Goal: Information Seeking & Learning: Learn about a topic

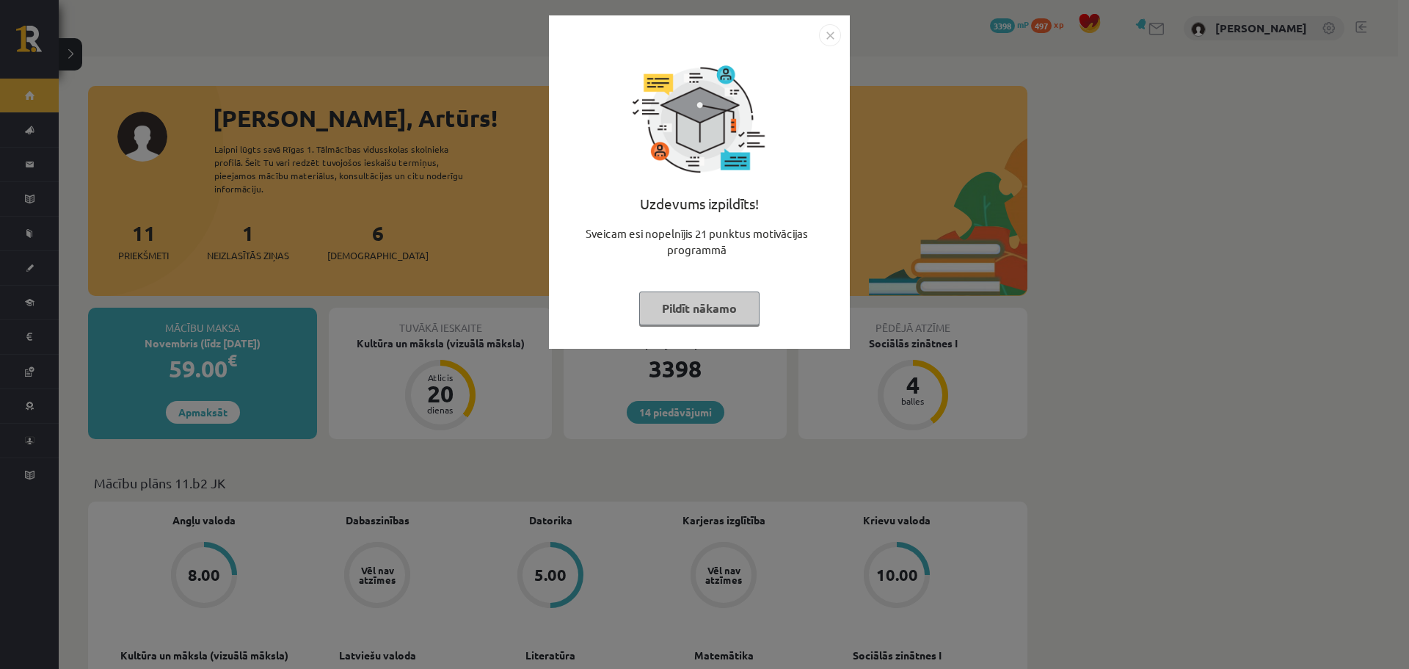
click at [707, 308] on button "Pildīt nākamo" at bounding box center [699, 308] width 120 height 34
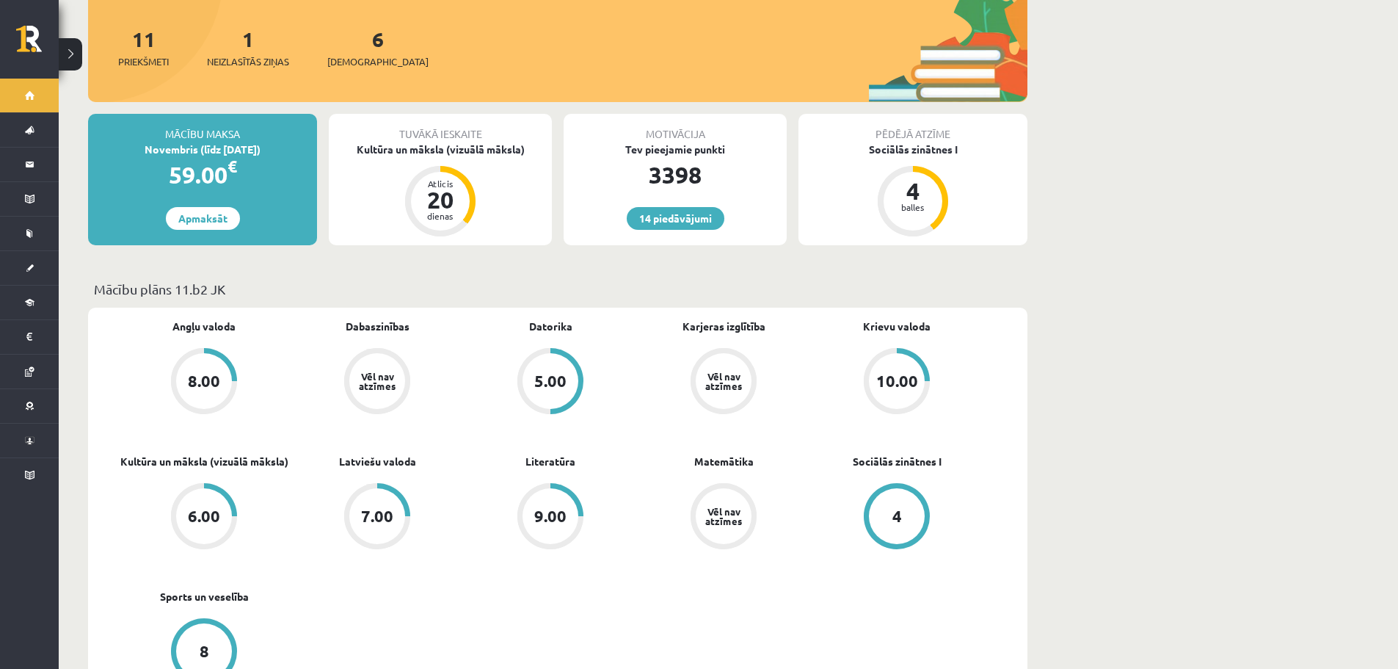
scroll to position [220, 0]
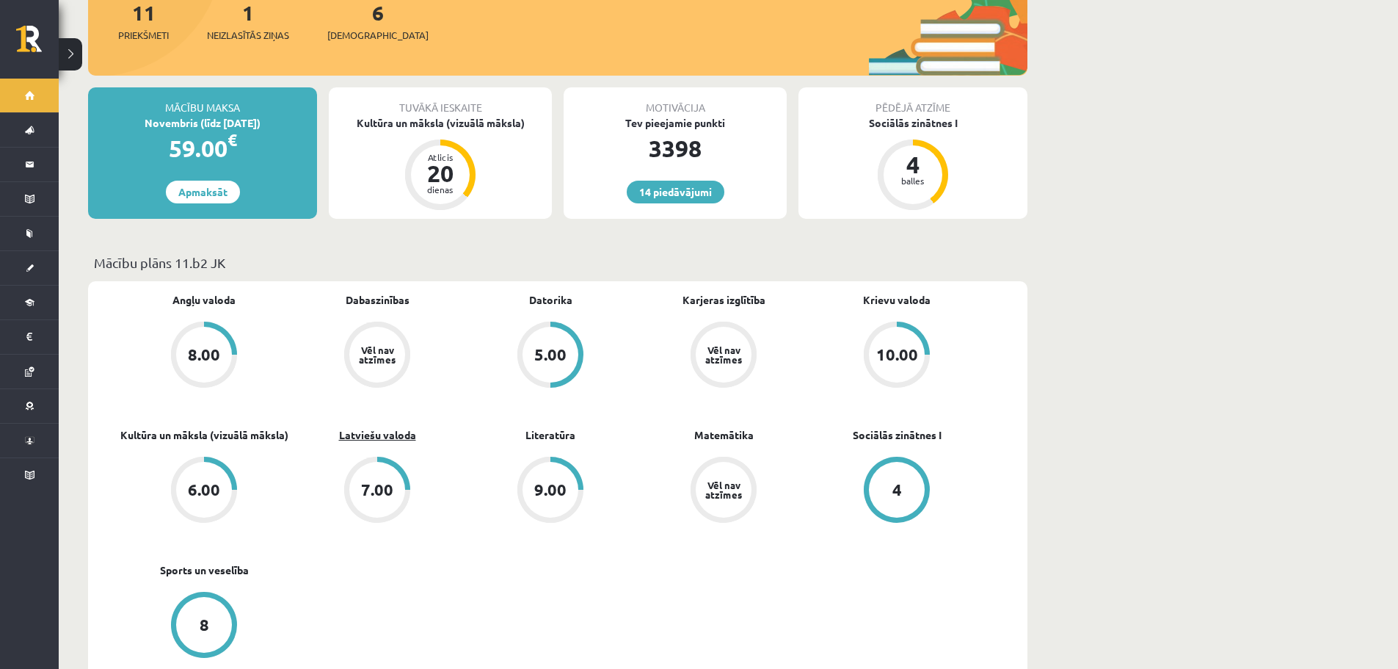
click at [368, 427] on link "Latviešu valoda" at bounding box center [377, 434] width 77 height 15
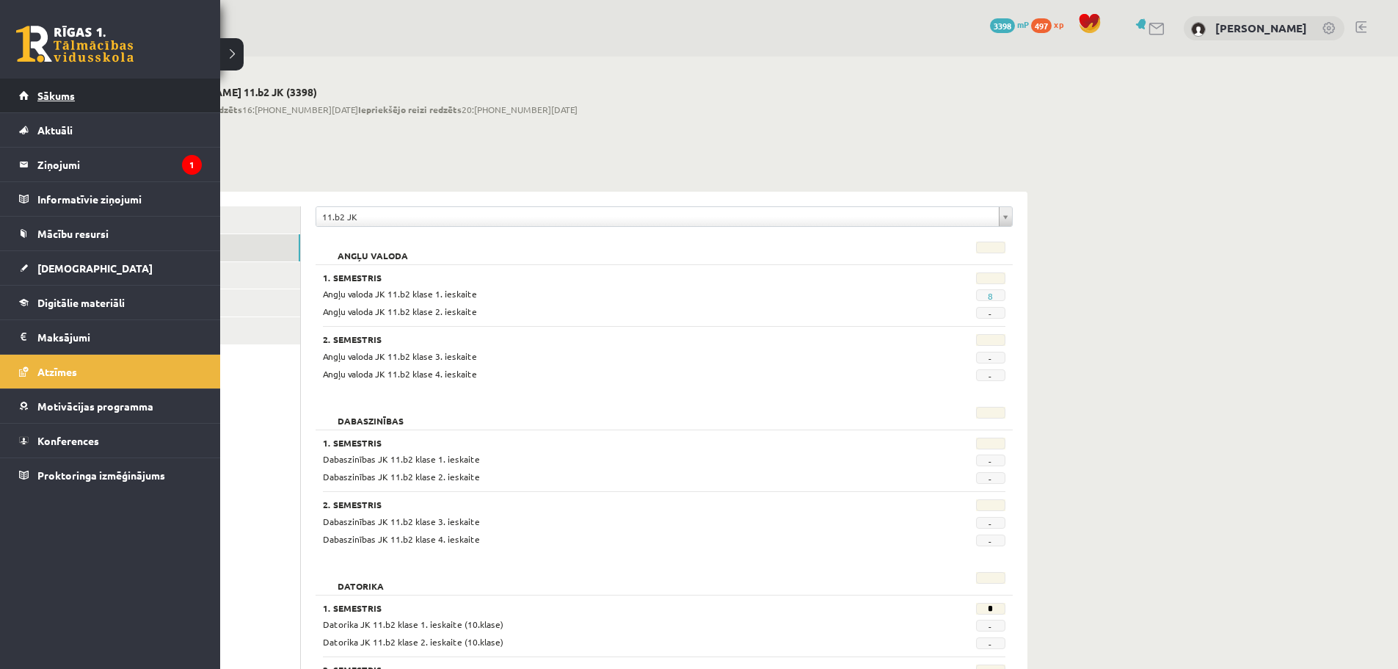
click at [62, 97] on span "Sākums" at bounding box center [55, 95] width 37 height 13
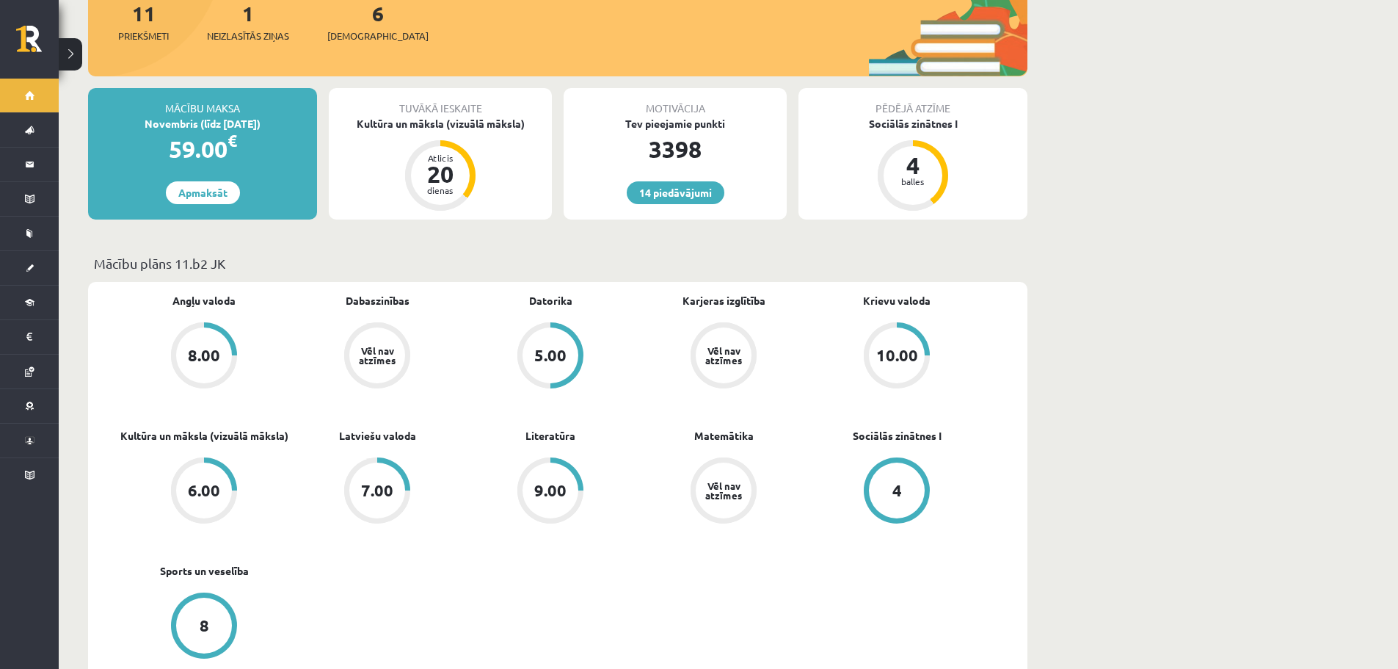
scroll to position [220, 0]
click at [457, 115] on div "Kultūra un māksla (vizuālā māksla)" at bounding box center [440, 122] width 223 height 15
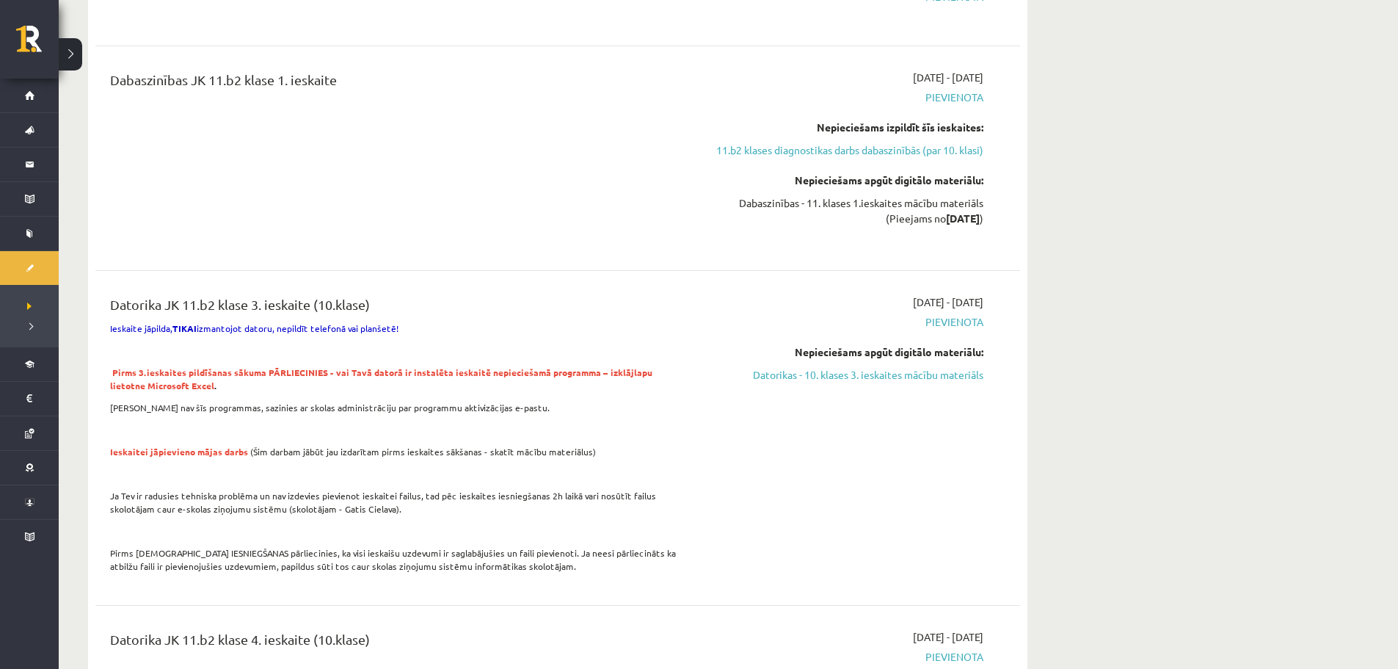
scroll to position [367, 0]
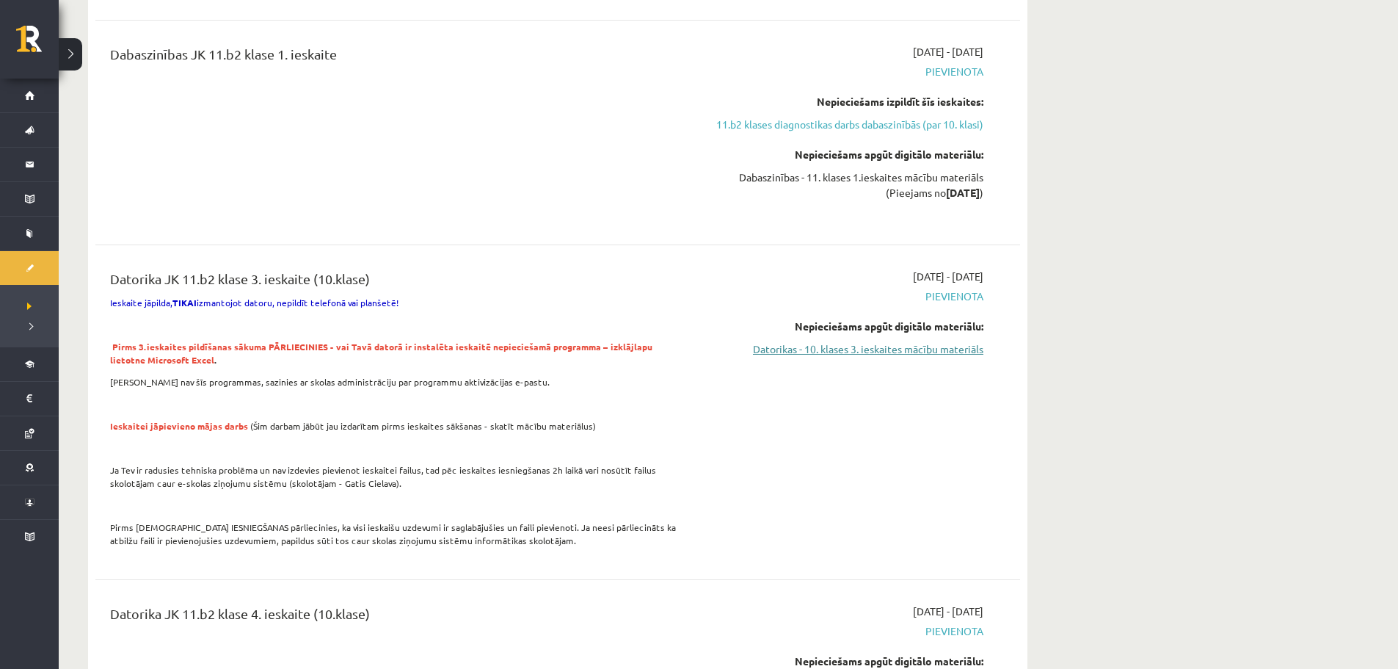
click at [836, 349] on link "Datorikas - 10. klases 3. ieskaites mācību materiāls" at bounding box center [845, 348] width 277 height 15
click at [868, 352] on link "Datorikas - 10. klases 3. ieskaites mācību materiāls" at bounding box center [845, 348] width 277 height 15
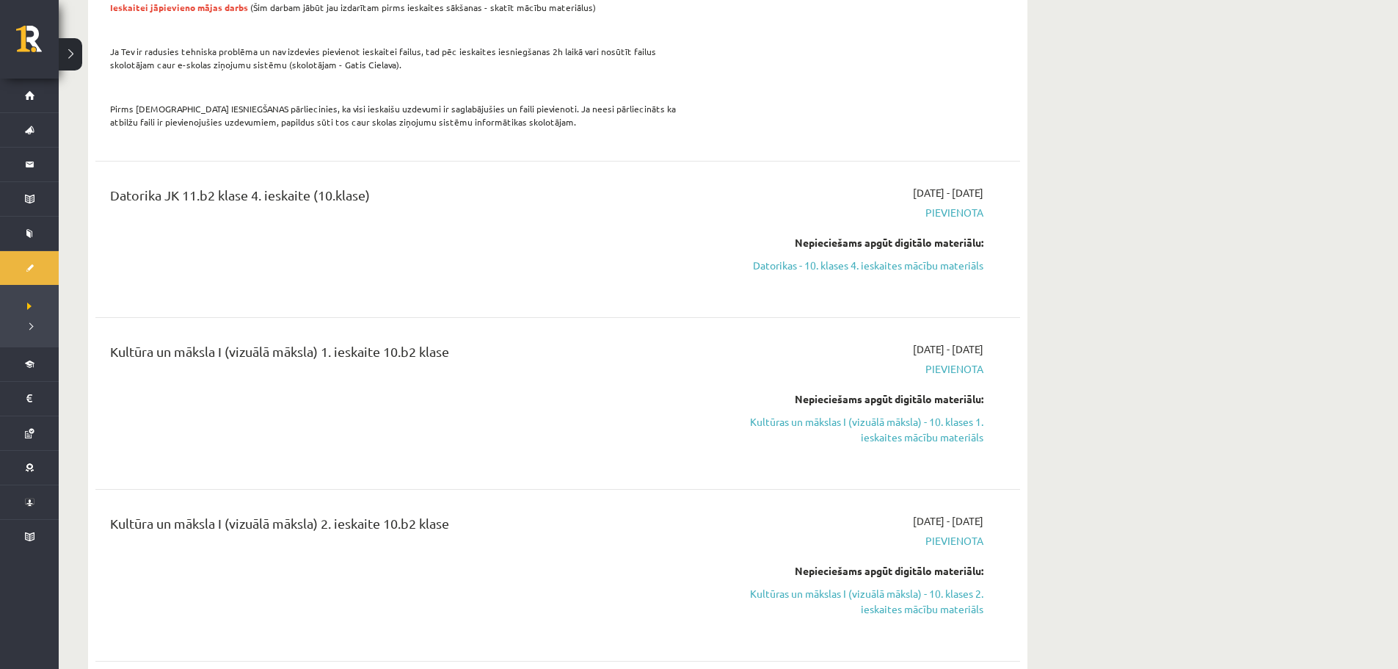
scroll to position [881, 0]
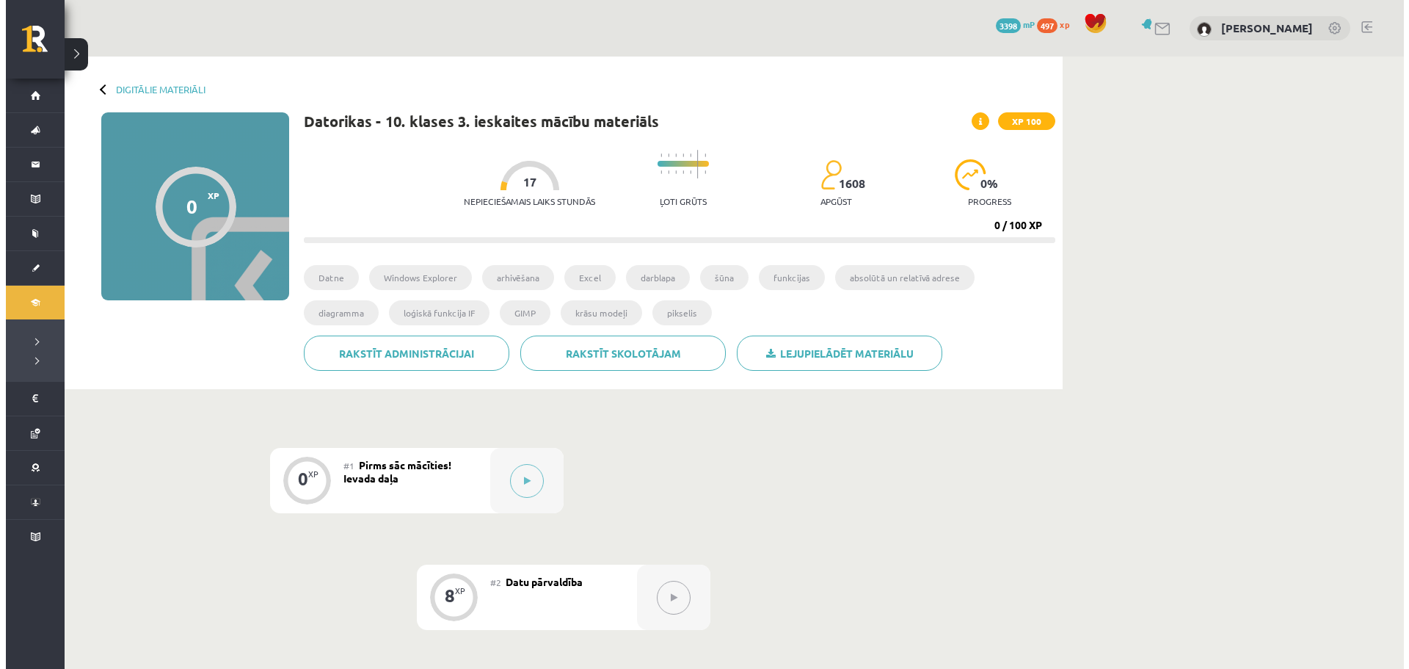
scroll to position [73, 0]
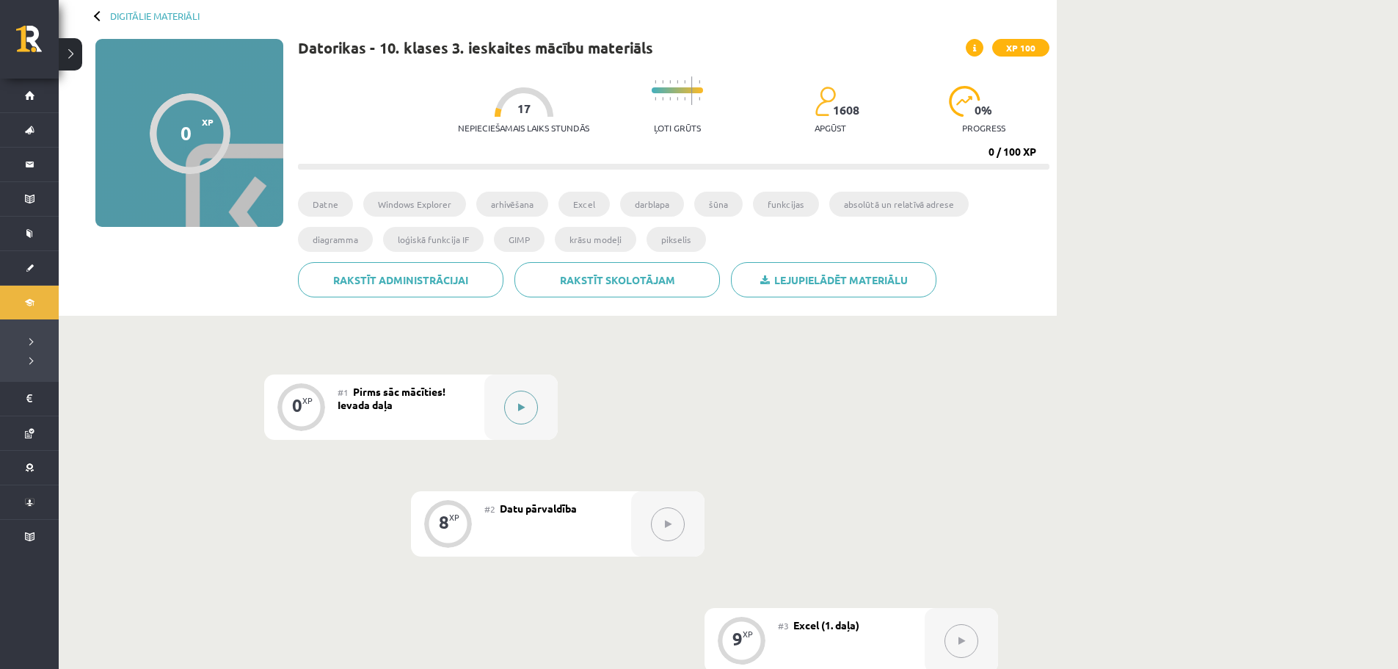
click at [518, 407] on icon at bounding box center [521, 407] width 7 height 9
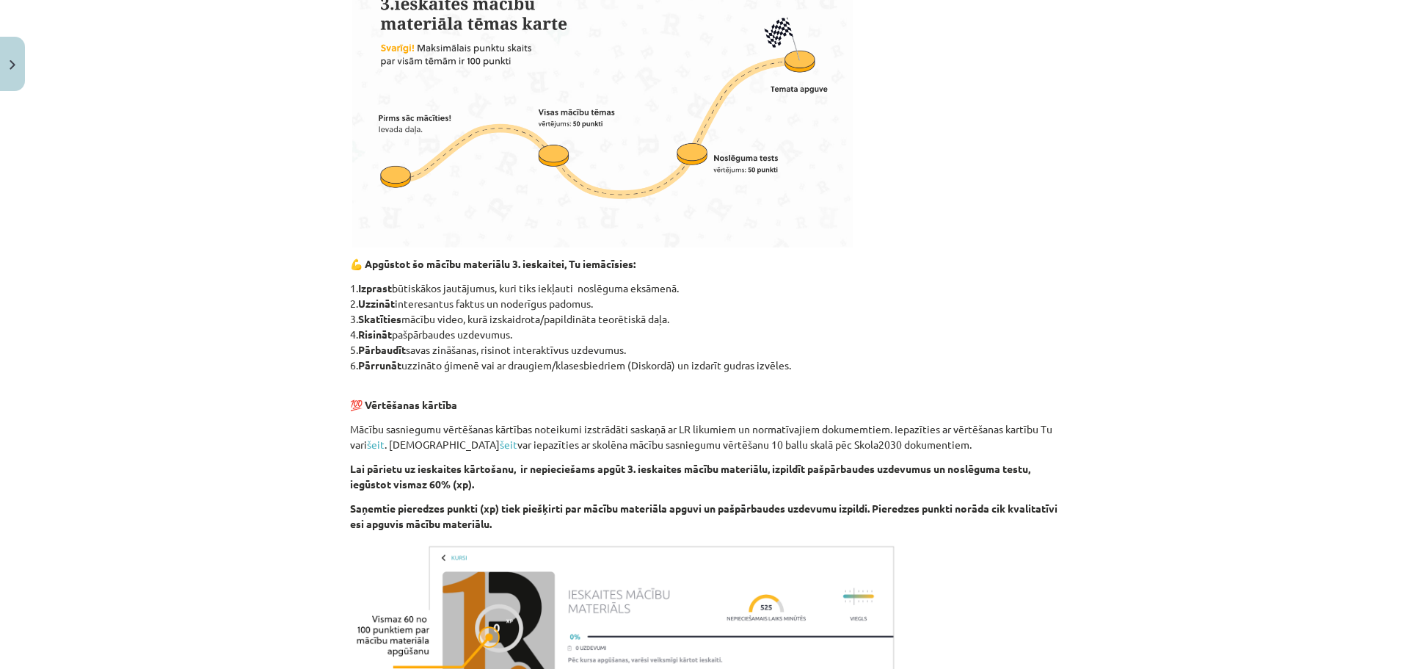
scroll to position [728, 0]
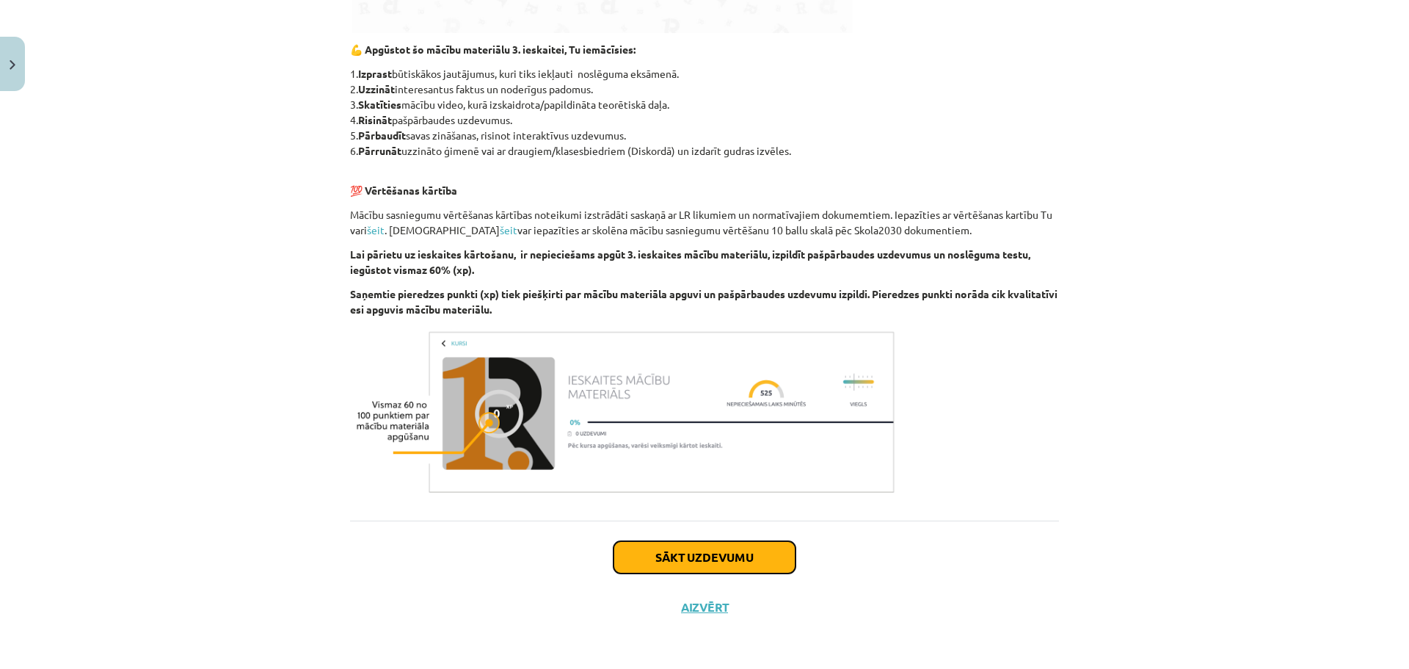
click at [666, 558] on button "Sākt uzdevumu" at bounding box center [704, 557] width 182 height 32
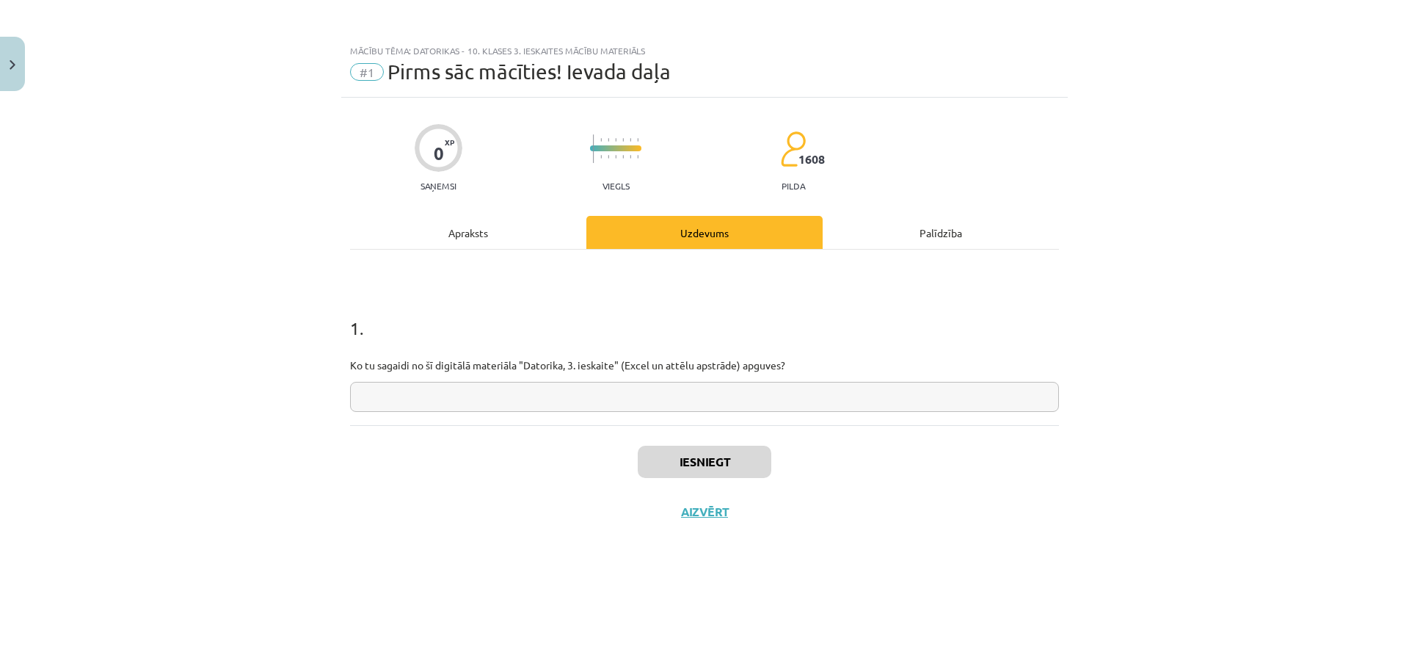
click at [462, 397] on input "text" at bounding box center [704, 397] width 709 height 30
click at [525, 391] on input "text" at bounding box center [704, 397] width 709 height 30
type input "*"
click at [427, 392] on input "text" at bounding box center [704, 397] width 709 height 30
click at [419, 398] on input "**********" at bounding box center [704, 397] width 709 height 30
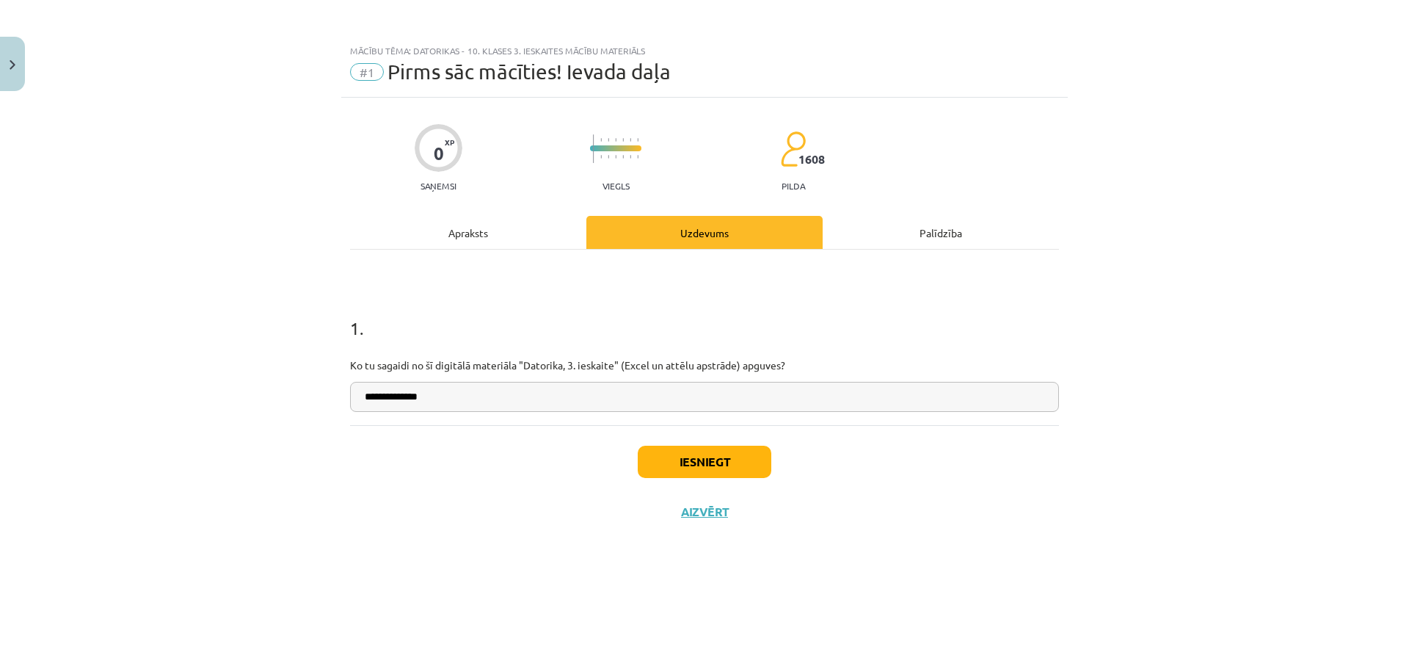
type input "**********"
click at [693, 463] on button "Iesniegt" at bounding box center [705, 461] width 134 height 32
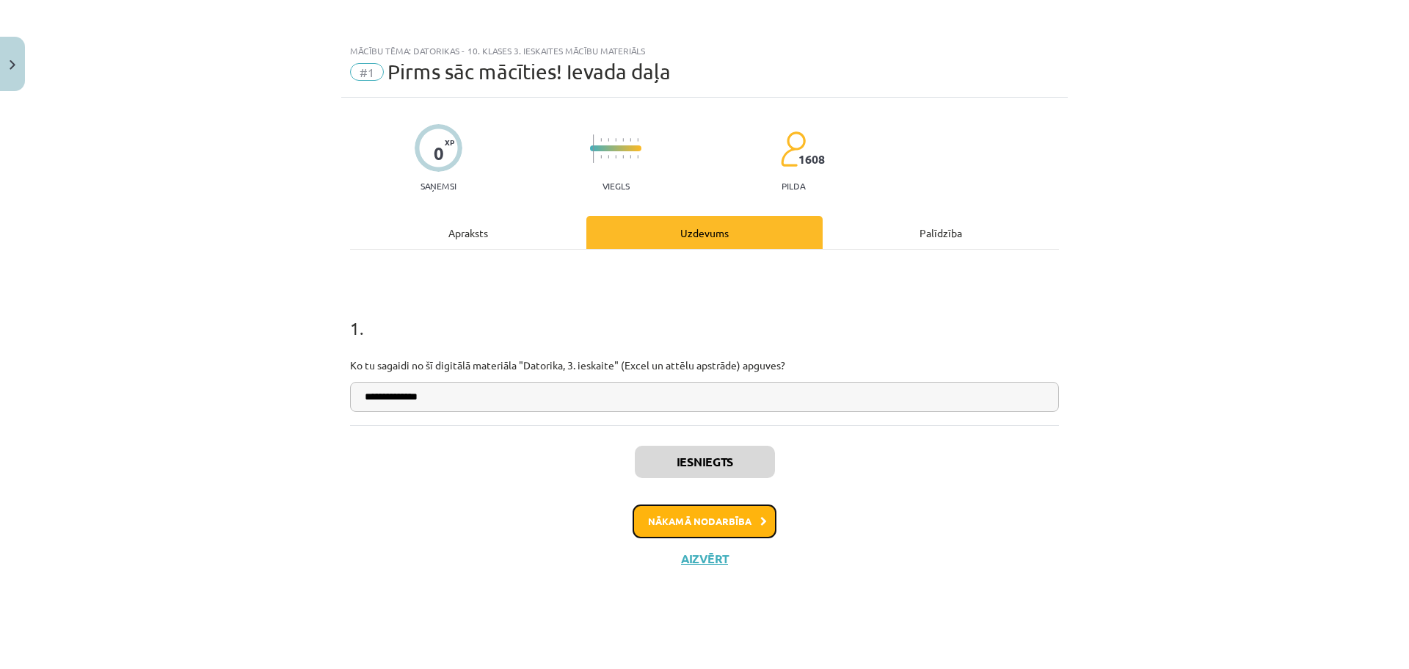
click at [707, 520] on button "Nākamā nodarbība" at bounding box center [705, 521] width 144 height 34
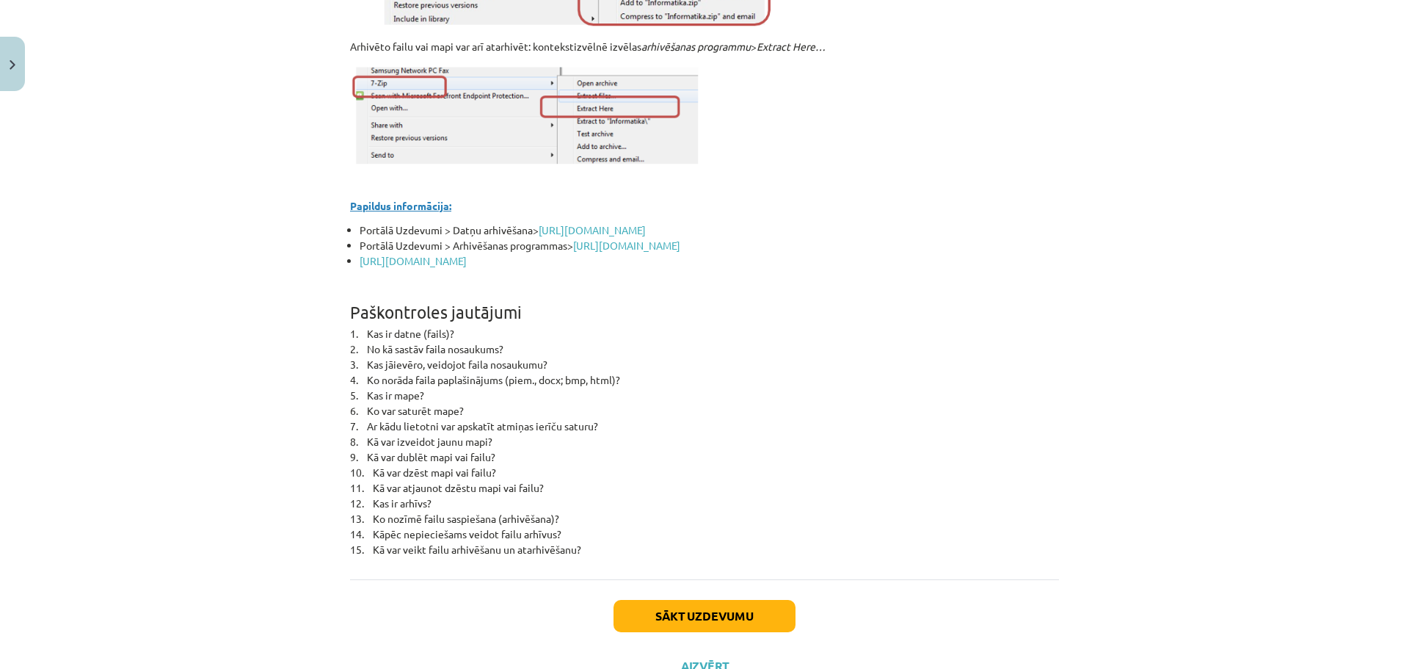
scroll to position [6362, 0]
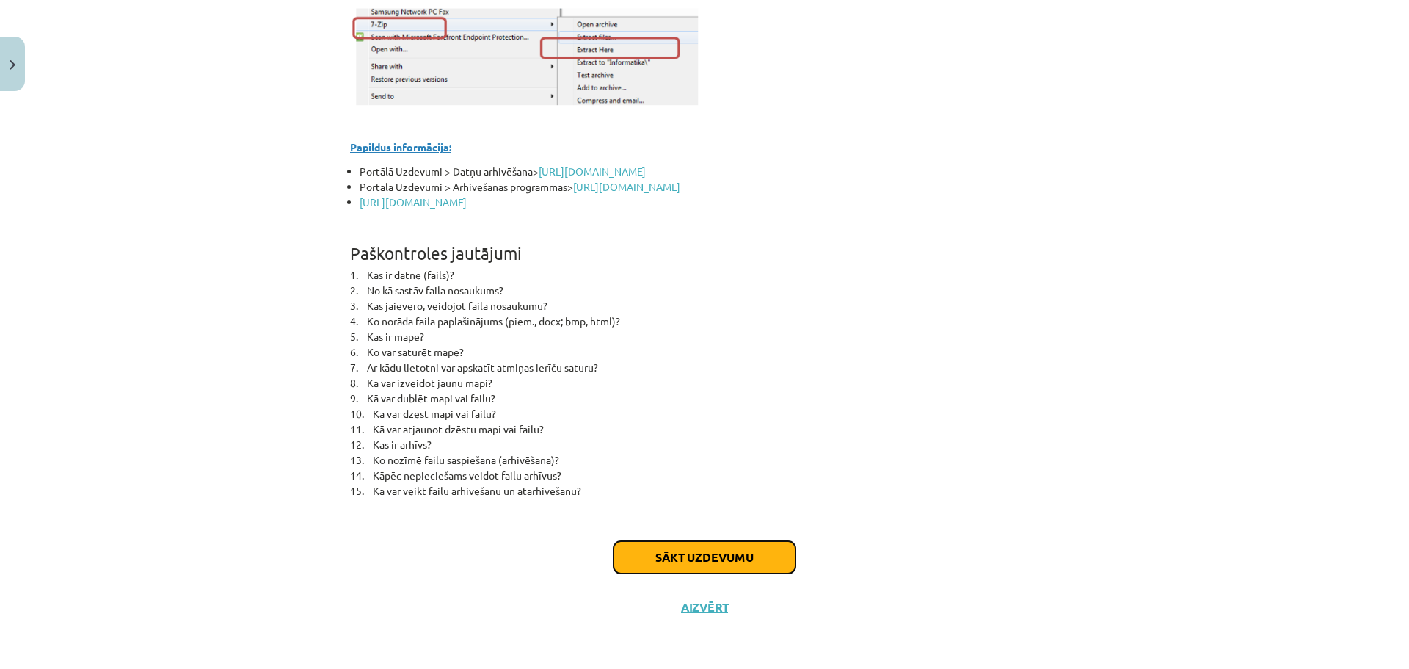
click at [704, 554] on button "Sākt uzdevumu" at bounding box center [704, 557] width 182 height 32
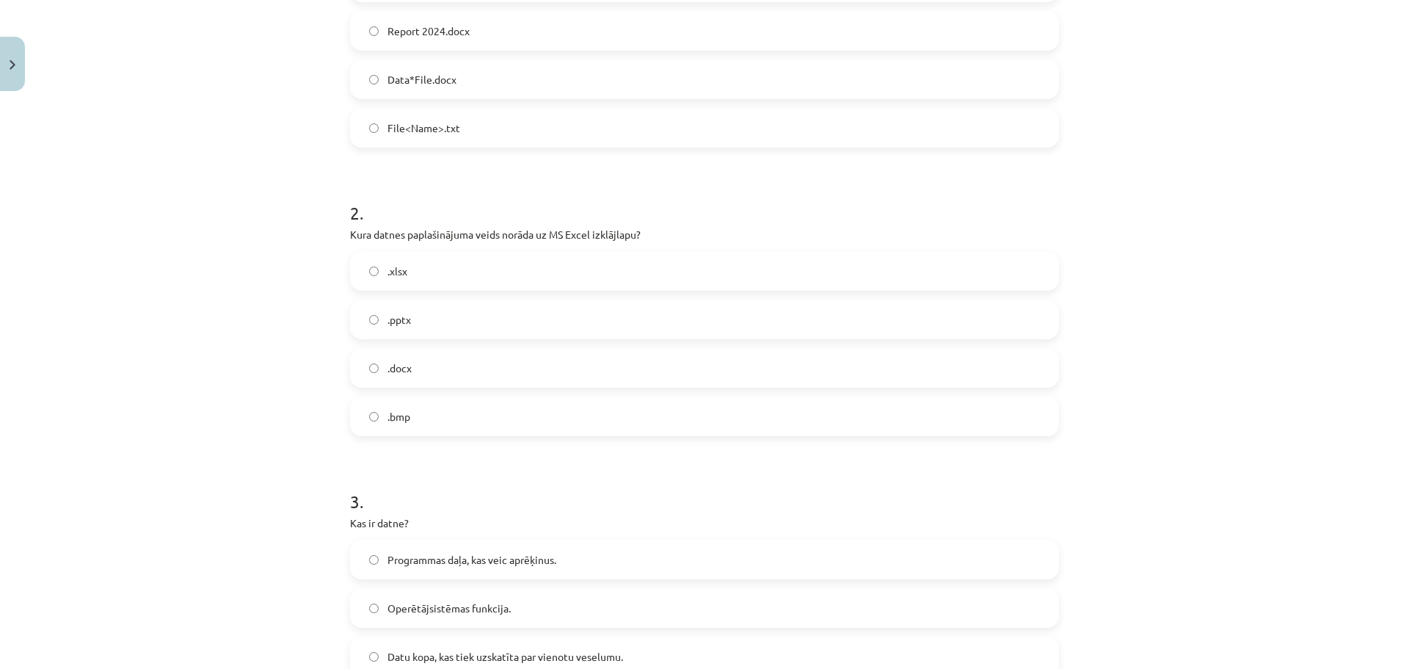
scroll to position [630, 0]
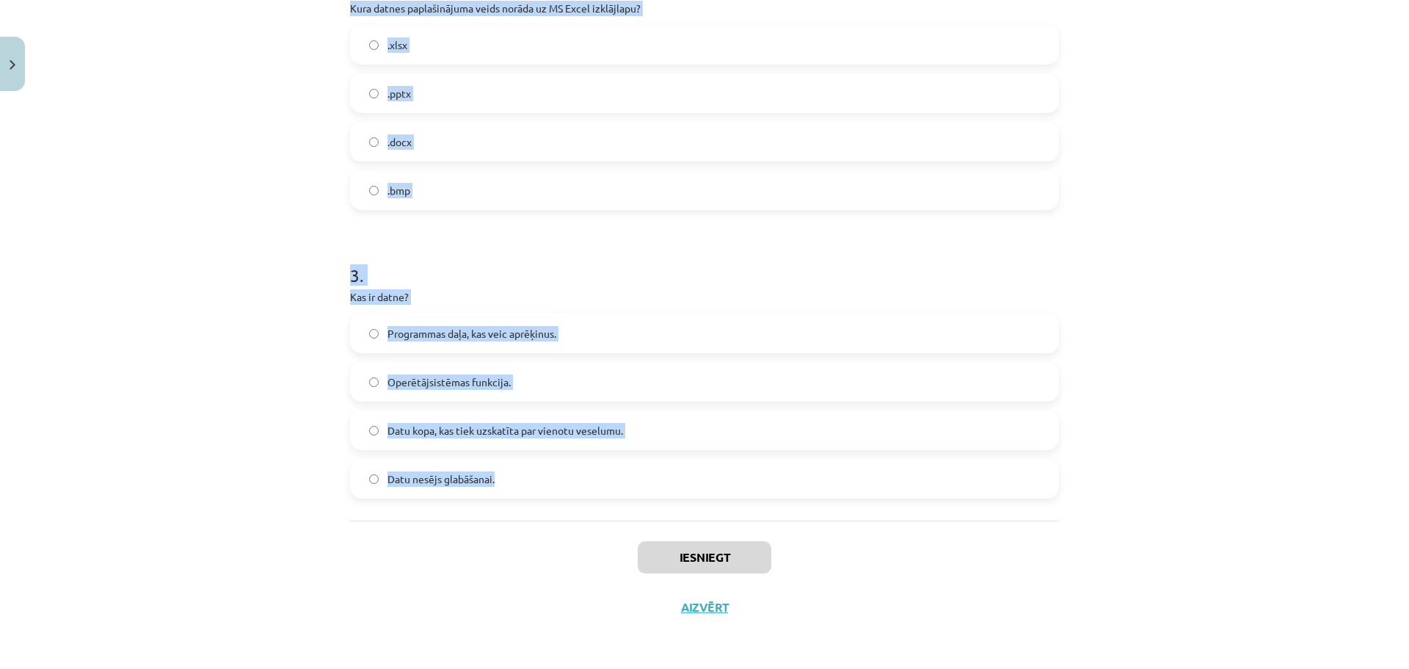
drag, startPoint x: 329, startPoint y: 283, endPoint x: 667, endPoint y: 504, distance: 403.8
click at [667, 504] on div "Mācību tēma: Datorikas - 10. klases 3. ieskaites mācību materiāls #2 Datu pārva…" at bounding box center [704, 334] width 1409 height 669
click at [273, 205] on div "Mācību tēma: Datorikas - 10. klases 3. ieskaites mācību materiāls #2 Datu pārva…" at bounding box center [704, 334] width 1409 height 669
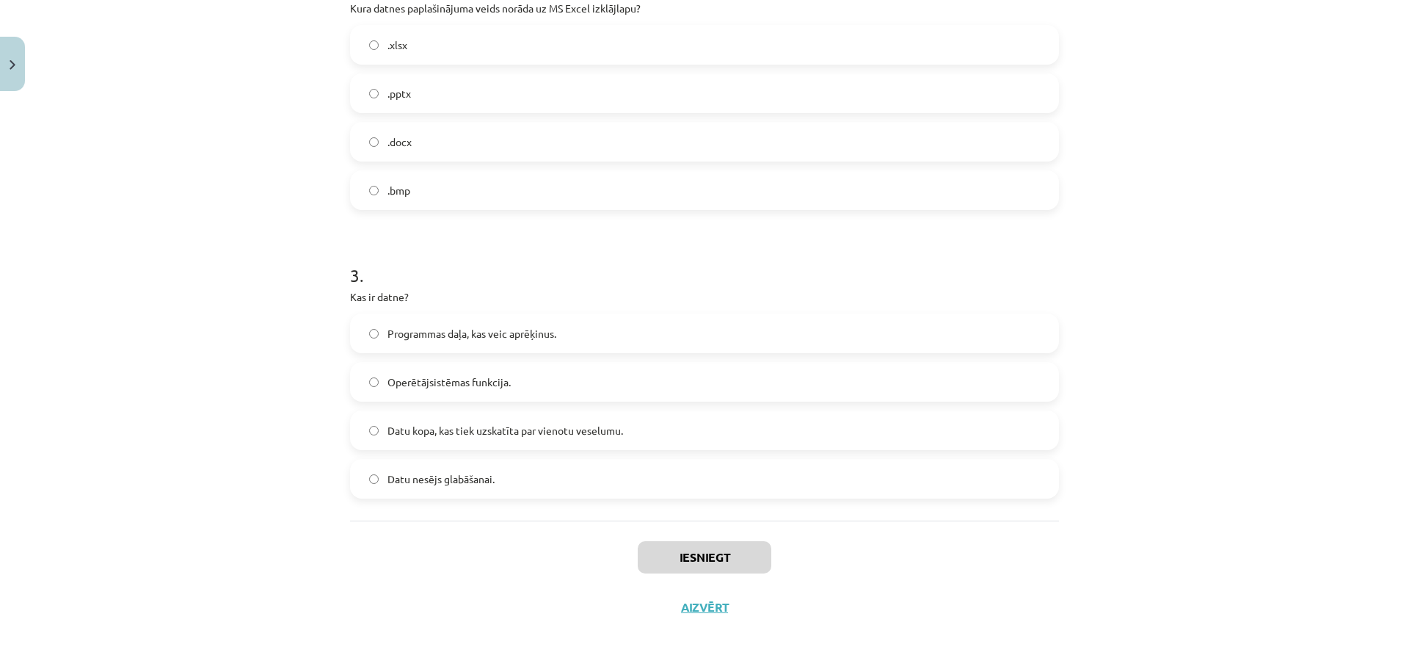
click at [273, 205] on div "Mācību tēma: Datorikas - 10. klases 3. ieskaites mācību materiāls #2 Datu pārva…" at bounding box center [704, 334] width 1409 height 669
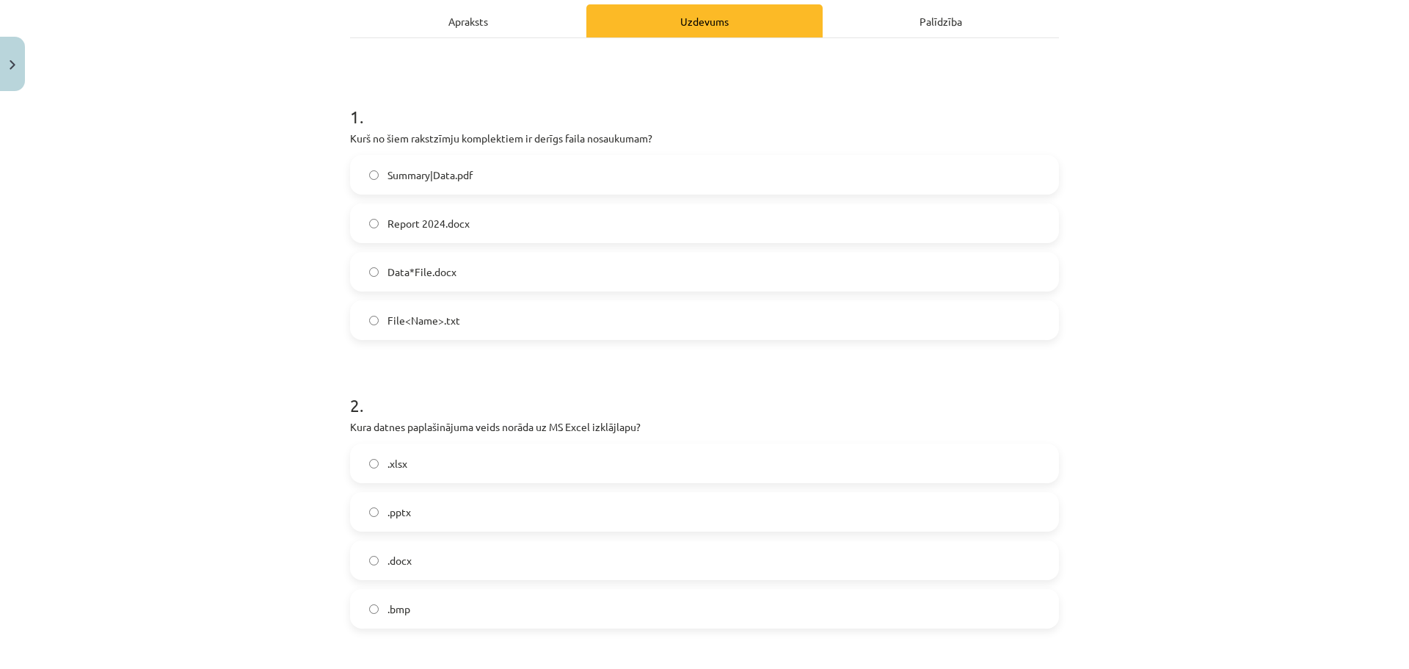
scroll to position [220, 0]
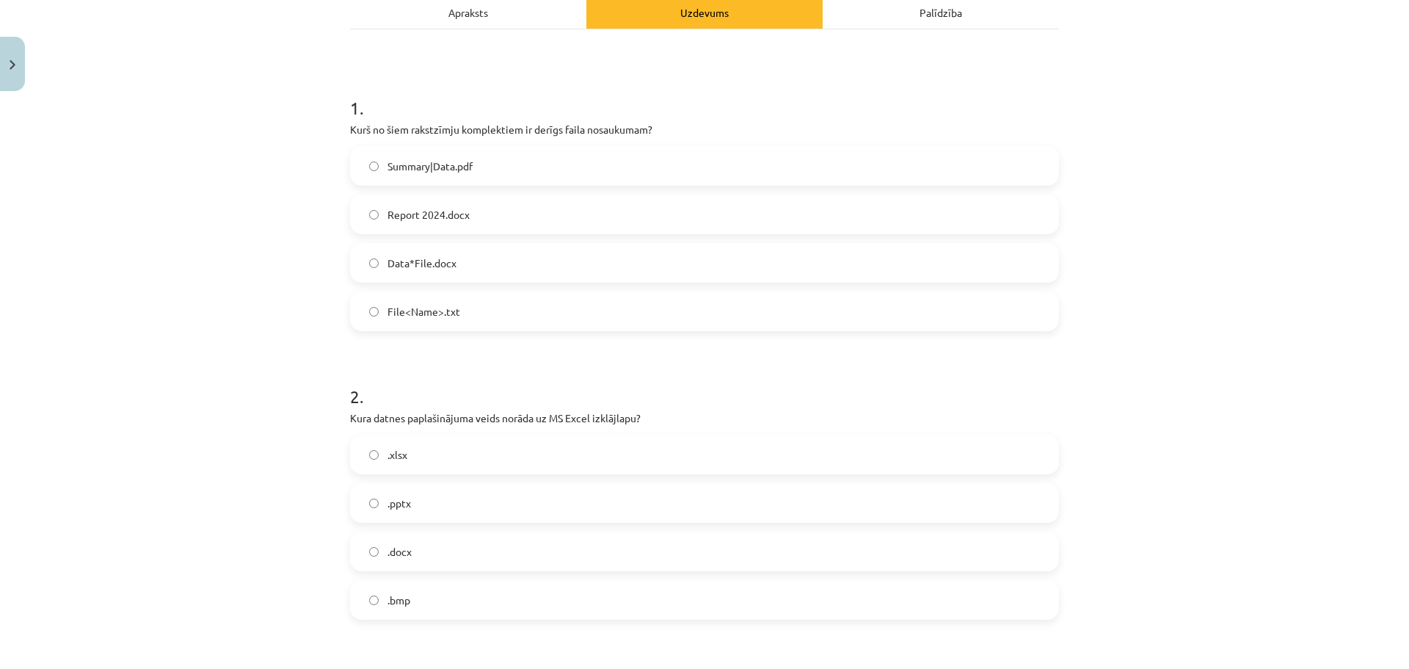
click at [470, 203] on label "Report 2024.docx" at bounding box center [705, 214] width 706 height 37
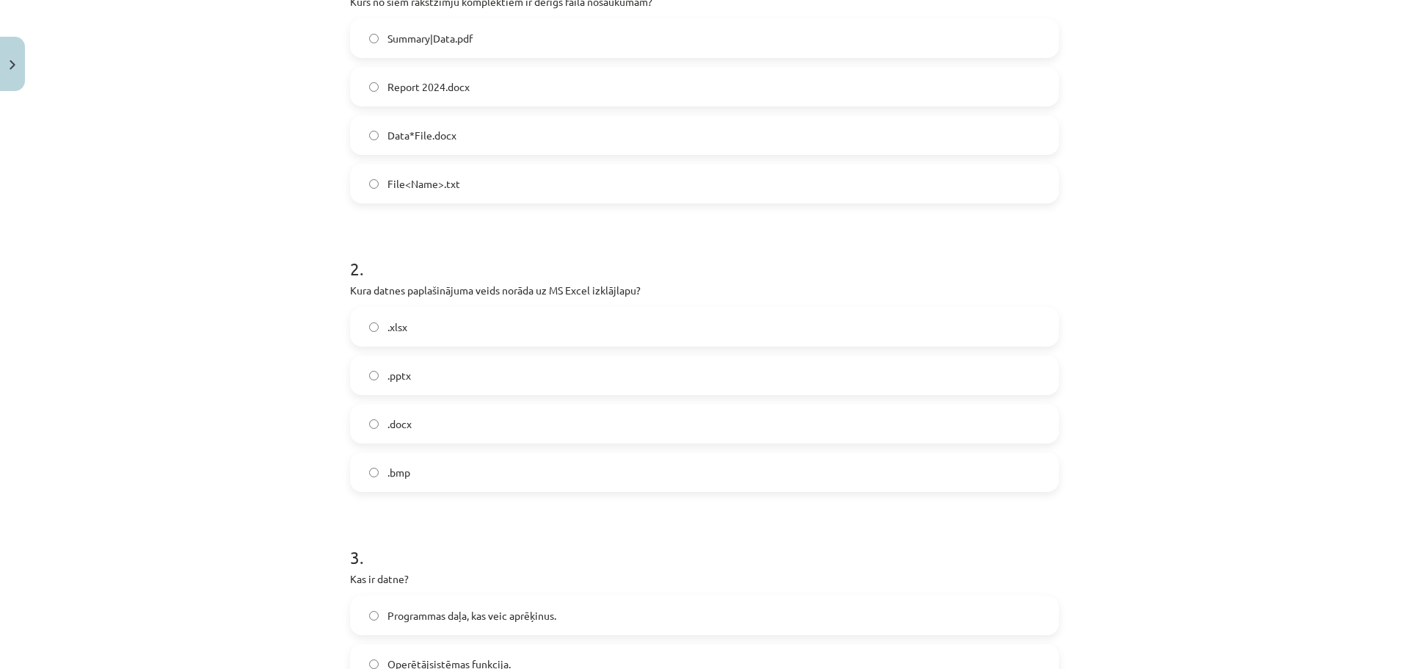
scroll to position [367, 0]
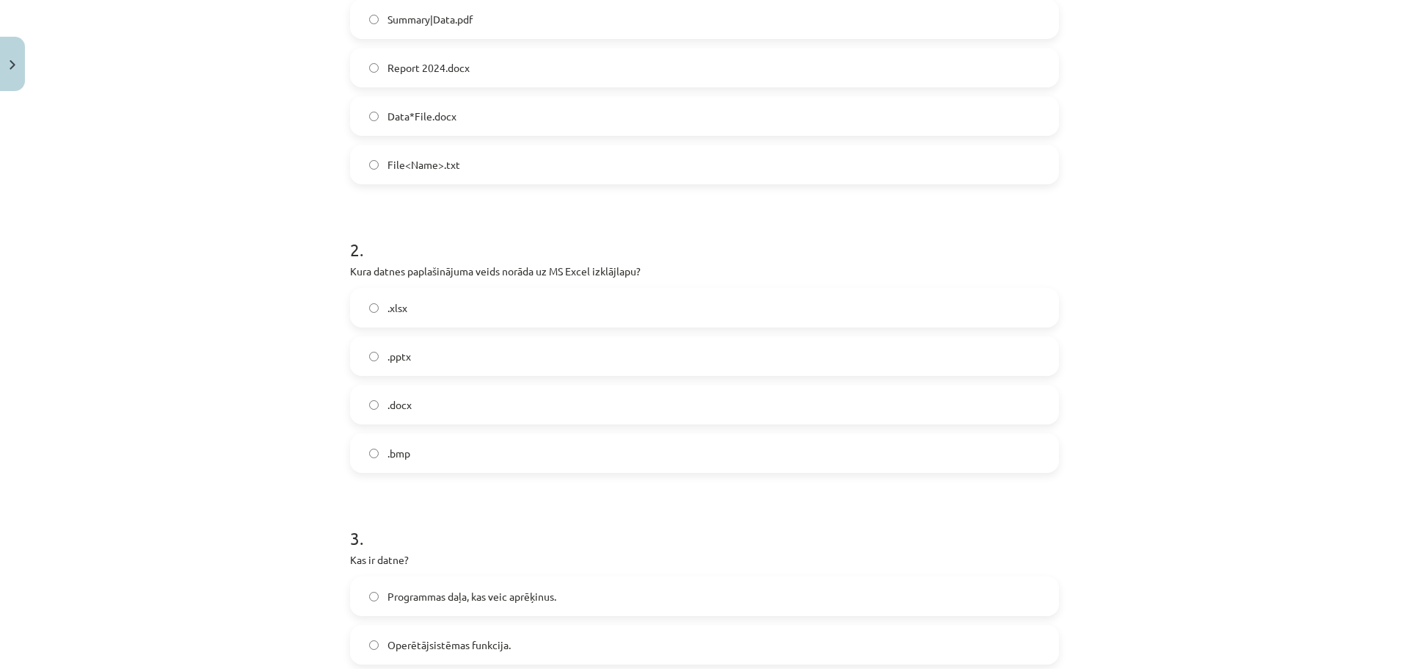
click at [437, 316] on label ".xlsx" at bounding box center [705, 307] width 706 height 37
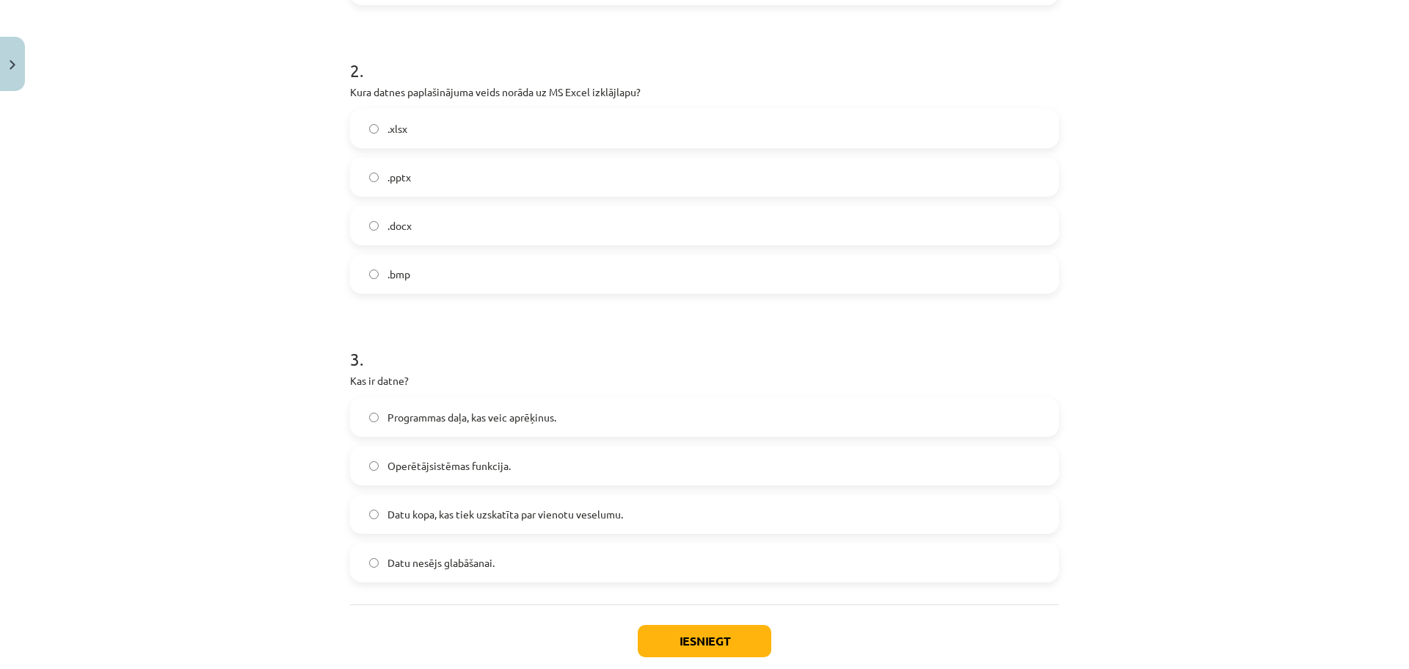
scroll to position [587, 0]
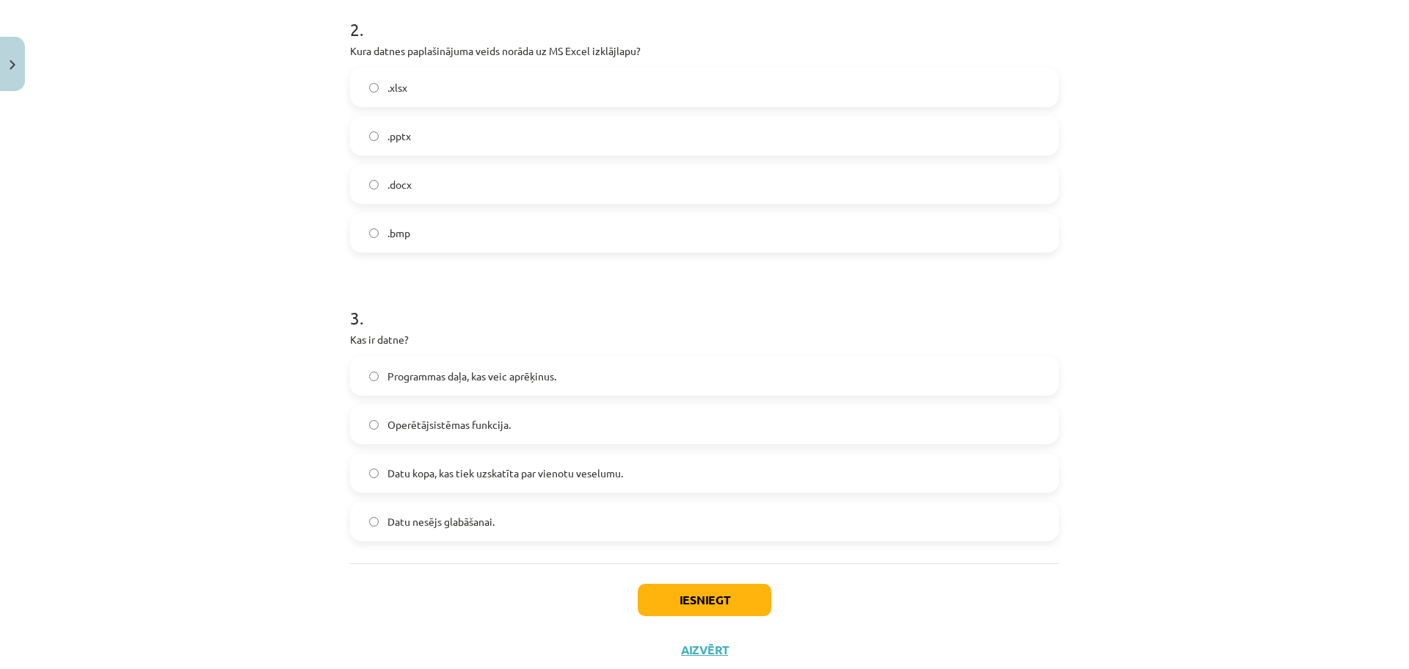
click at [449, 487] on label "Datu kopa, kas tiek uzskatīta par vienotu veselumu." at bounding box center [705, 472] width 706 height 37
click at [673, 585] on button "Iesniegt" at bounding box center [705, 599] width 134 height 32
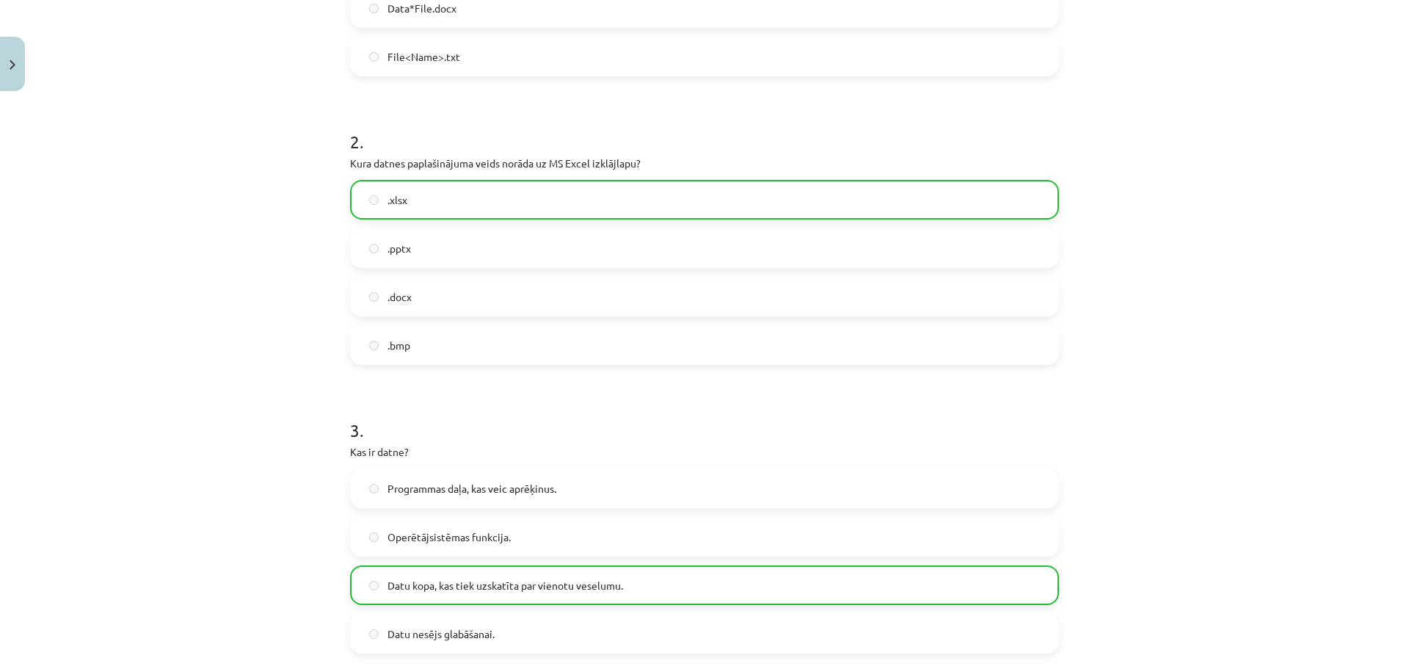
scroll to position [677, 0]
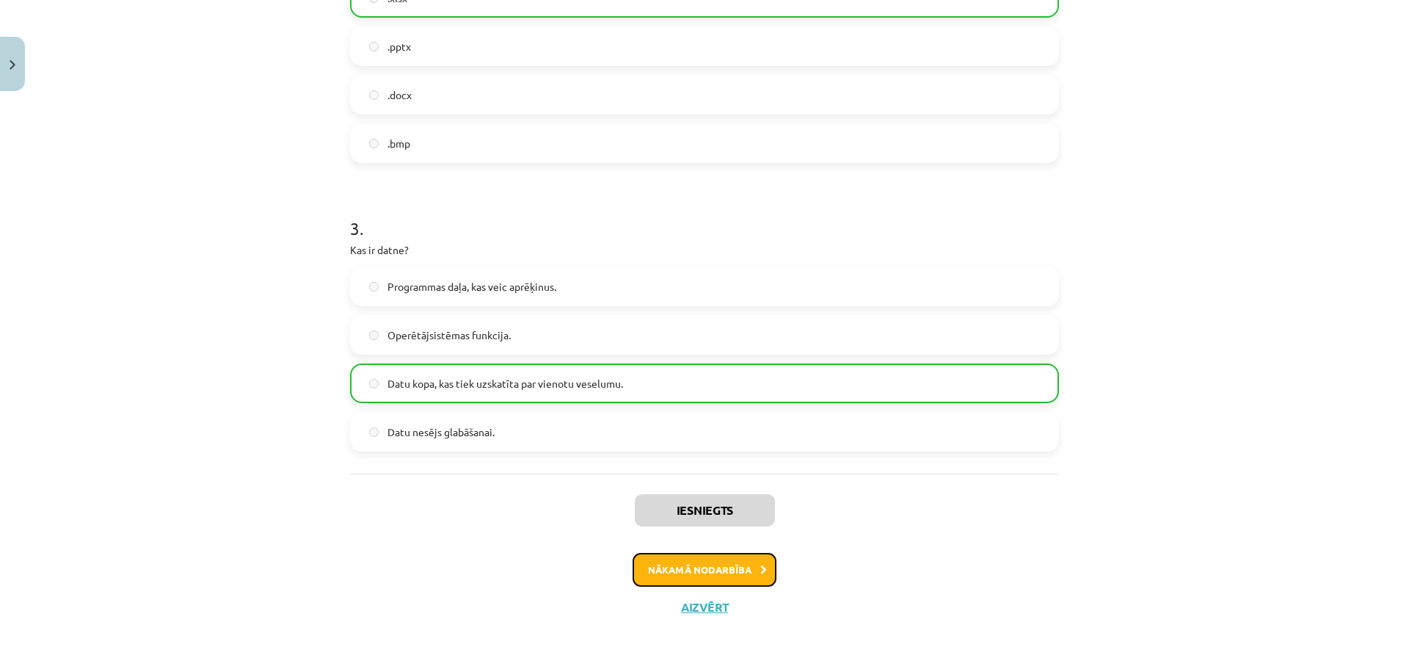
click at [688, 563] on button "Nākamā nodarbība" at bounding box center [705, 570] width 144 height 34
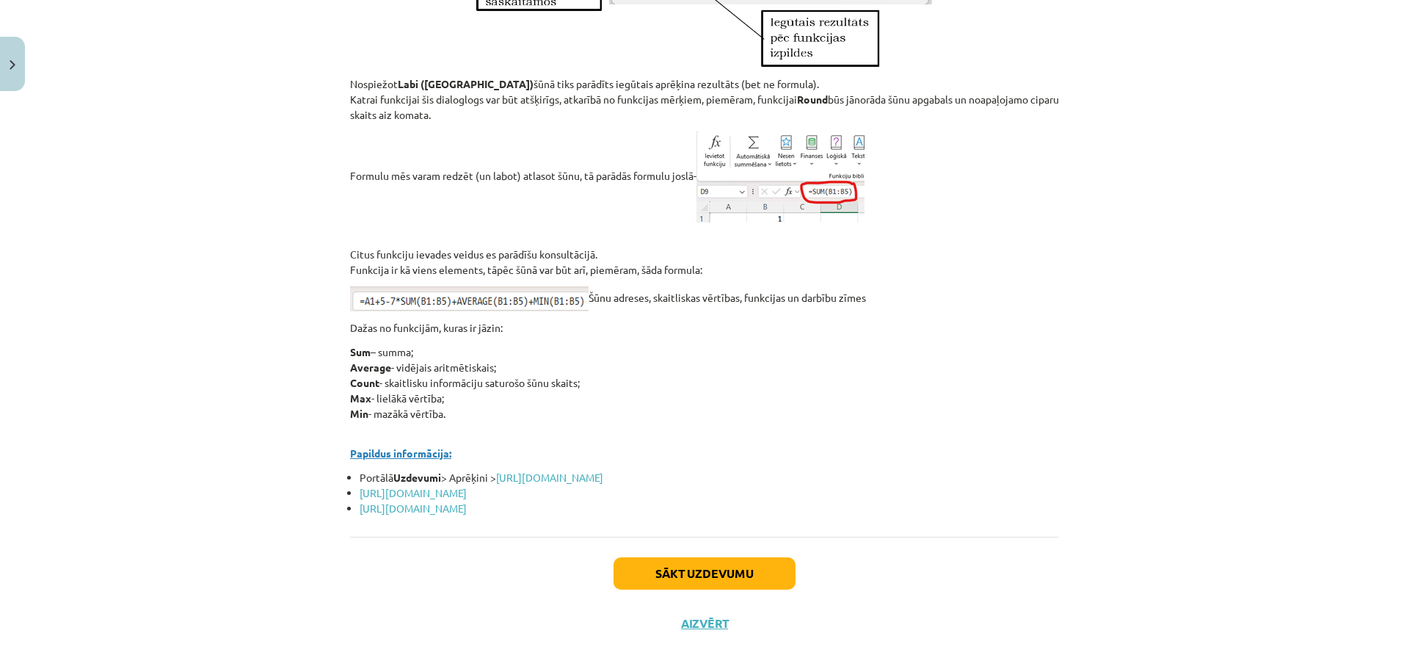
scroll to position [6306, 0]
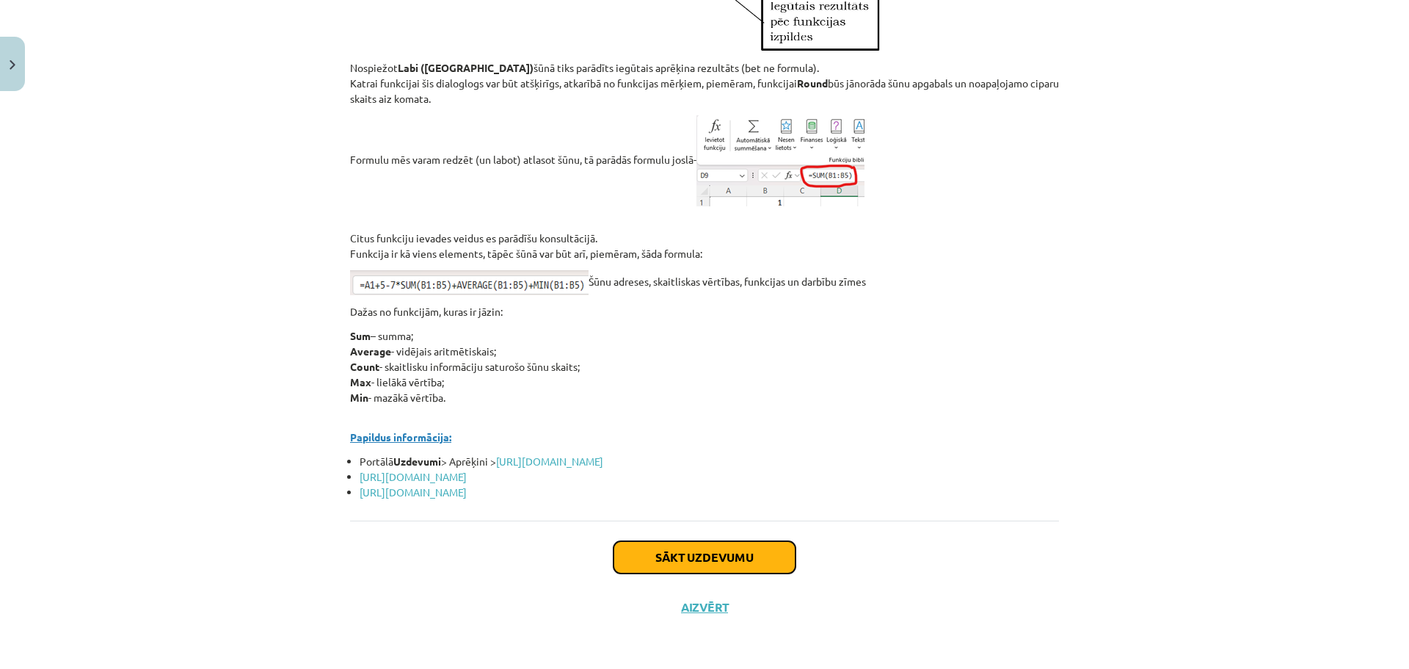
click at [735, 545] on button "Sākt uzdevumu" at bounding box center [704, 557] width 182 height 32
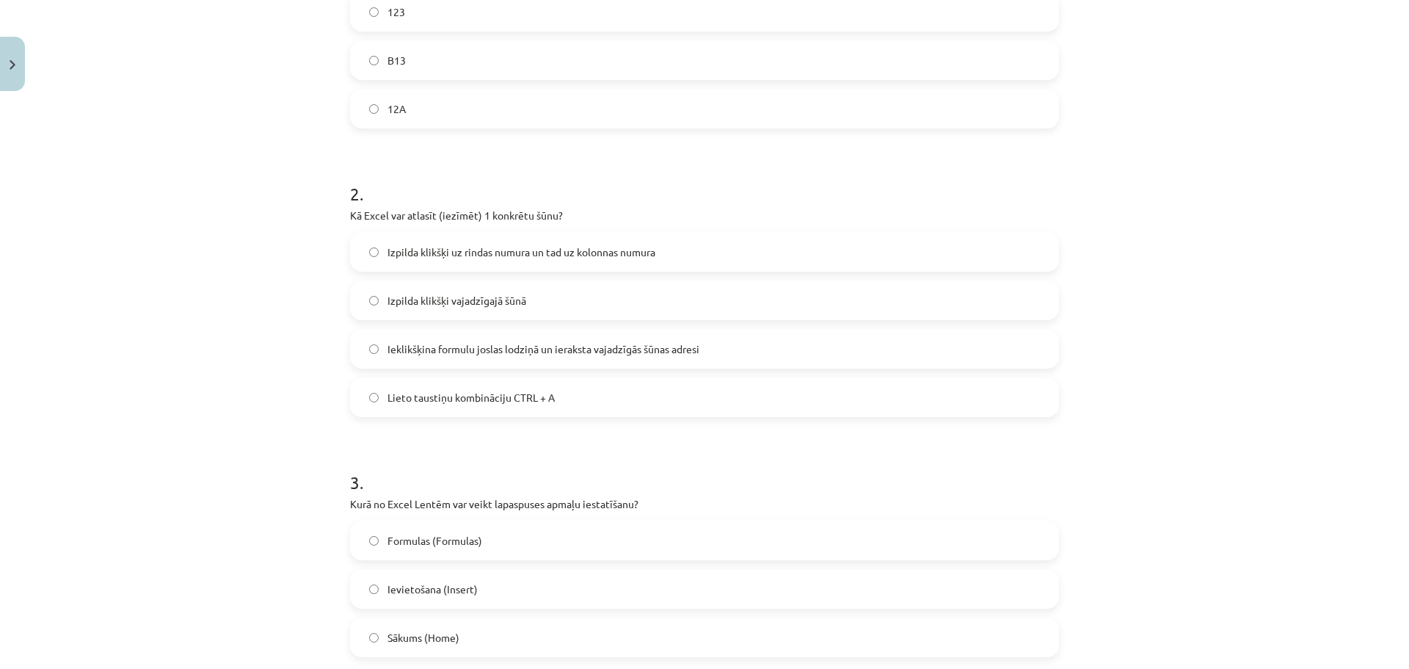
scroll to position [630, 0]
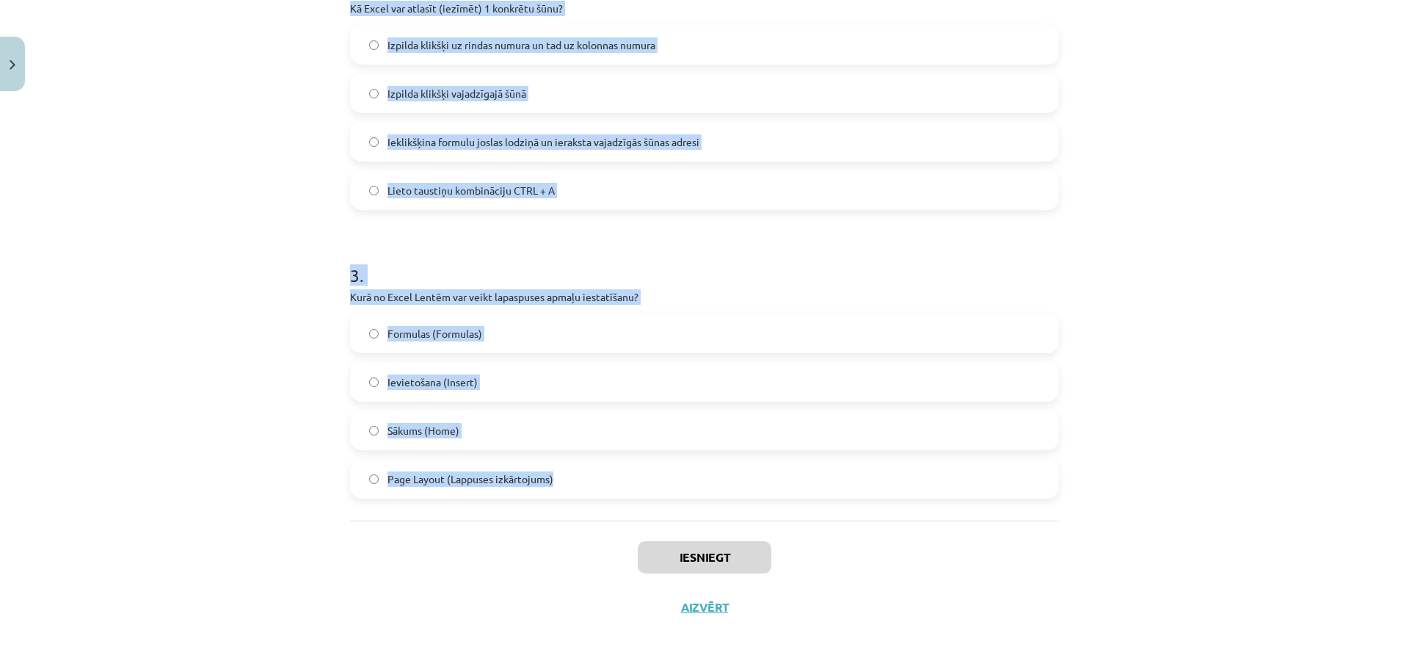
drag, startPoint x: 338, startPoint y: 310, endPoint x: 571, endPoint y: 487, distance: 292.8
click at [571, 487] on div "9 XP Saņemsi Grūts 1608 pilda Apraksts Uzdevums Palīdzība 1 . Kurš no šiem vist…" at bounding box center [704, 50] width 727 height 1164
click at [313, 318] on div "Mācību tēma: Datorikas - 10. klases 3. ieskaites mācību materiāls #3 Excel (1. …" at bounding box center [704, 334] width 1409 height 669
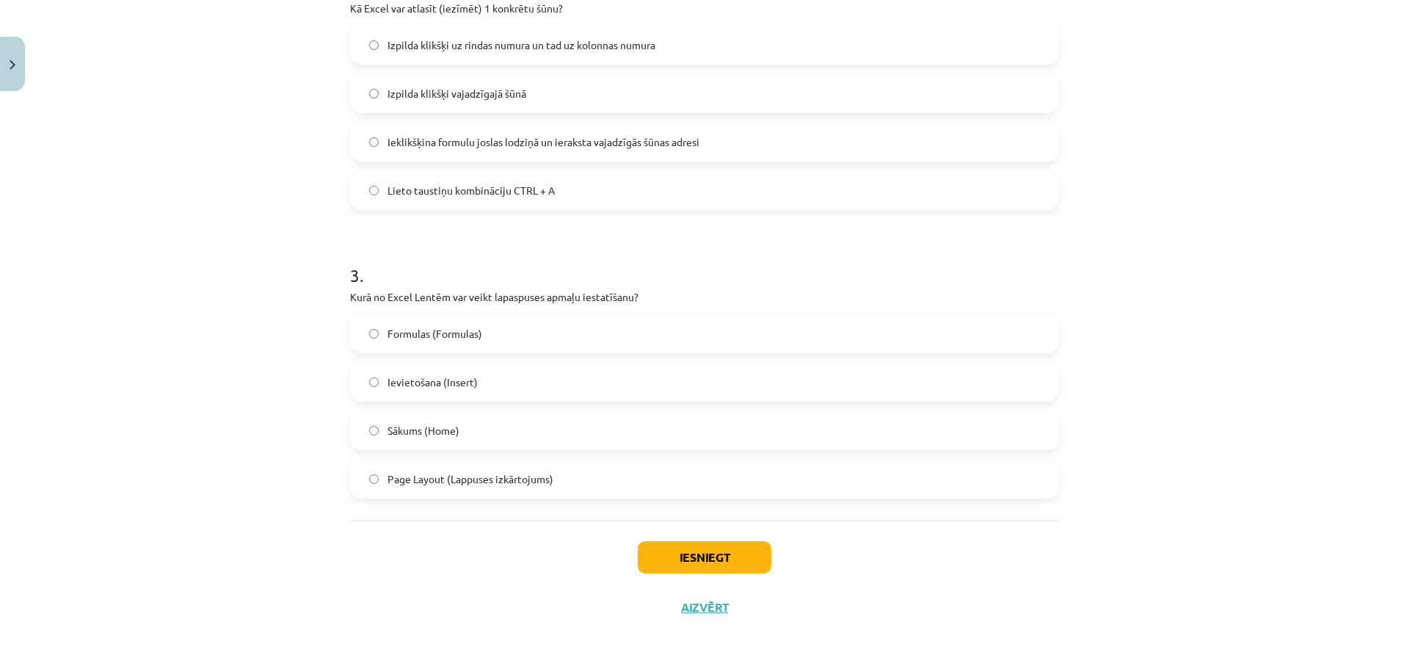
click at [369, 490] on label "Page Layout (Lappuses izkārtojums)" at bounding box center [705, 478] width 706 height 37
click at [663, 564] on button "Iesniegt" at bounding box center [705, 557] width 134 height 32
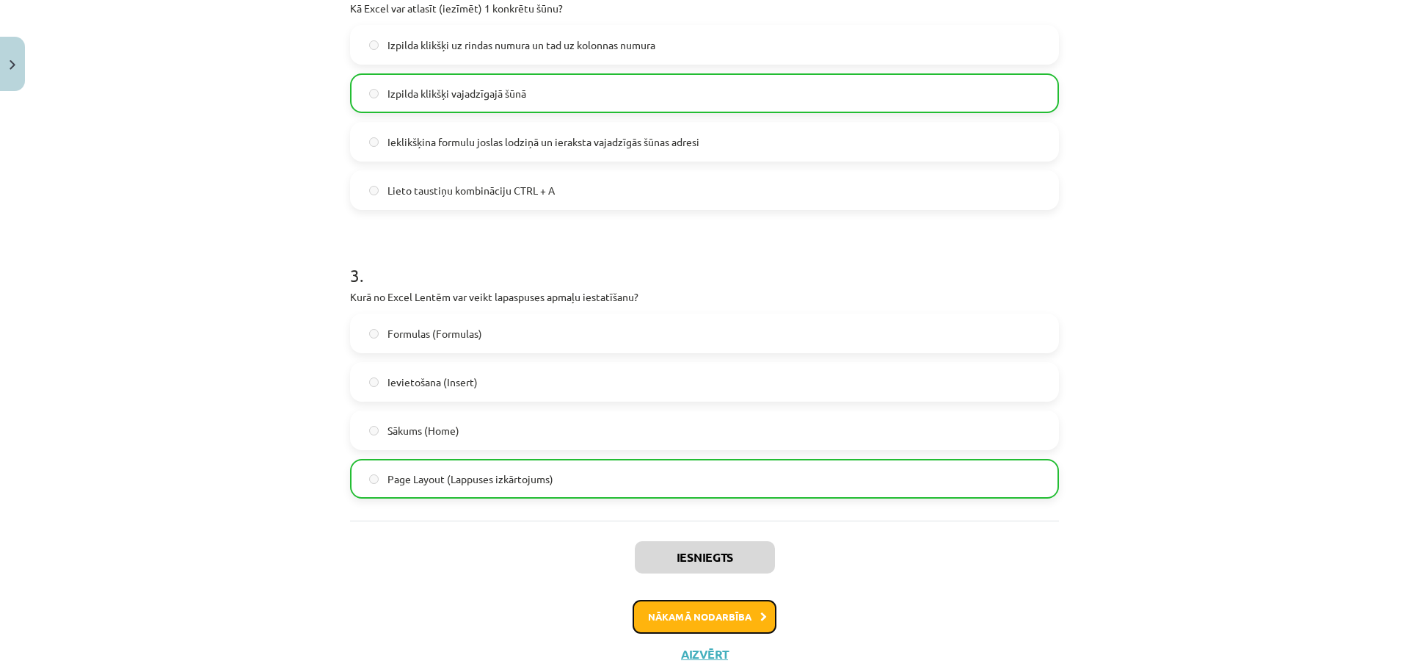
click at [735, 611] on button "Nākamā nodarbība" at bounding box center [705, 617] width 144 height 34
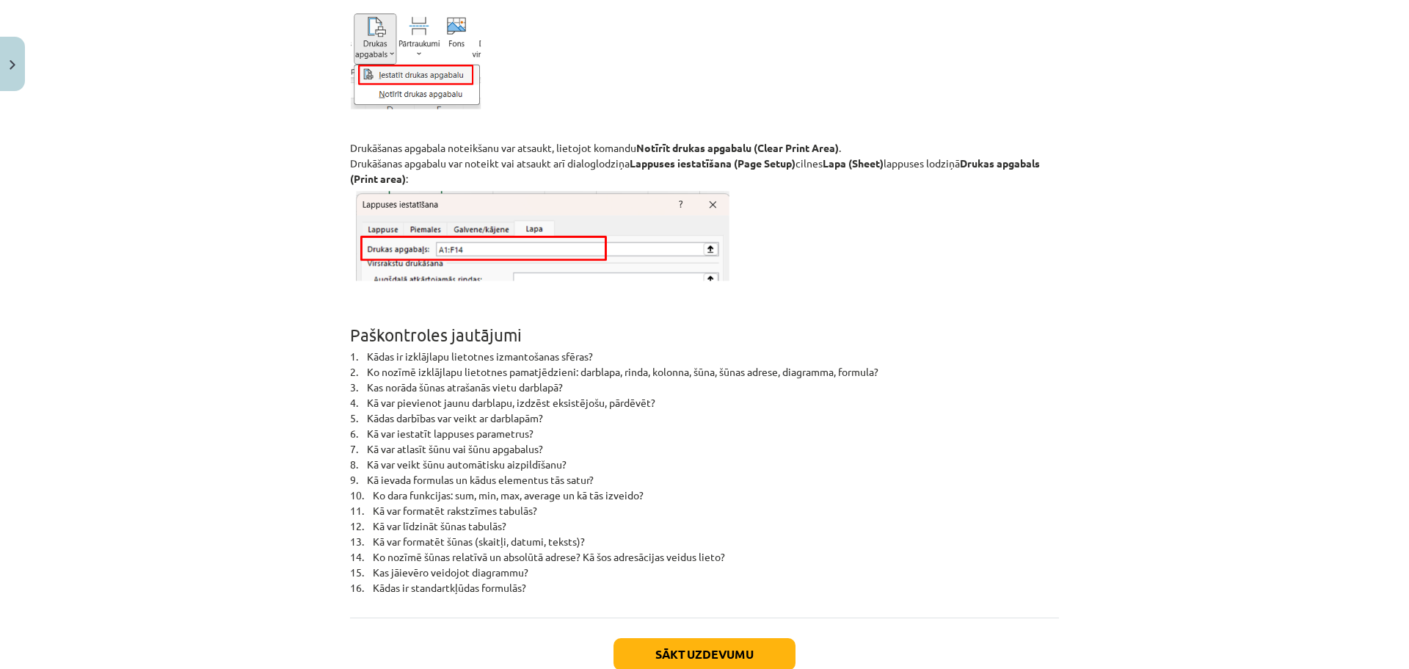
scroll to position [9395, 0]
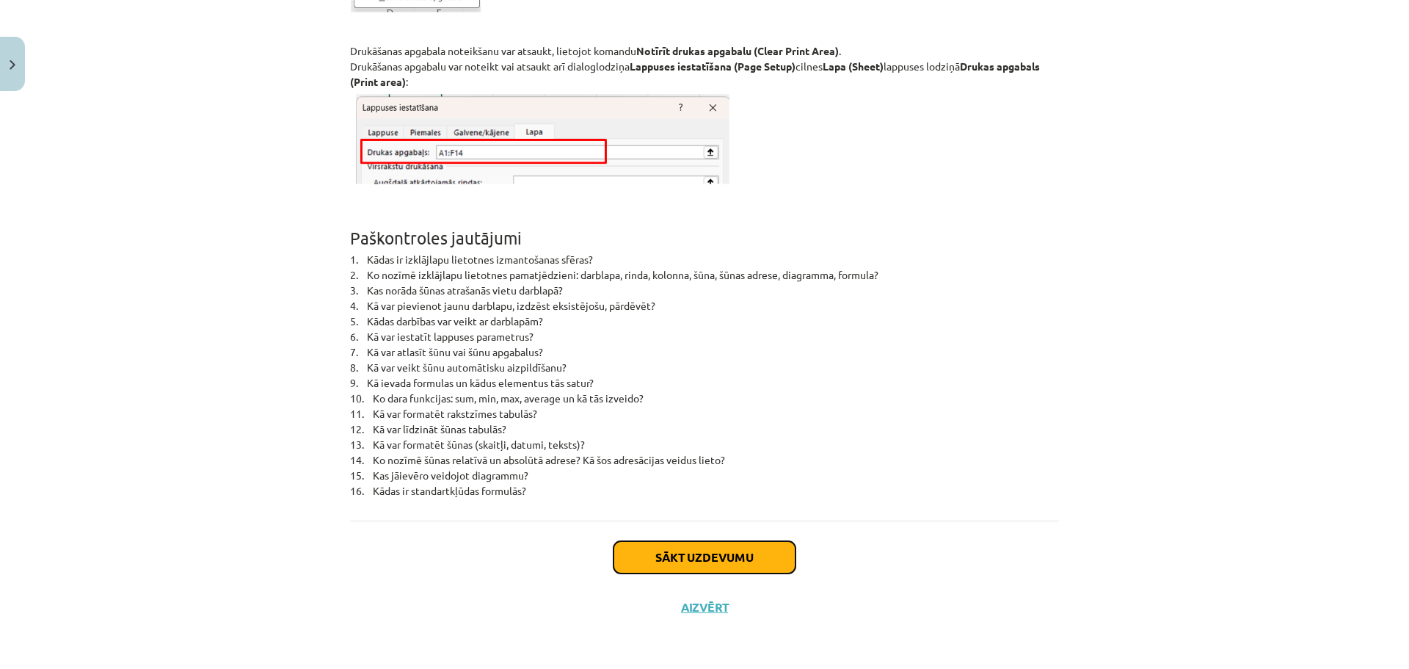
click at [721, 558] on button "Sākt uzdevumu" at bounding box center [704, 557] width 182 height 32
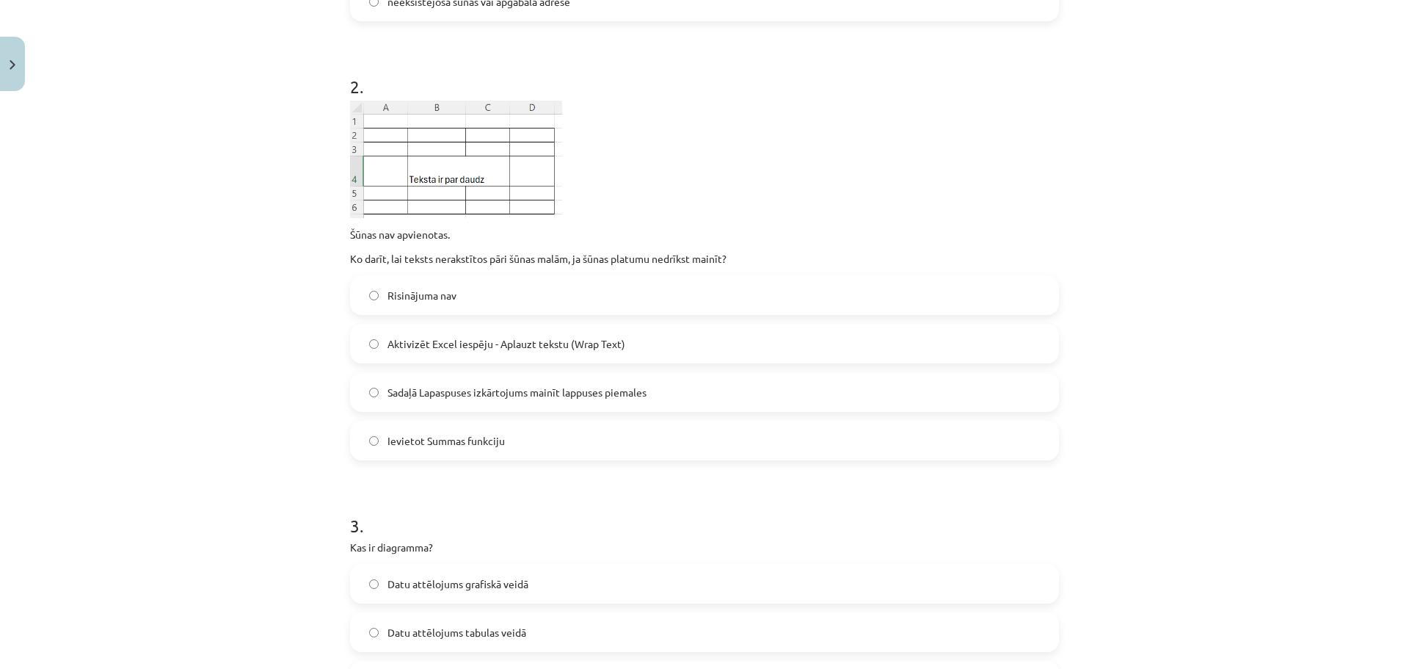
scroll to position [512, 0]
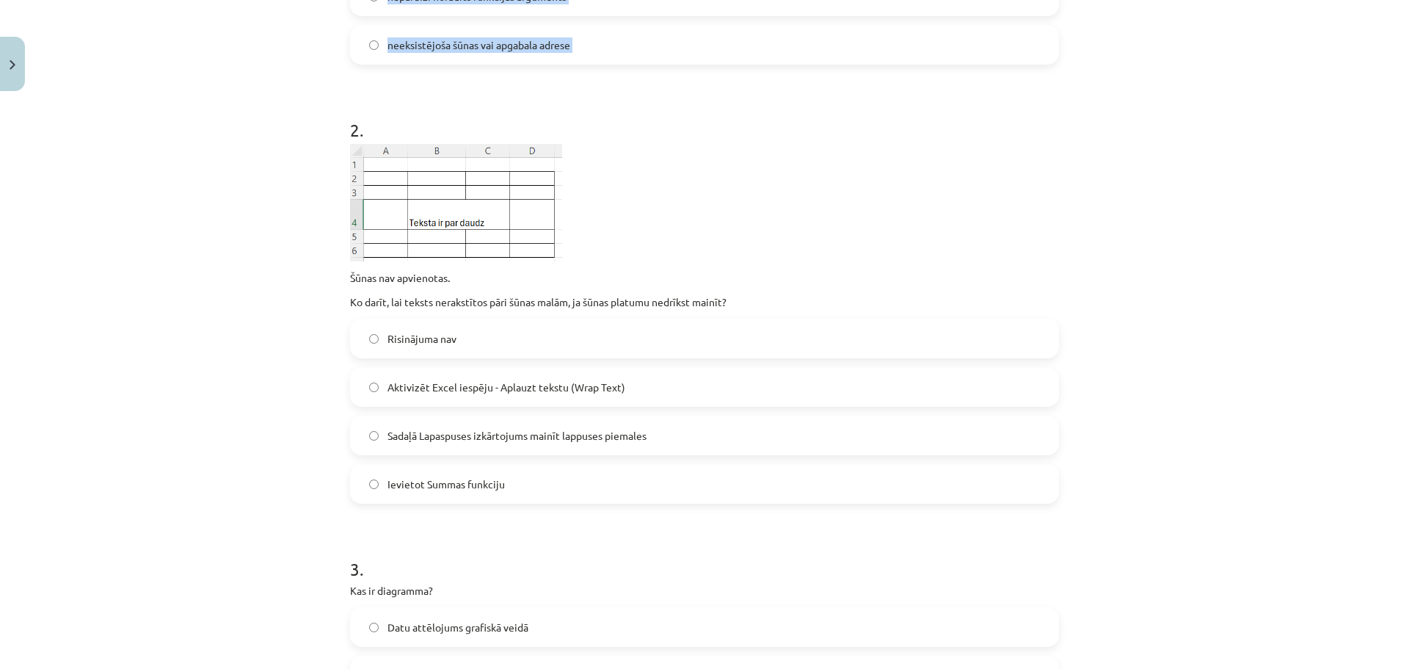
drag, startPoint x: 332, startPoint y: 307, endPoint x: 266, endPoint y: 87, distance: 229.8
click at [266, 87] on div "Mācību tēma: Datorikas - 10. klases 3. ieskaites mācību materiāls #4 Excel (2. …" at bounding box center [704, 334] width 1409 height 669
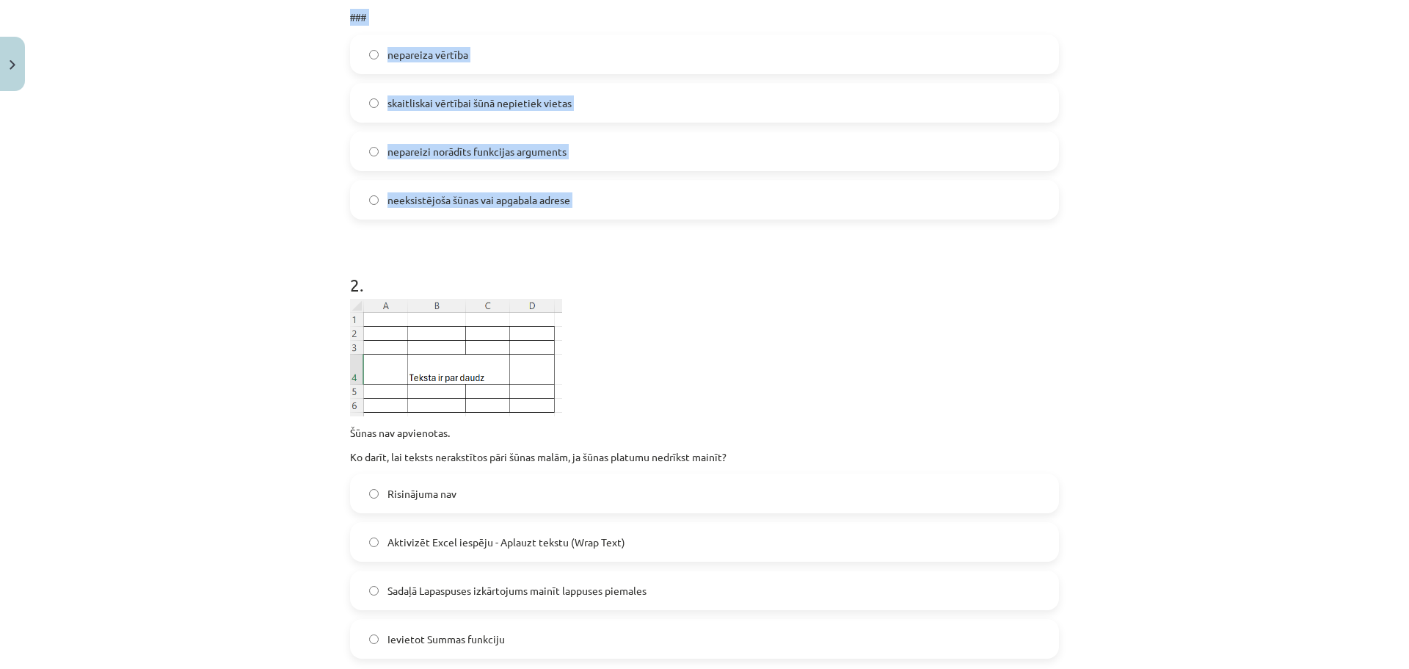
scroll to position [145, 0]
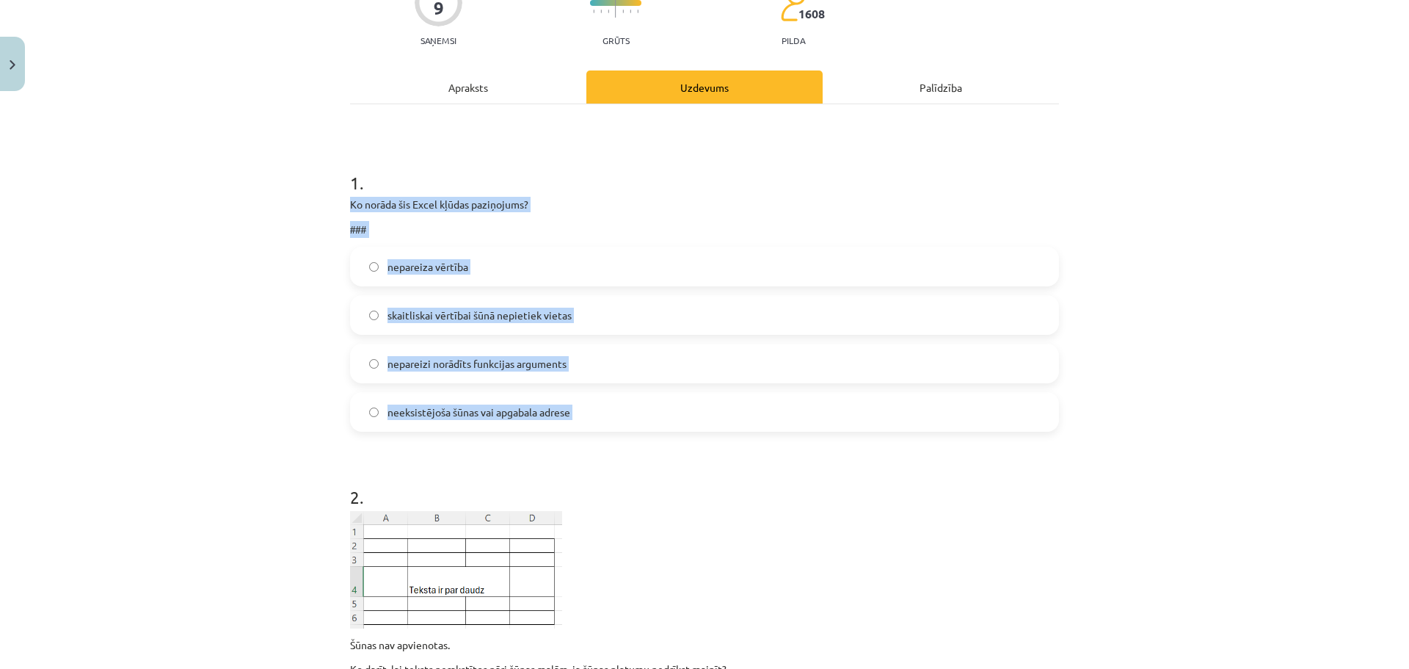
click at [300, 204] on div "Mācību tēma: Datorikas - 10. klases 3. ieskaites mācību materiāls #4 Excel (2. …" at bounding box center [704, 334] width 1409 height 669
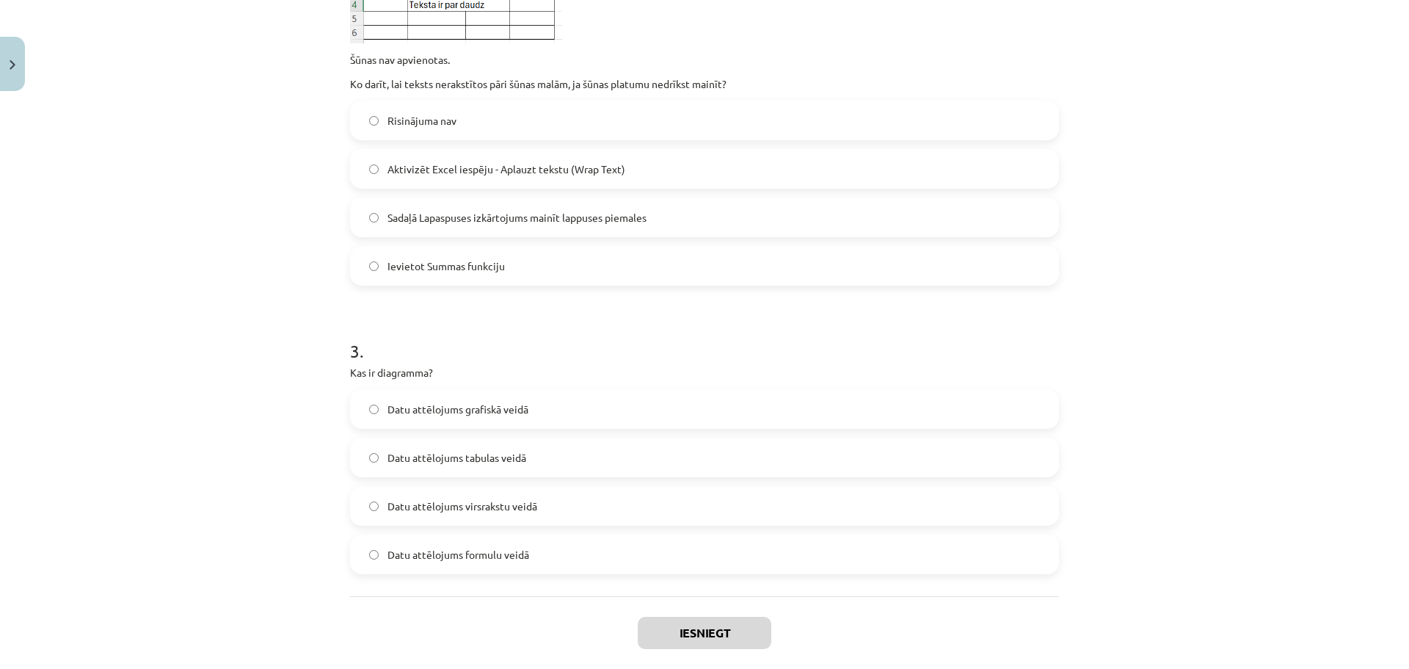
scroll to position [805, 0]
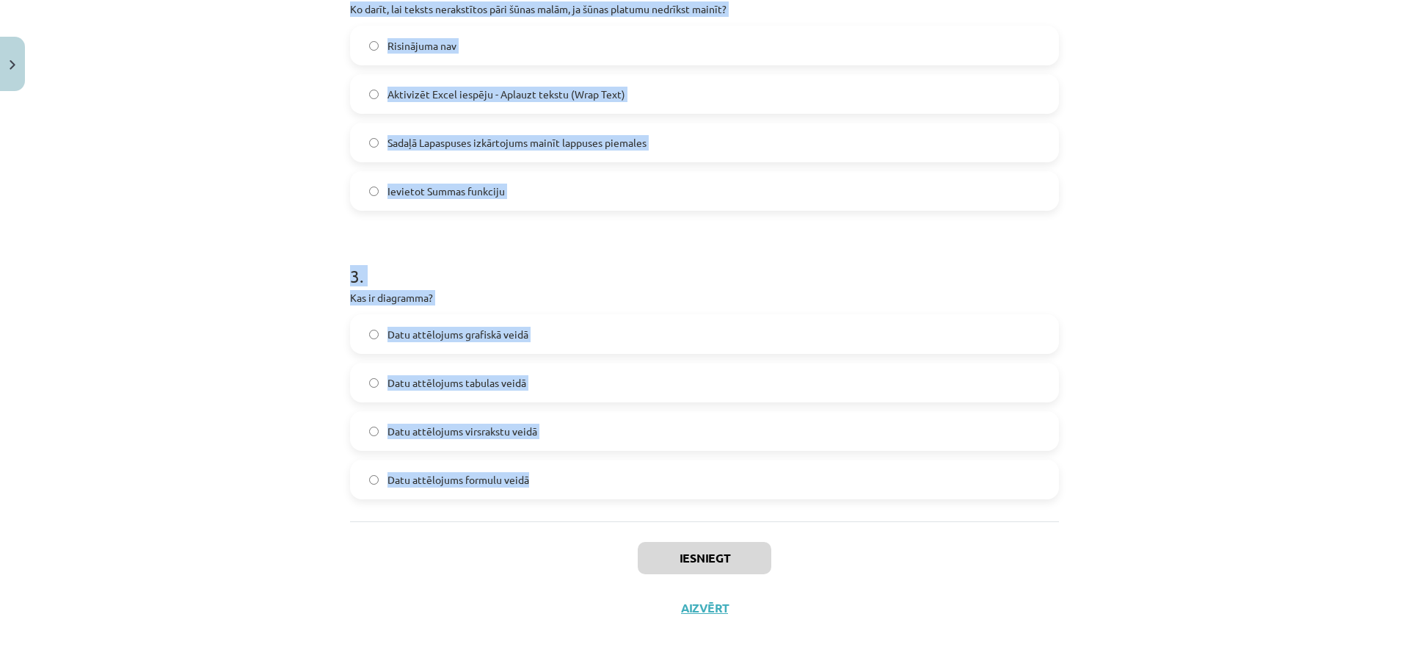
drag, startPoint x: 316, startPoint y: 205, endPoint x: 636, endPoint y: 489, distance: 428.4
click at [636, 489] on div "Mācību tēma: Datorikas - 10. klases 3. ieskaites mācību materiāls #4 Excel (2. …" at bounding box center [704, 334] width 1409 height 669
click at [236, 520] on div "Mācību tēma: Datorikas - 10. klases 3. ieskaites mācību materiāls #4 Excel (2. …" at bounding box center [704, 334] width 1409 height 669
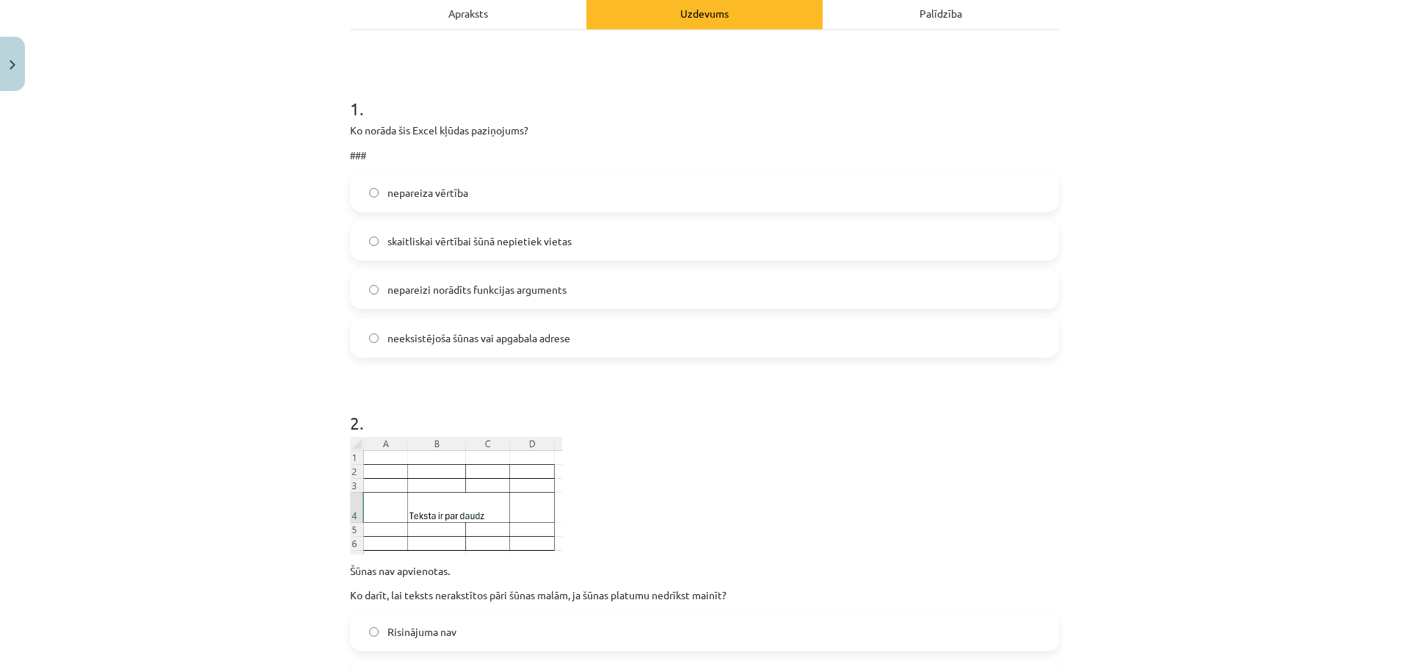
scroll to position [218, 0]
click at [395, 244] on span "skaitliskai vērtībai šūnā nepietiek vietas" at bounding box center [479, 242] width 184 height 15
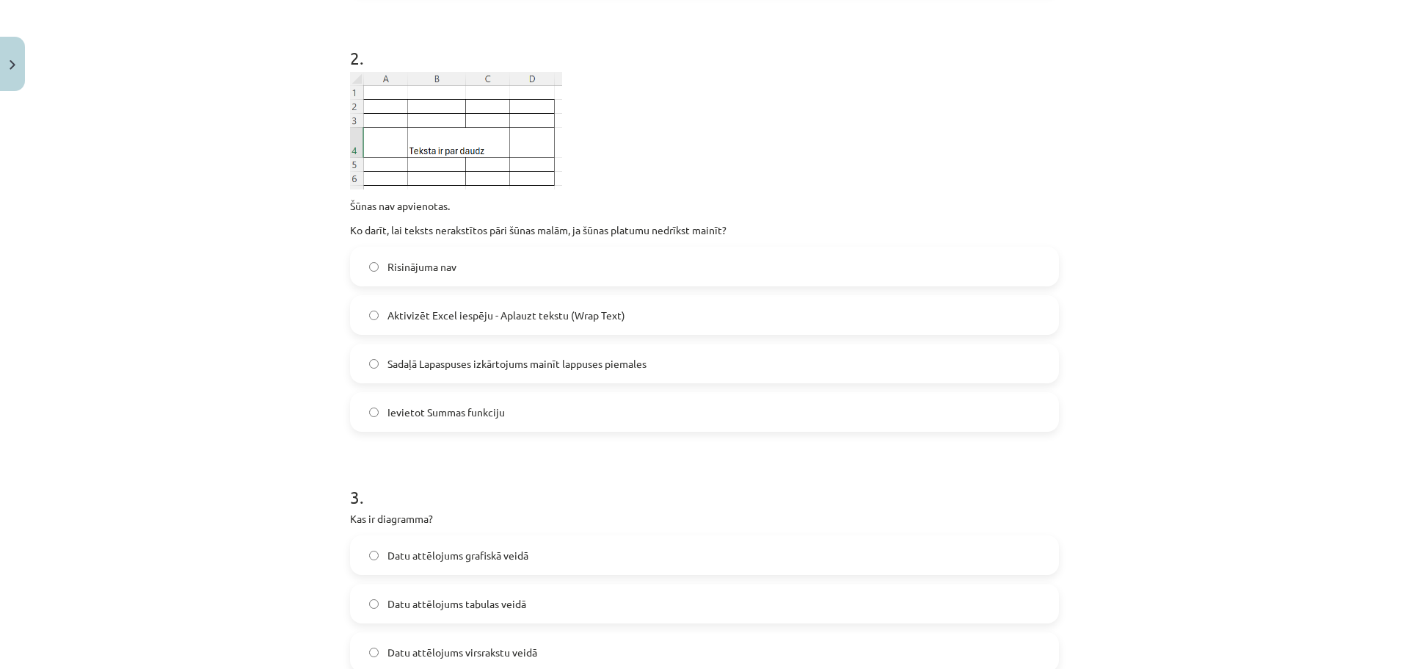
scroll to position [585, 0]
click at [418, 312] on span "Aktivizēt Excel iespēju - Aplauzt tekstu (Wrap Text)" at bounding box center [506, 314] width 238 height 15
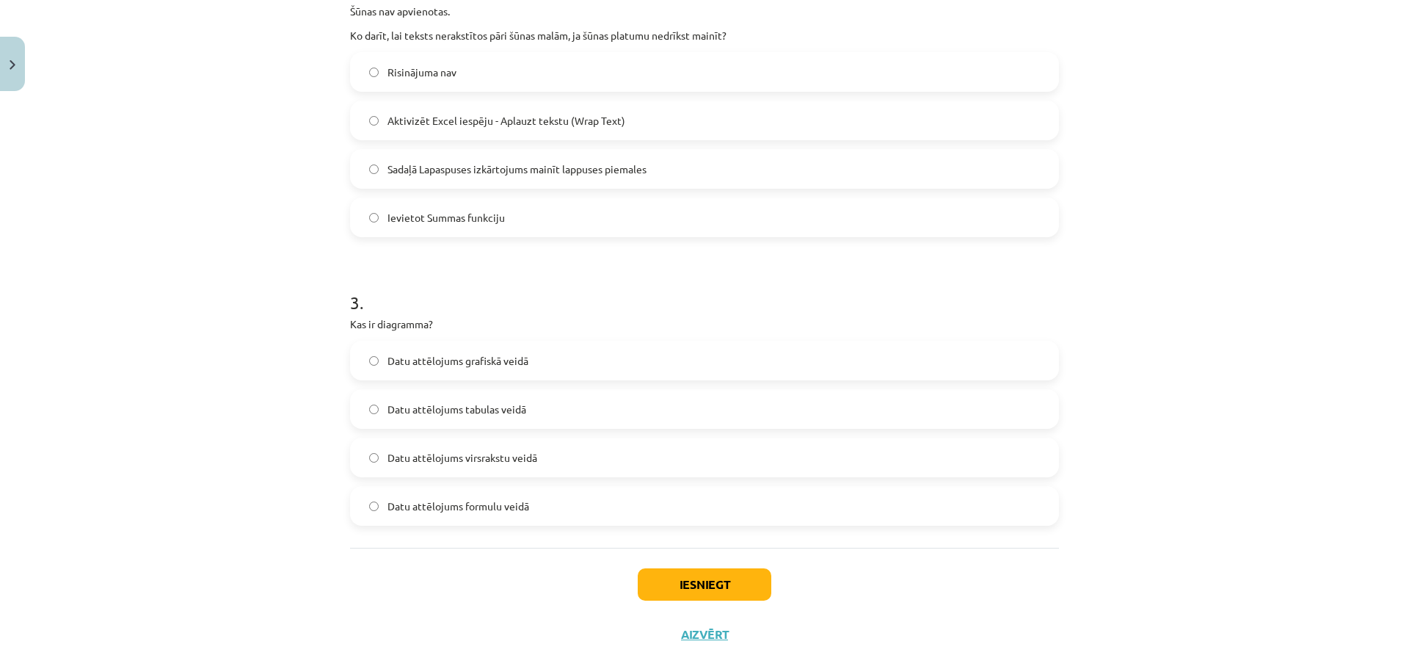
scroll to position [805, 0]
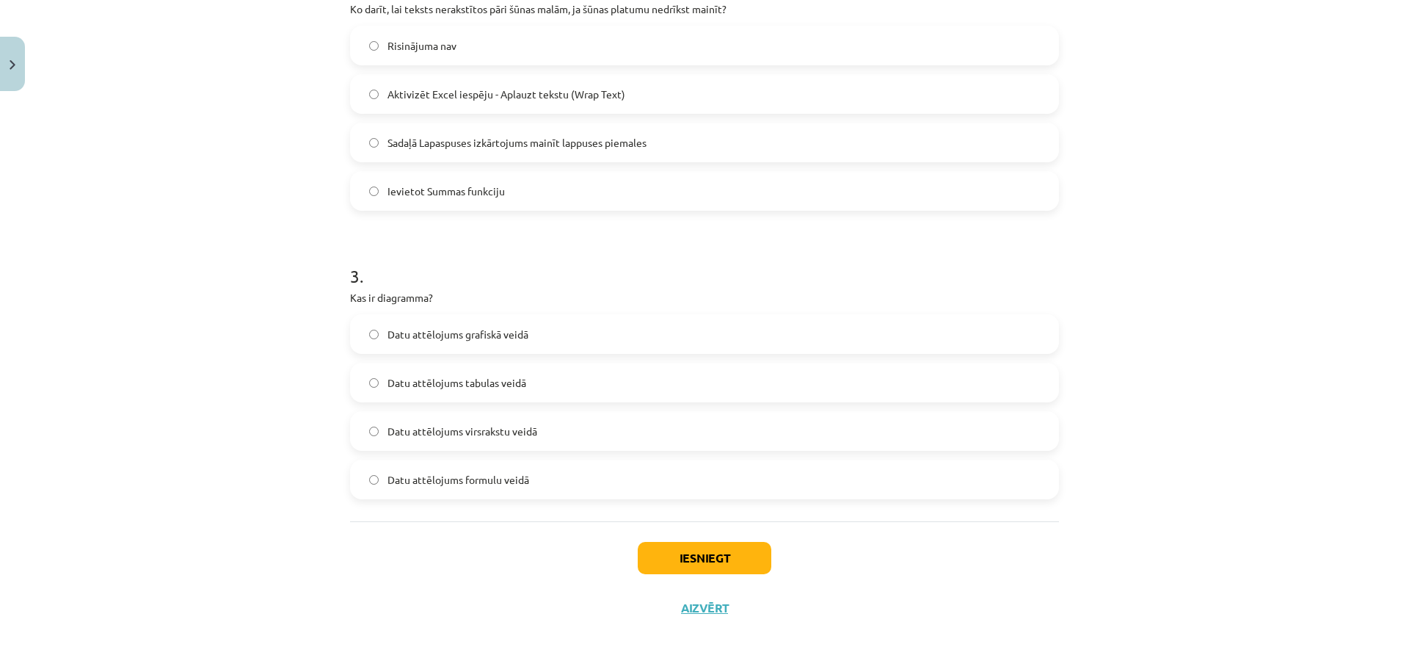
click at [532, 347] on label "Datu attēlojums grafiskā veidā" at bounding box center [705, 334] width 706 height 37
click at [657, 560] on button "Iesniegt" at bounding box center [705, 558] width 134 height 32
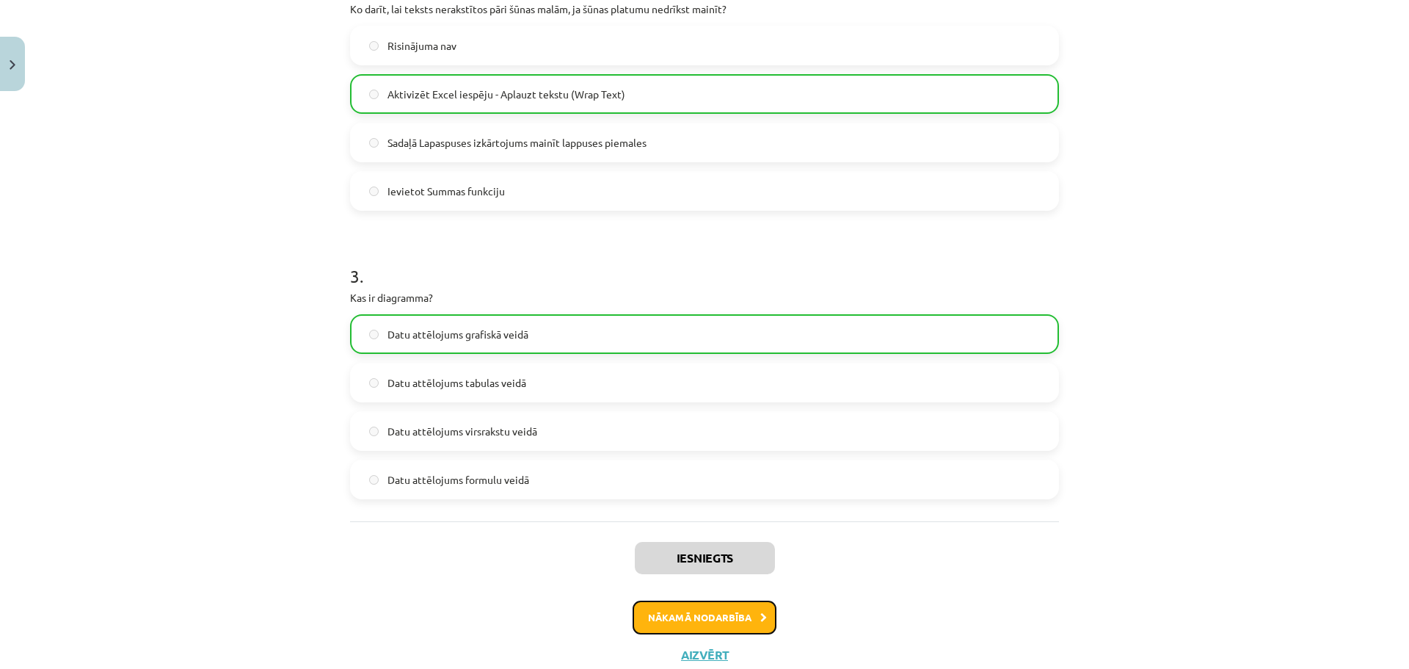
click at [749, 622] on button "Nākamā nodarbība" at bounding box center [705, 617] width 144 height 34
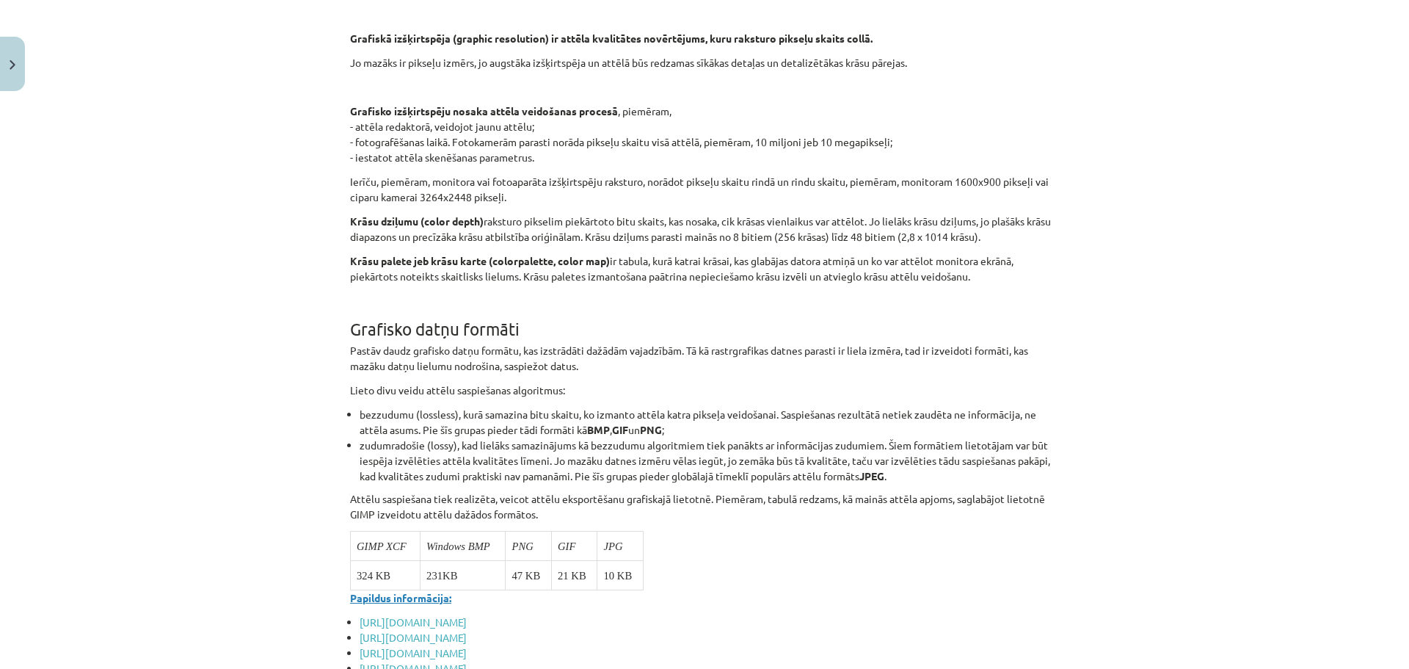
scroll to position [5526, 0]
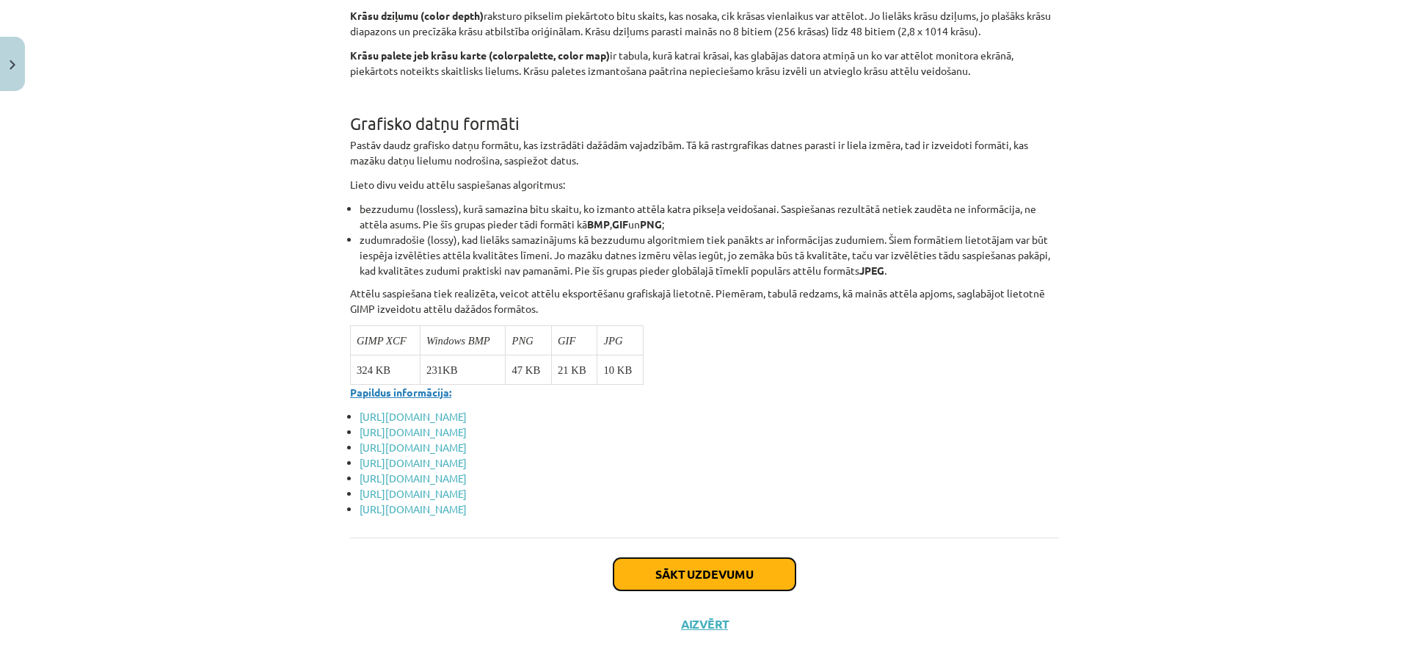
click at [729, 558] on button "Sākt uzdevumu" at bounding box center [704, 574] width 182 height 32
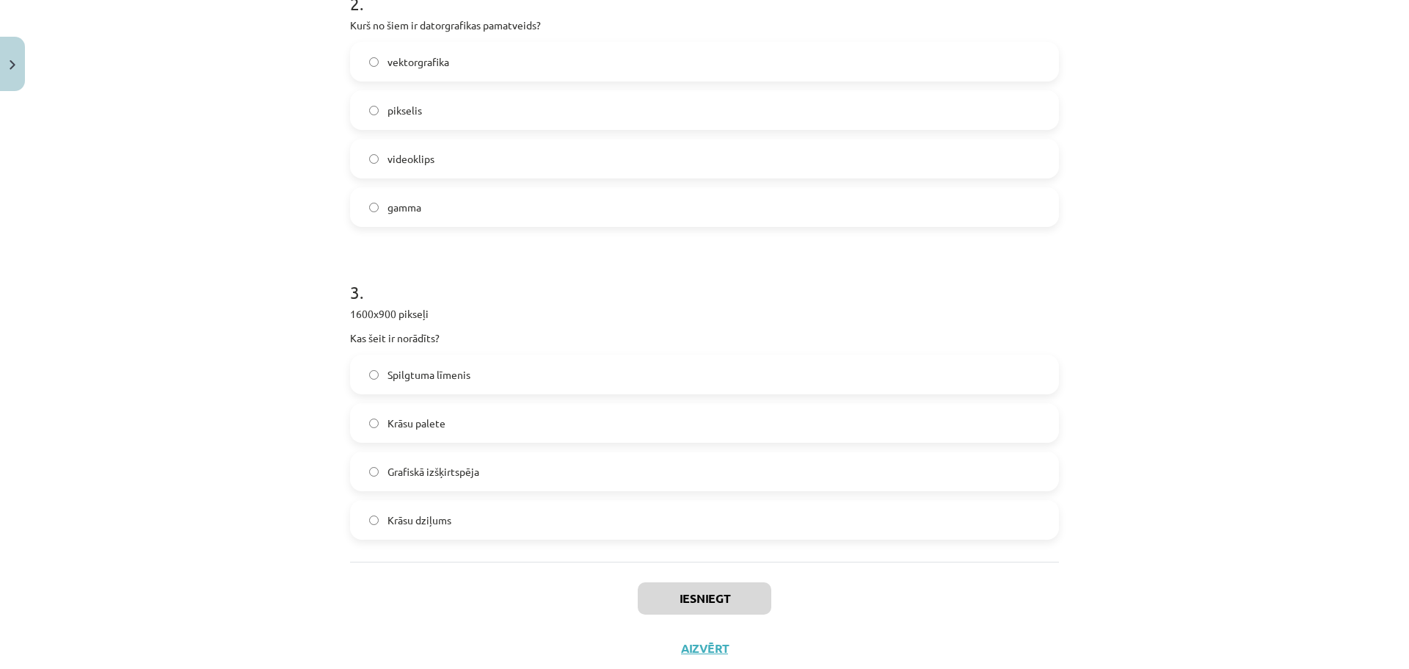
scroll to position [654, 0]
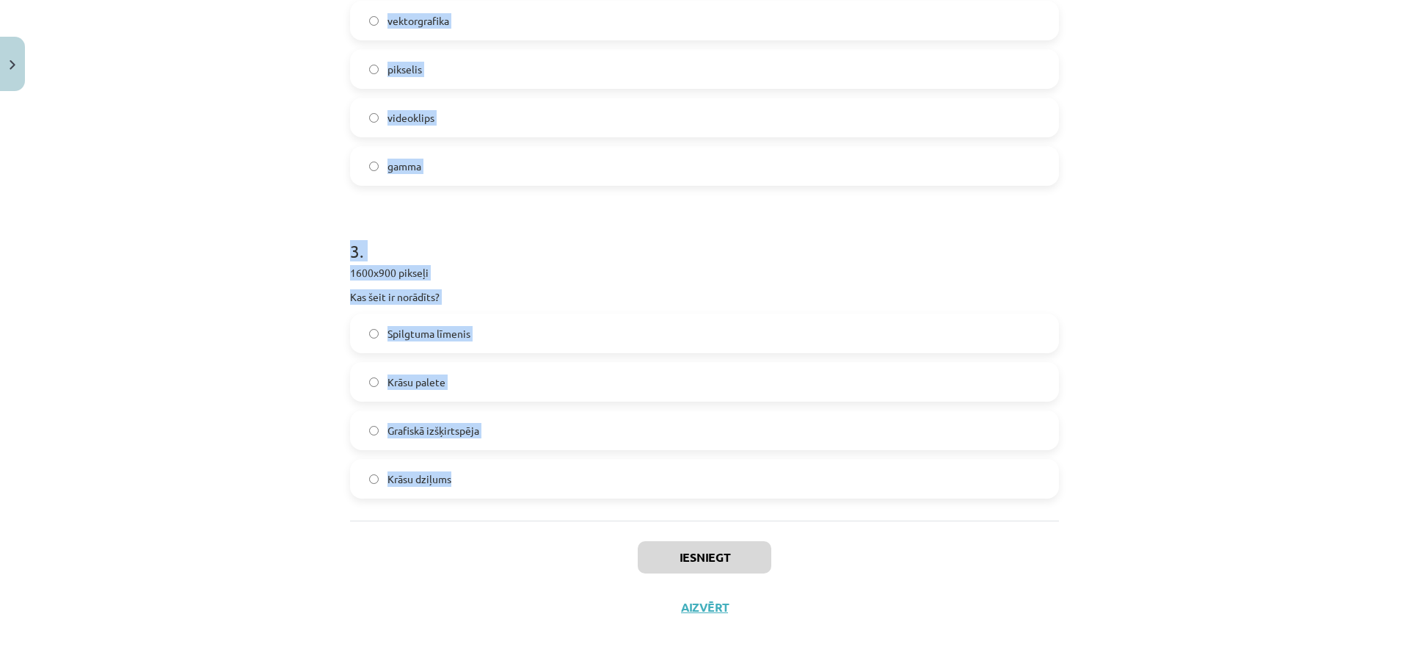
drag, startPoint x: 335, startPoint y: 307, endPoint x: 557, endPoint y: 519, distance: 306.2
click at [557, 519] on div "8 XP Saņemsi Viegls 1608 pilda Apraksts Uzdevums Palīdzība 1 . Kas ir krāsu spe…" at bounding box center [704, 38] width 727 height 1188
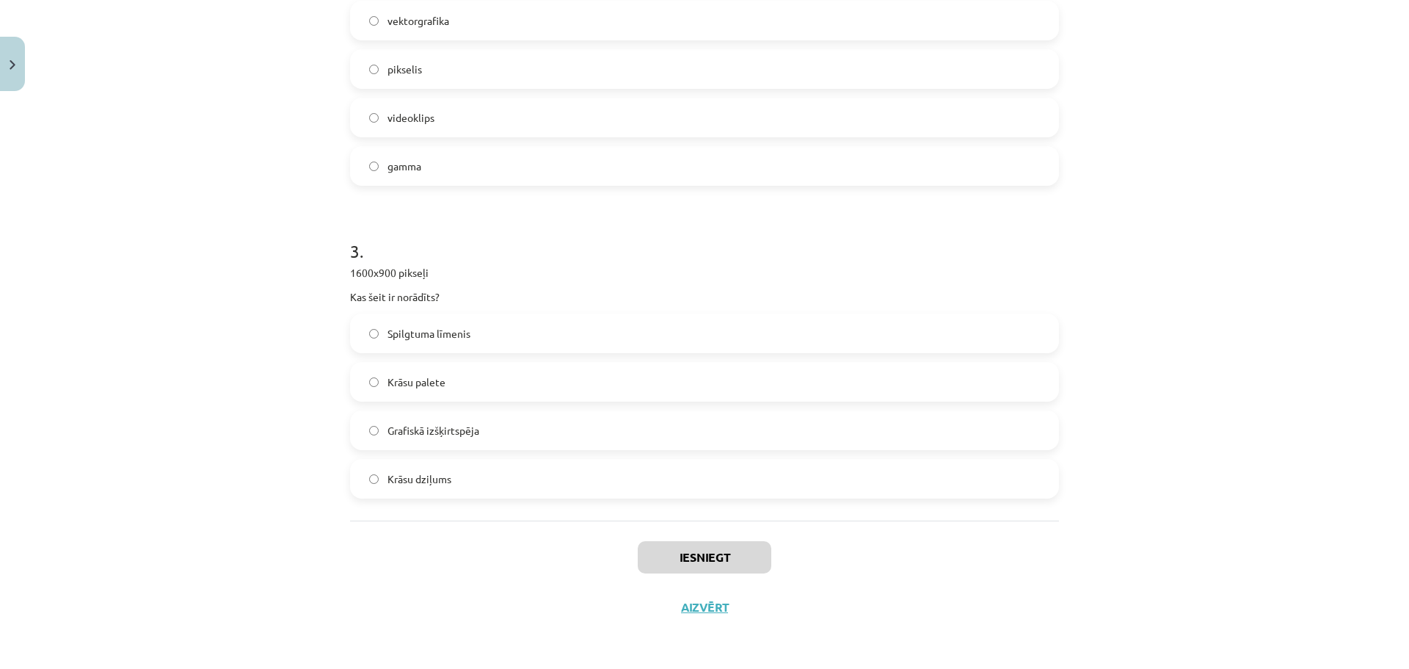
click at [304, 526] on div "Mācību tēma: Datorikas - 10. klases 3. ieskaites mācību materiāls #5 Attēlu aps…" at bounding box center [704, 334] width 1409 height 669
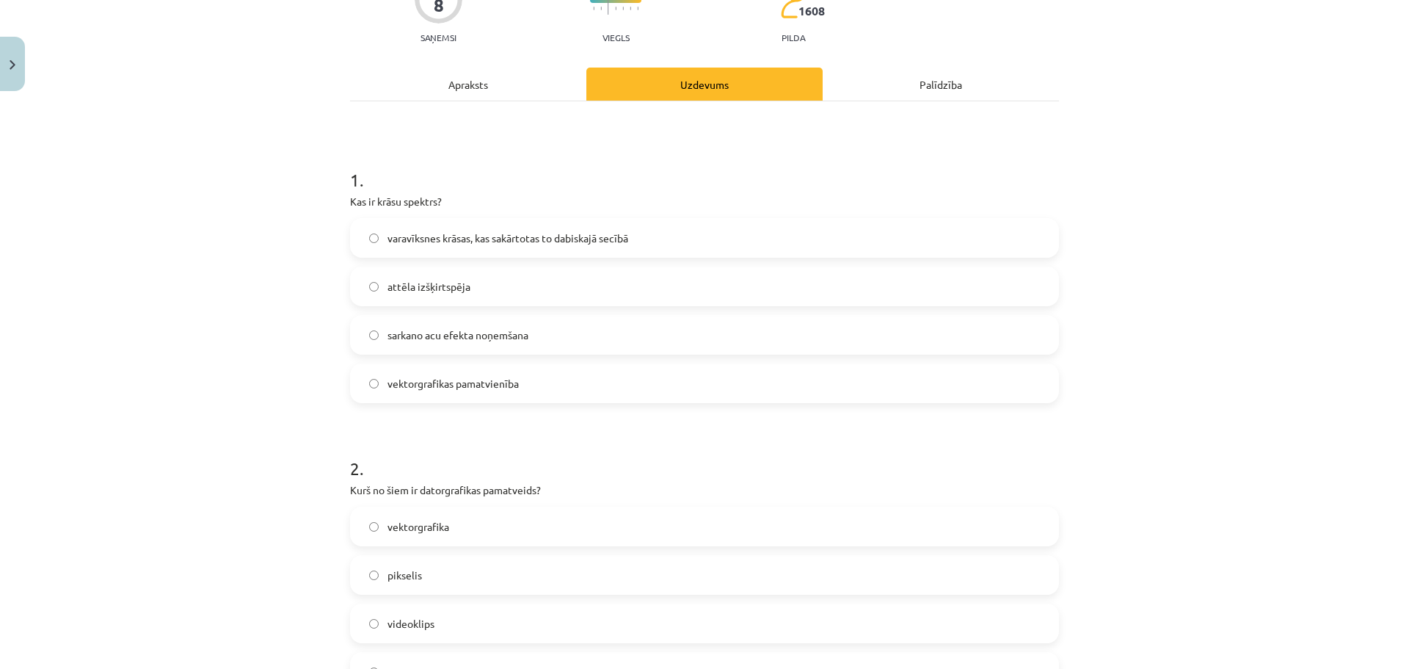
scroll to position [140, 0]
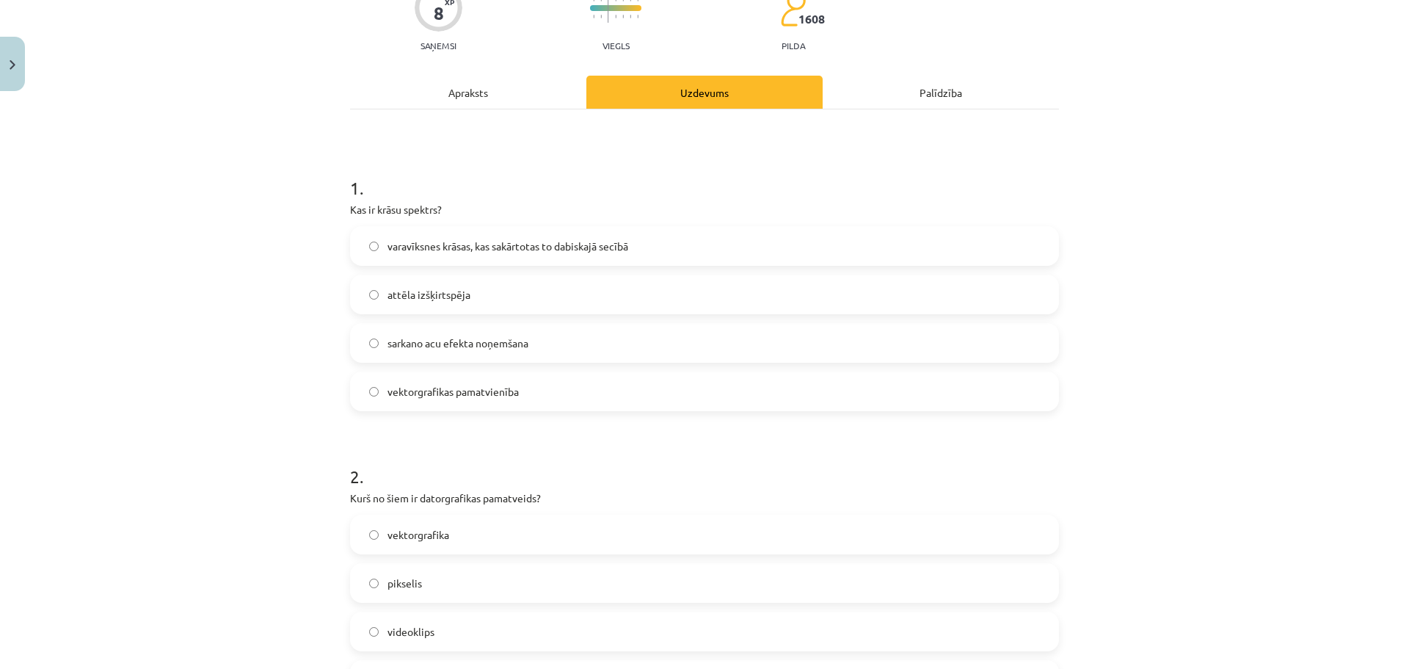
click at [442, 248] on span "varavīksnes krāsas, kas sakārtotas to dabiskajā secībā" at bounding box center [507, 245] width 241 height 15
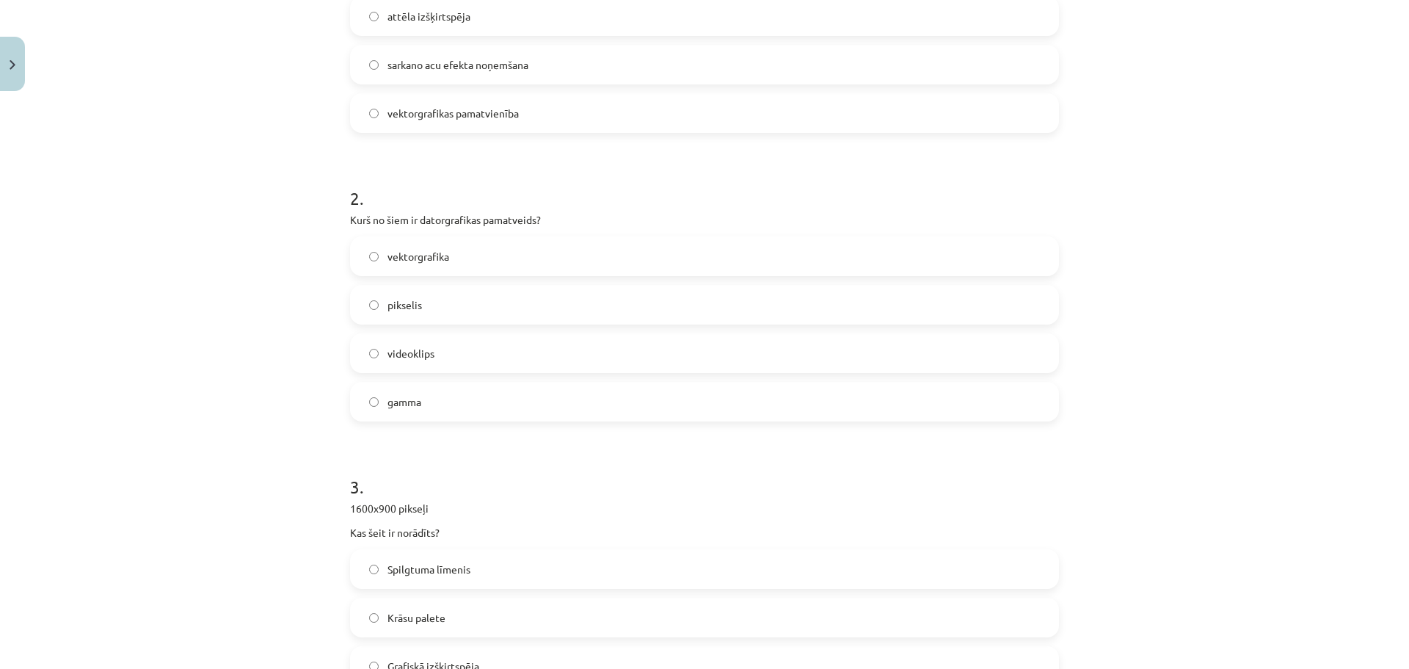
scroll to position [434, 0]
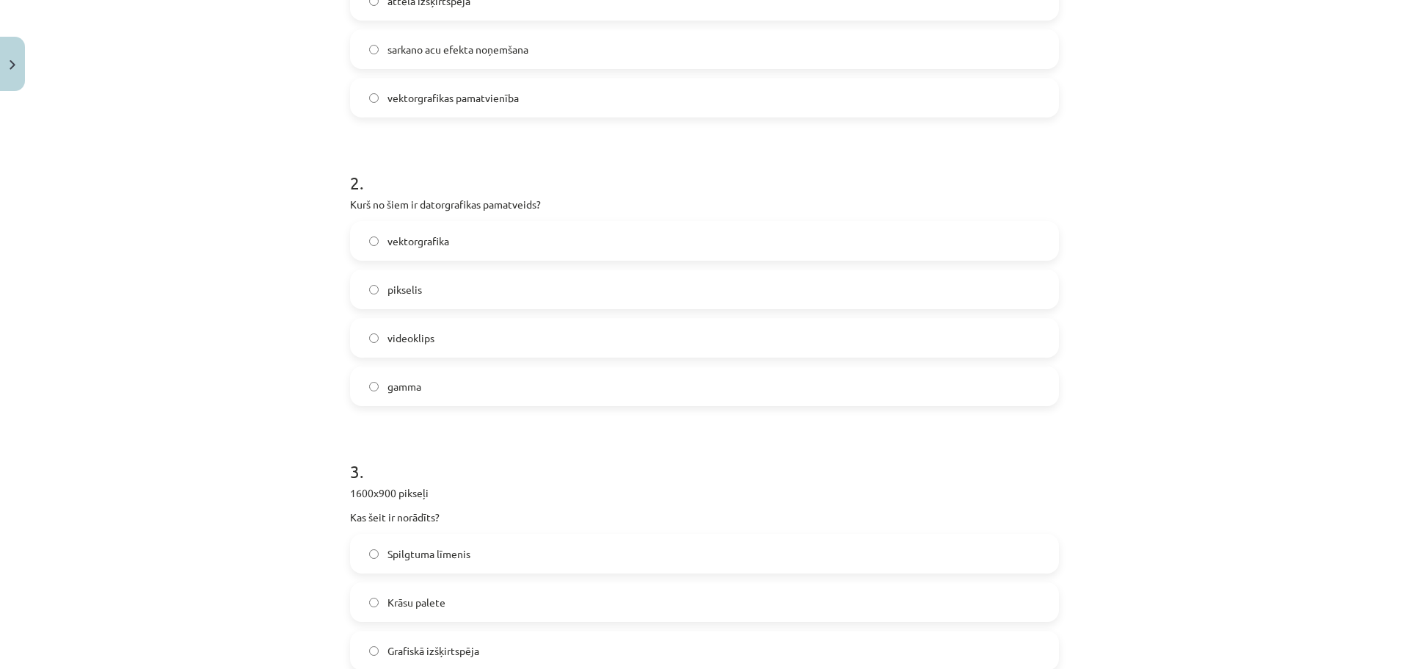
click at [470, 250] on label "vektorgrafika" at bounding box center [705, 240] width 706 height 37
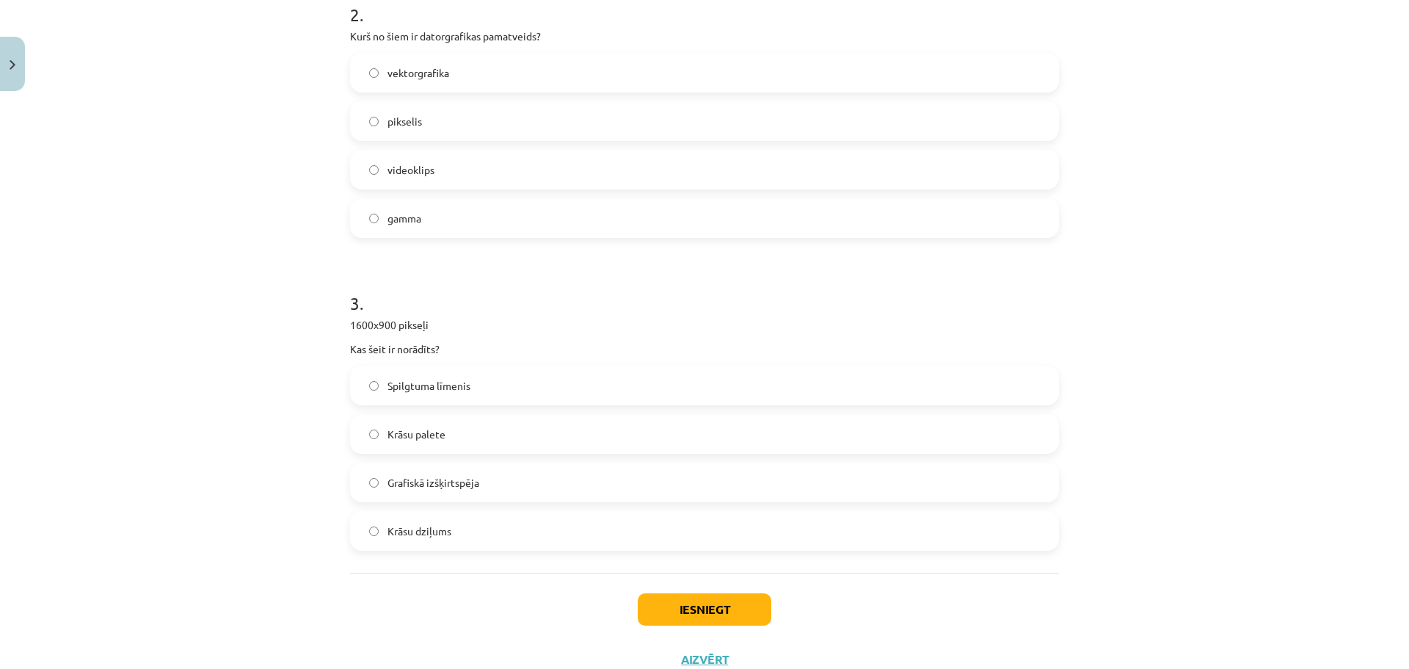
scroll to position [654, 0]
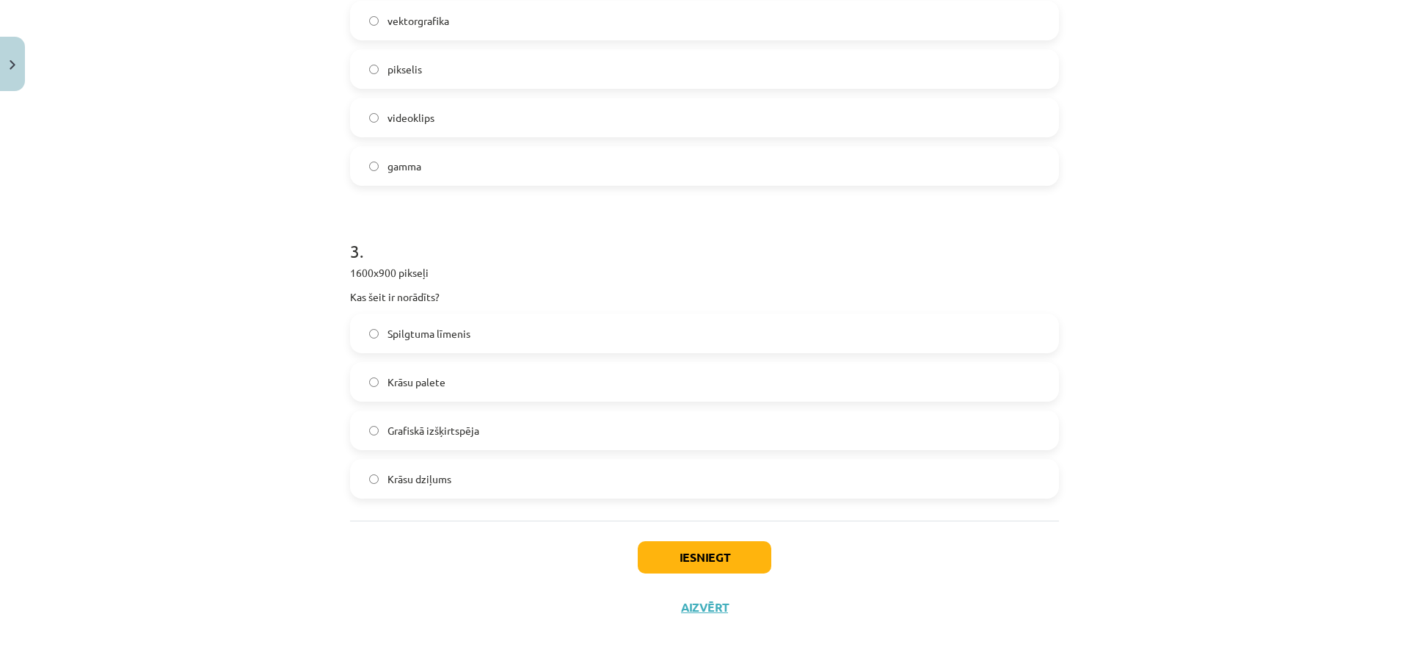
click at [517, 441] on label "Grafiskā izšķirtspēja" at bounding box center [705, 430] width 706 height 37
click at [680, 557] on button "Iesniegt" at bounding box center [705, 557] width 134 height 32
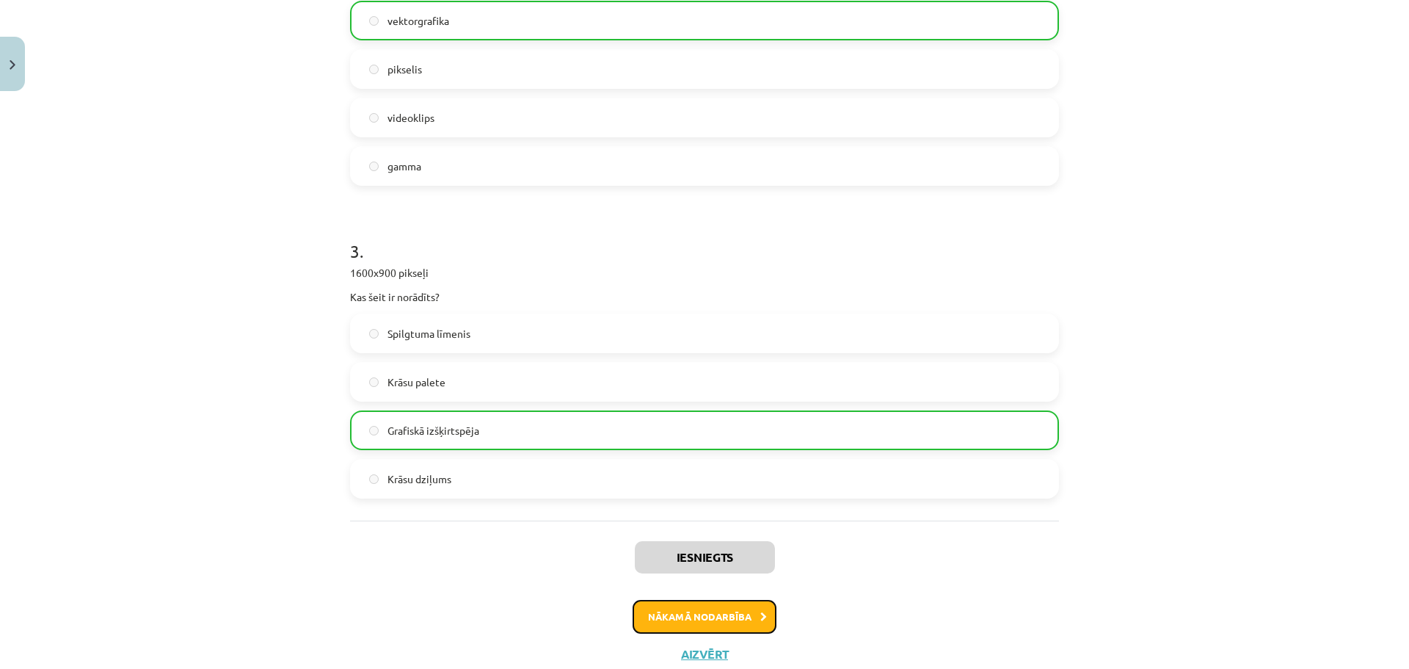
click at [732, 619] on button "Nākamā nodarbība" at bounding box center [705, 617] width 144 height 34
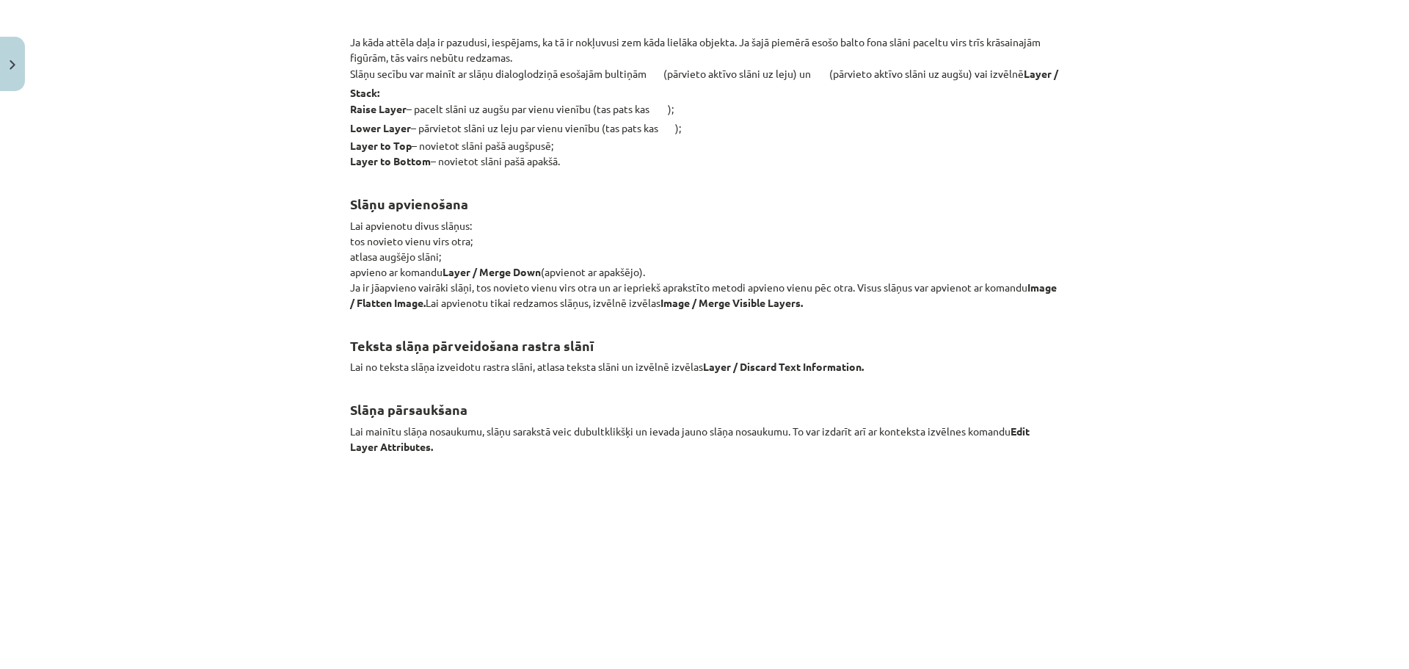
scroll to position [17009, 0]
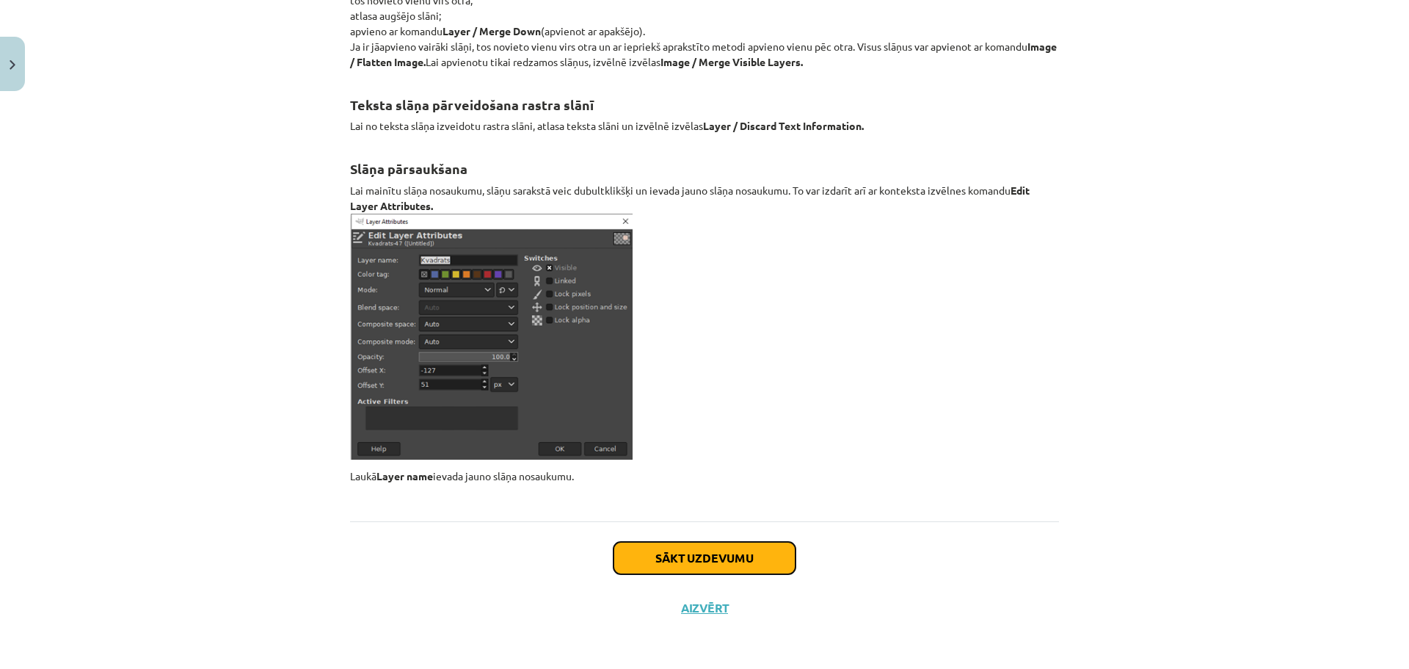
drag, startPoint x: 724, startPoint y: 565, endPoint x: 742, endPoint y: 557, distance: 19.4
click at [737, 561] on button "Sākt uzdevumu" at bounding box center [704, 558] width 182 height 32
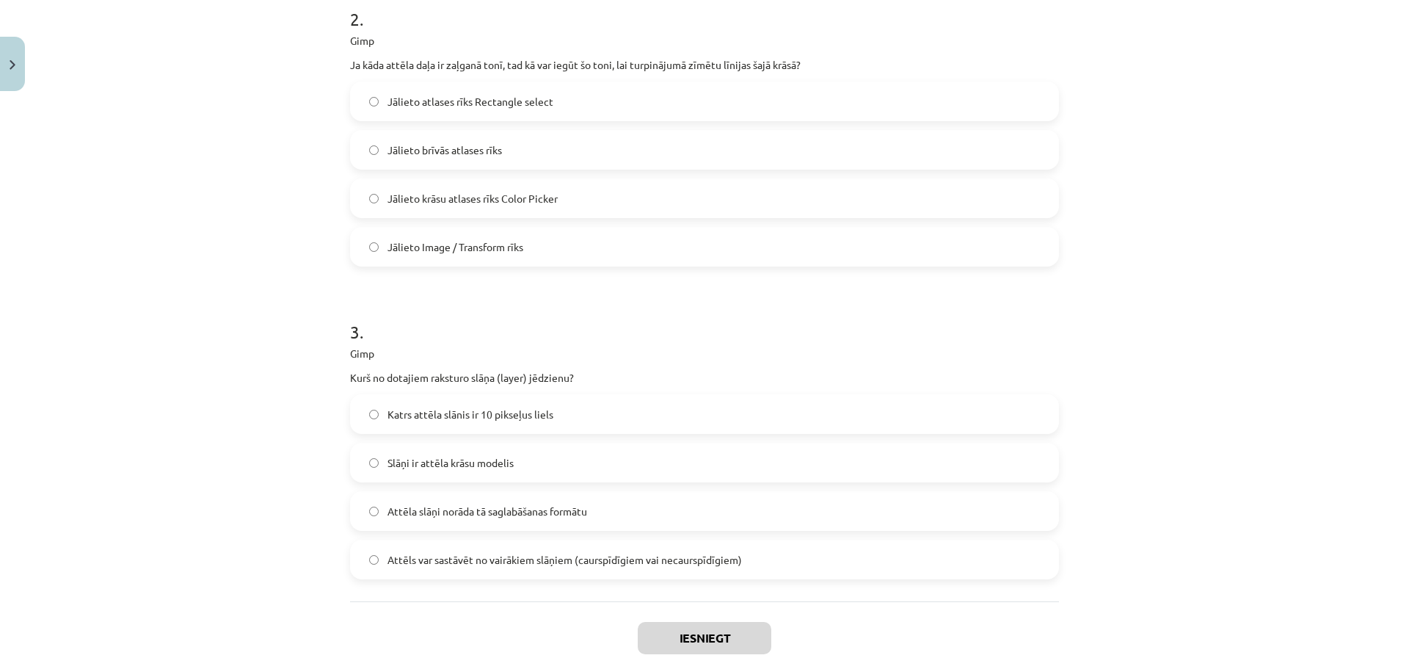
scroll to position [702, 0]
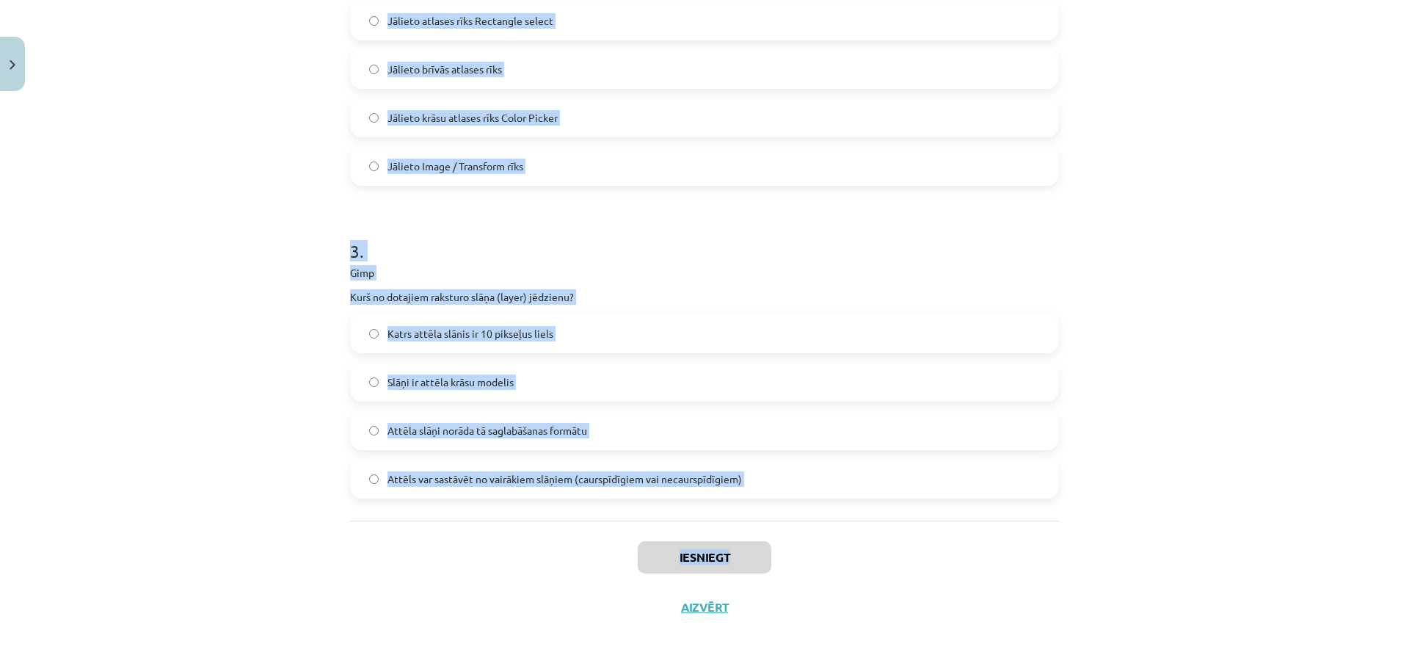
drag, startPoint x: 338, startPoint y: 296, endPoint x: 762, endPoint y: 528, distance: 484.4
click at [752, 537] on div "Mācību tēma: Datorikas - 10. klases 3. ieskaites mācību materiāls #6 Gimp (1. d…" at bounding box center [704, 334] width 1409 height 669
click at [1230, 259] on div "Mācību tēma: Datorikas - 10. klases 3. ieskaites mācību materiāls #6 Gimp (1. d…" at bounding box center [704, 334] width 1409 height 669
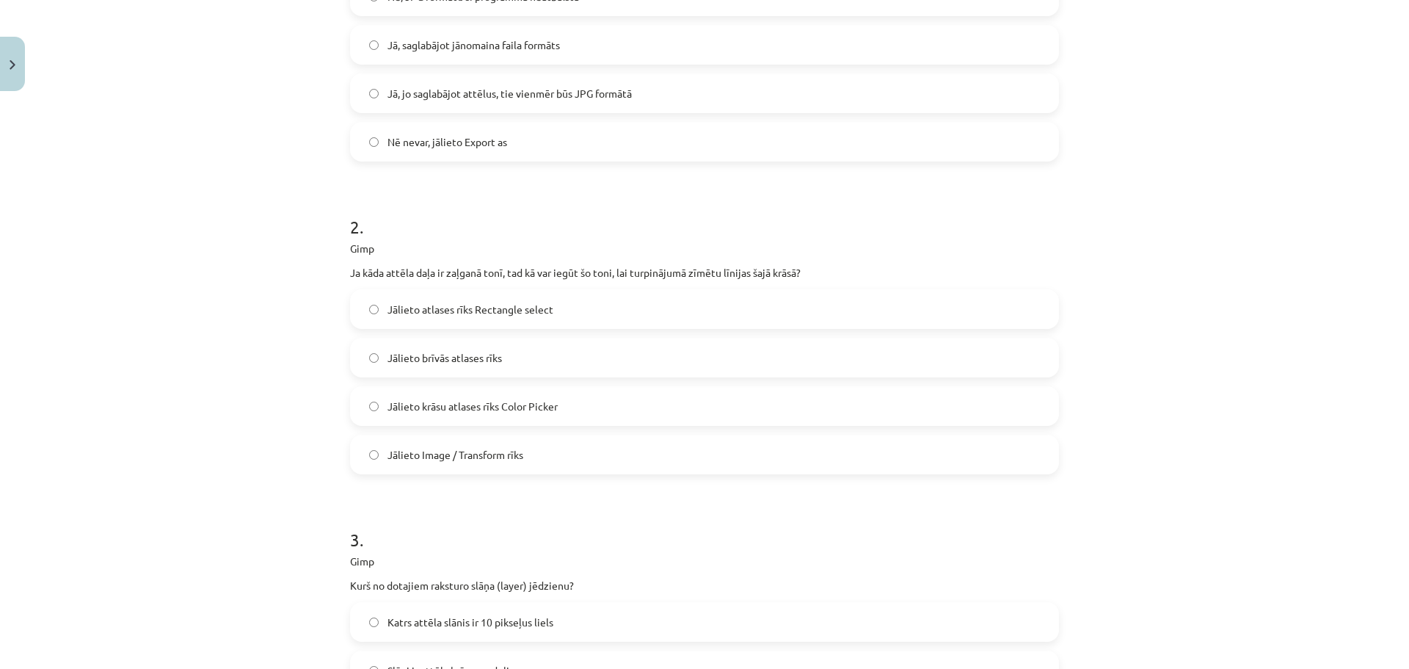
scroll to position [262, 0]
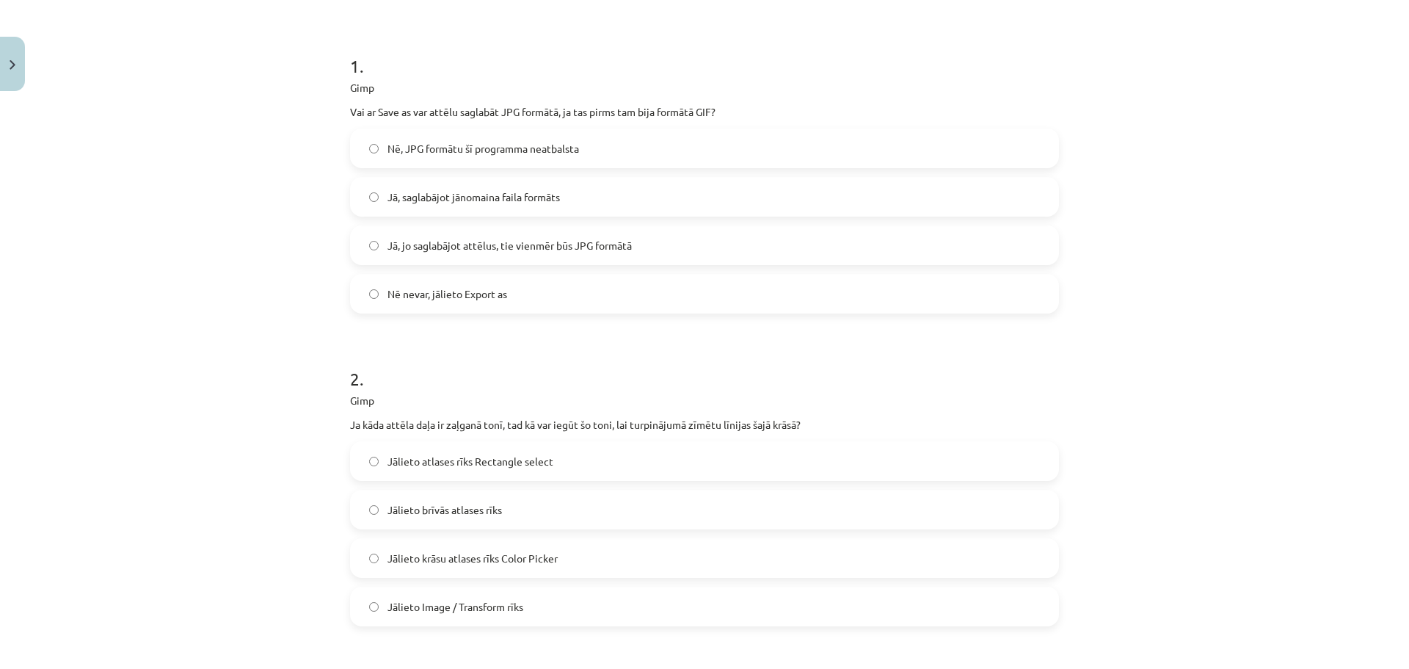
click at [420, 295] on span "Nē nevar, jālieto Export as" at bounding box center [447, 293] width 120 height 15
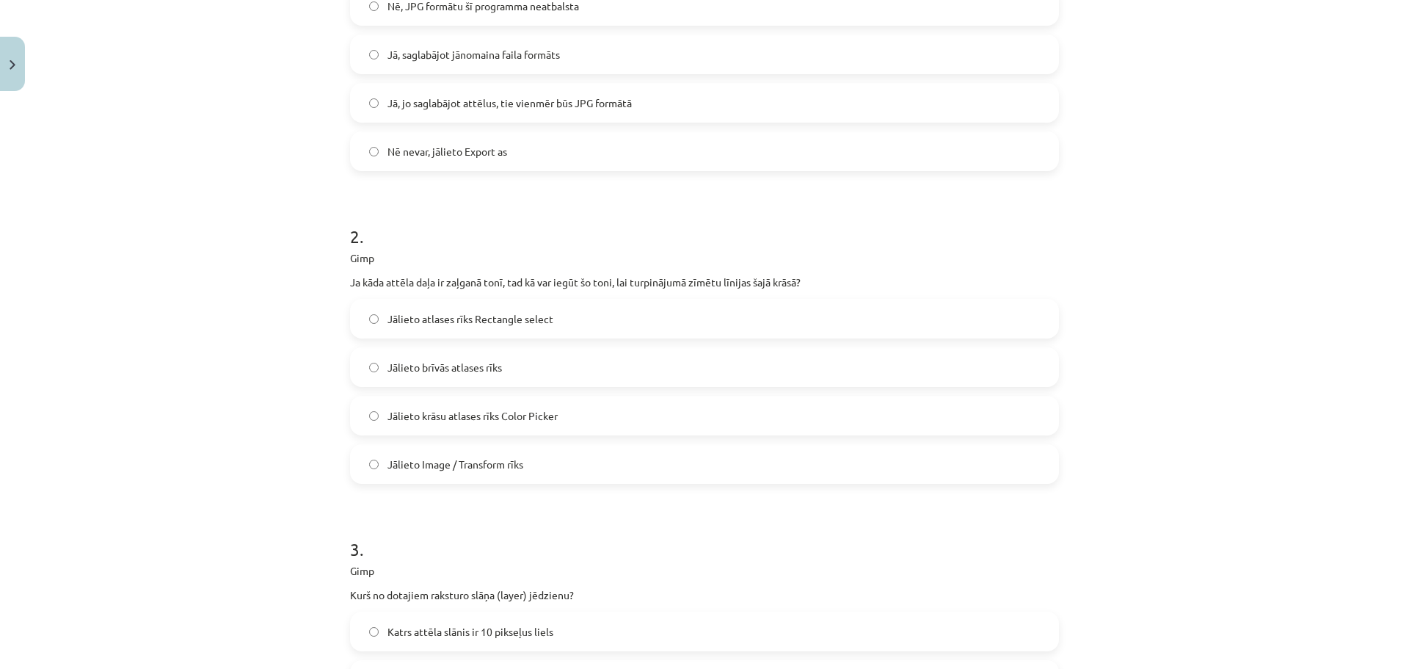
scroll to position [409, 0]
click at [542, 407] on span "Jālieto krāsu atlases rīks Color Picker" at bounding box center [472, 411] width 170 height 15
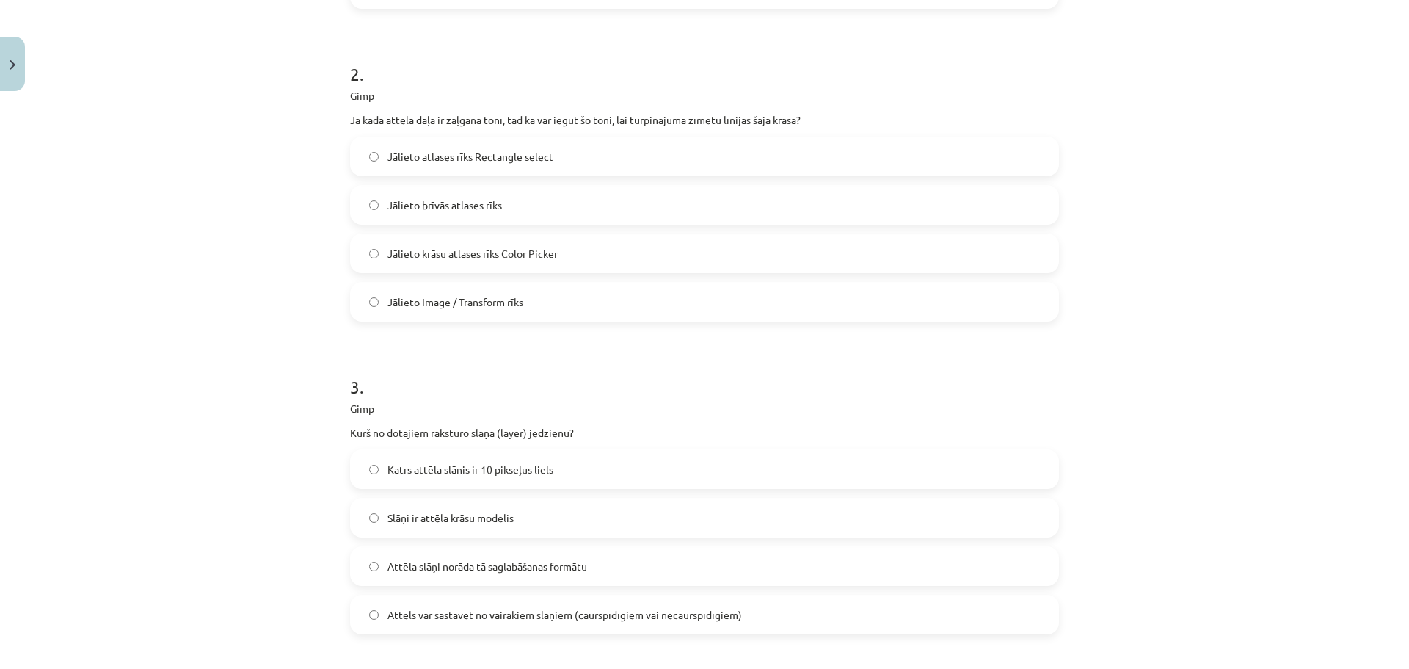
scroll to position [629, 0]
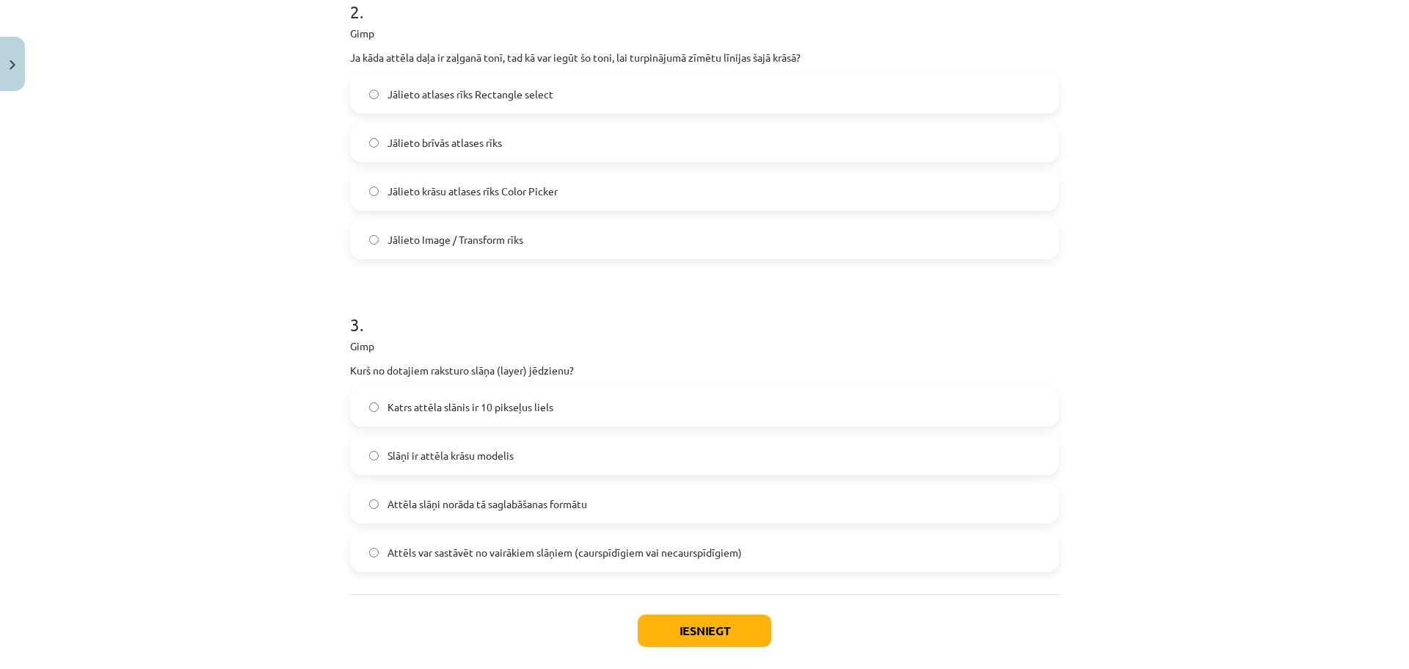
click at [462, 553] on span "Attēls var sastāvēt no vairākiem slāņiem (caurspīdīgiem vai necaurspīdīgiem)" at bounding box center [564, 552] width 354 height 15
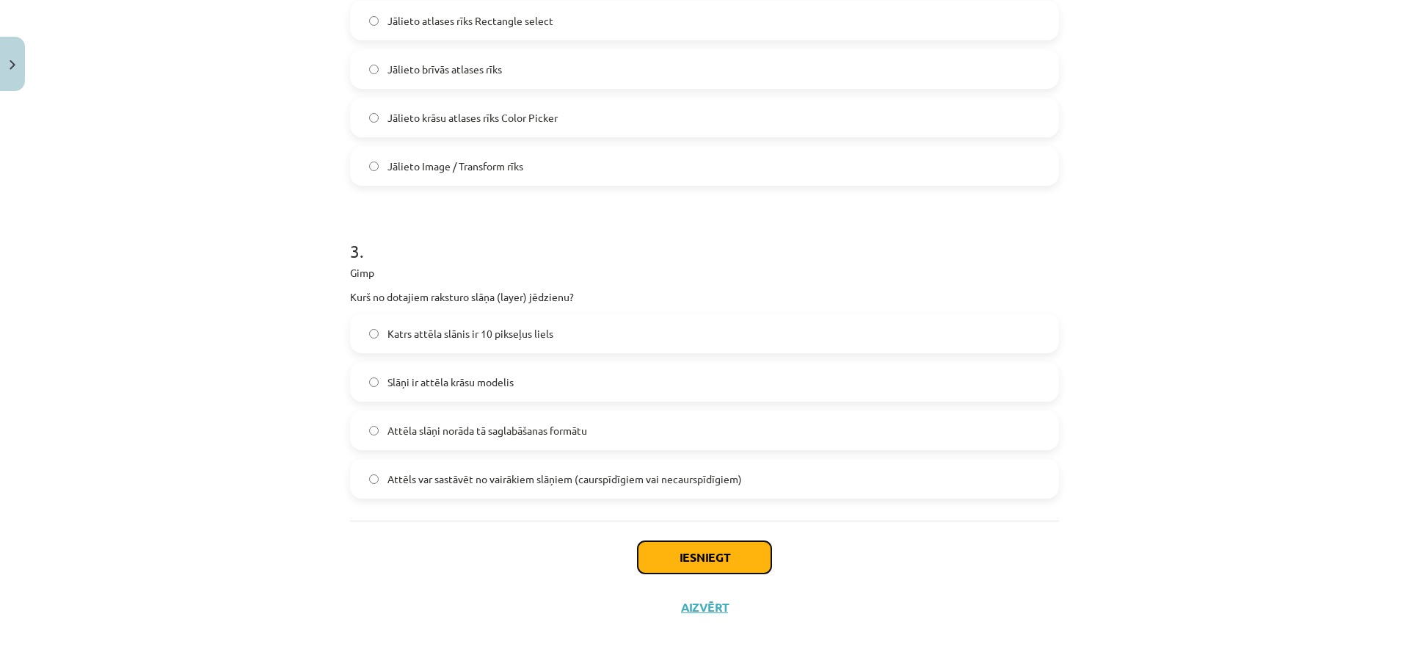
click at [666, 564] on button "Iesniegt" at bounding box center [705, 557] width 134 height 32
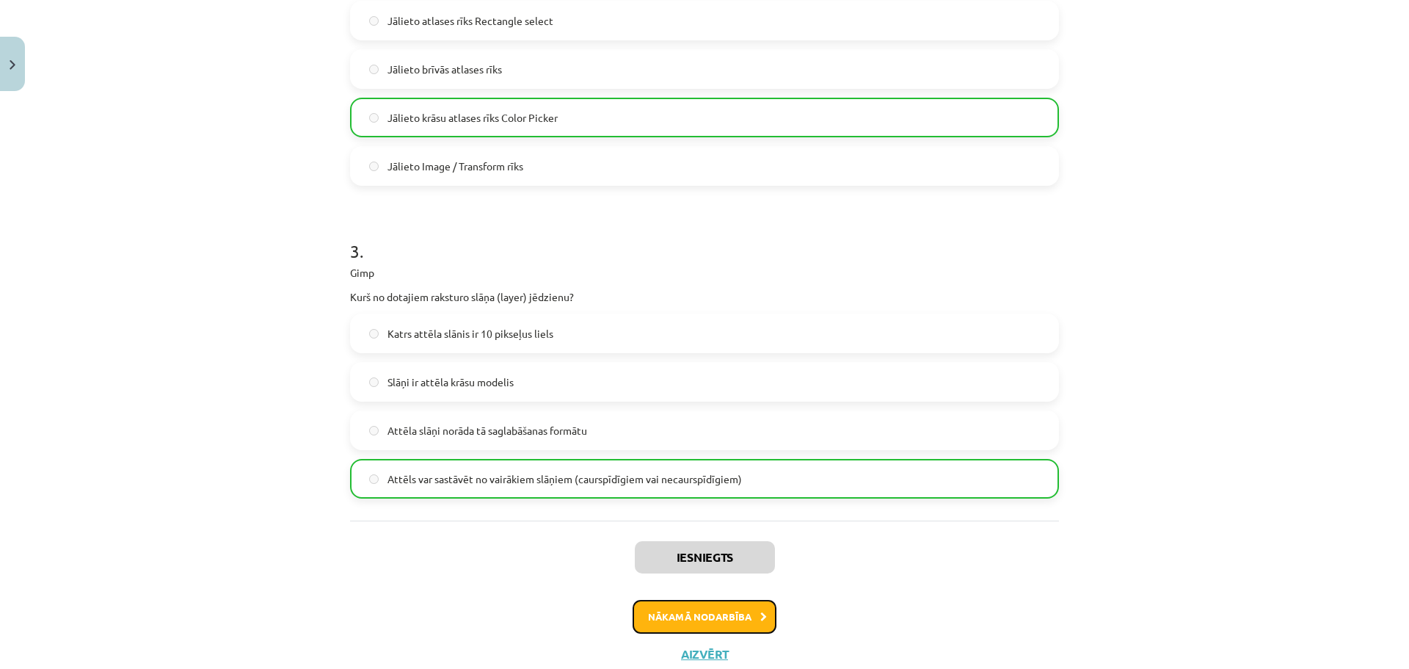
click at [693, 613] on button "Nākamā nodarbība" at bounding box center [705, 617] width 144 height 34
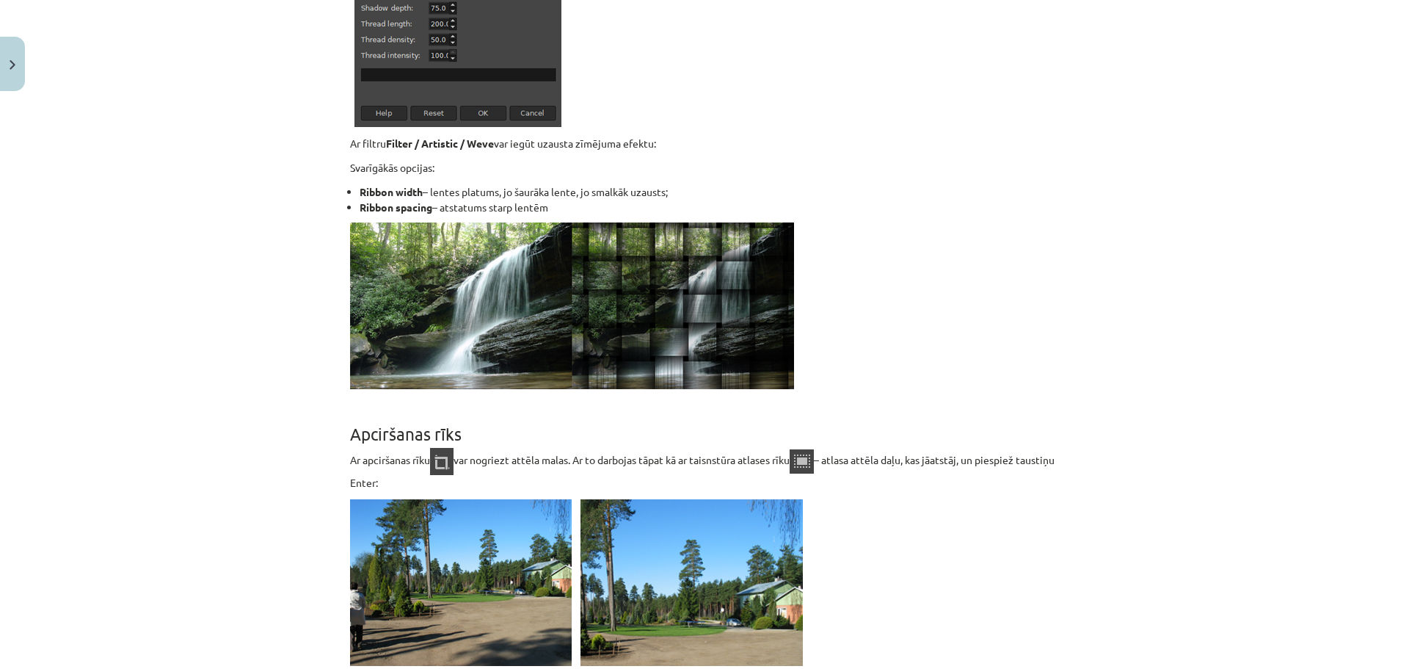
scroll to position [12703, 0]
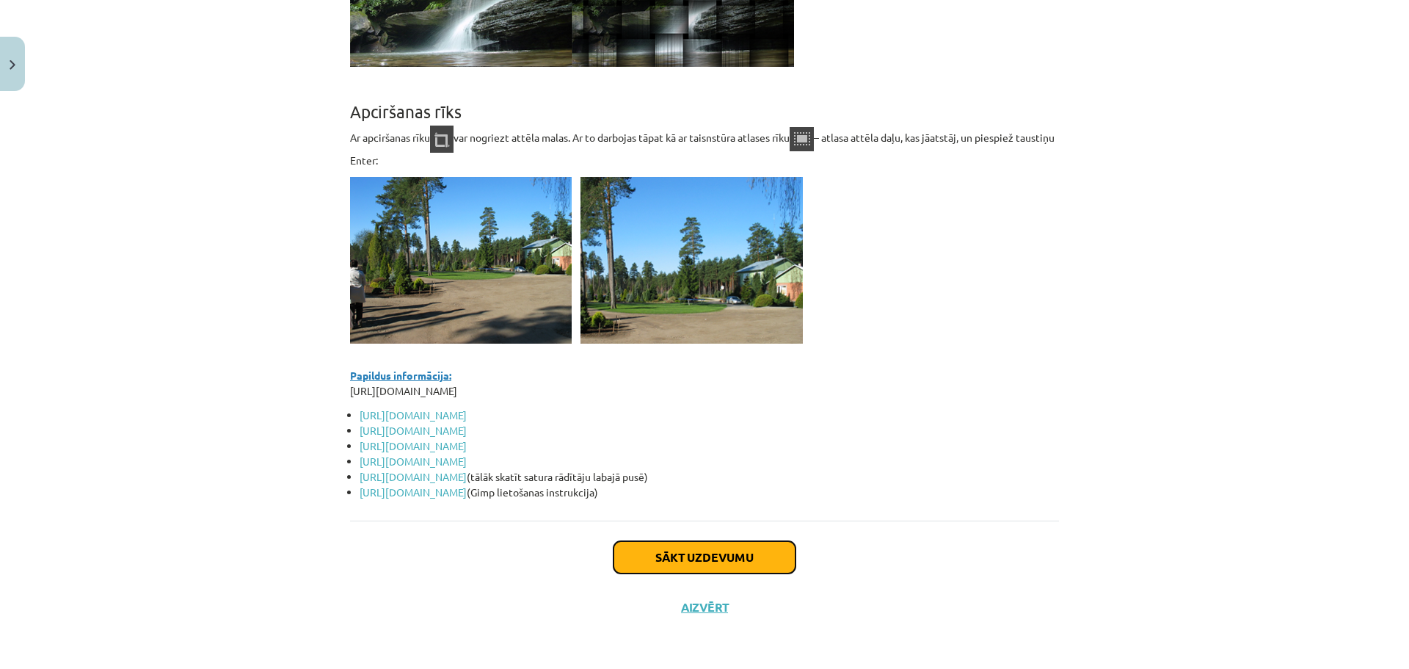
click at [680, 560] on button "Sākt uzdevumu" at bounding box center [704, 557] width 182 height 32
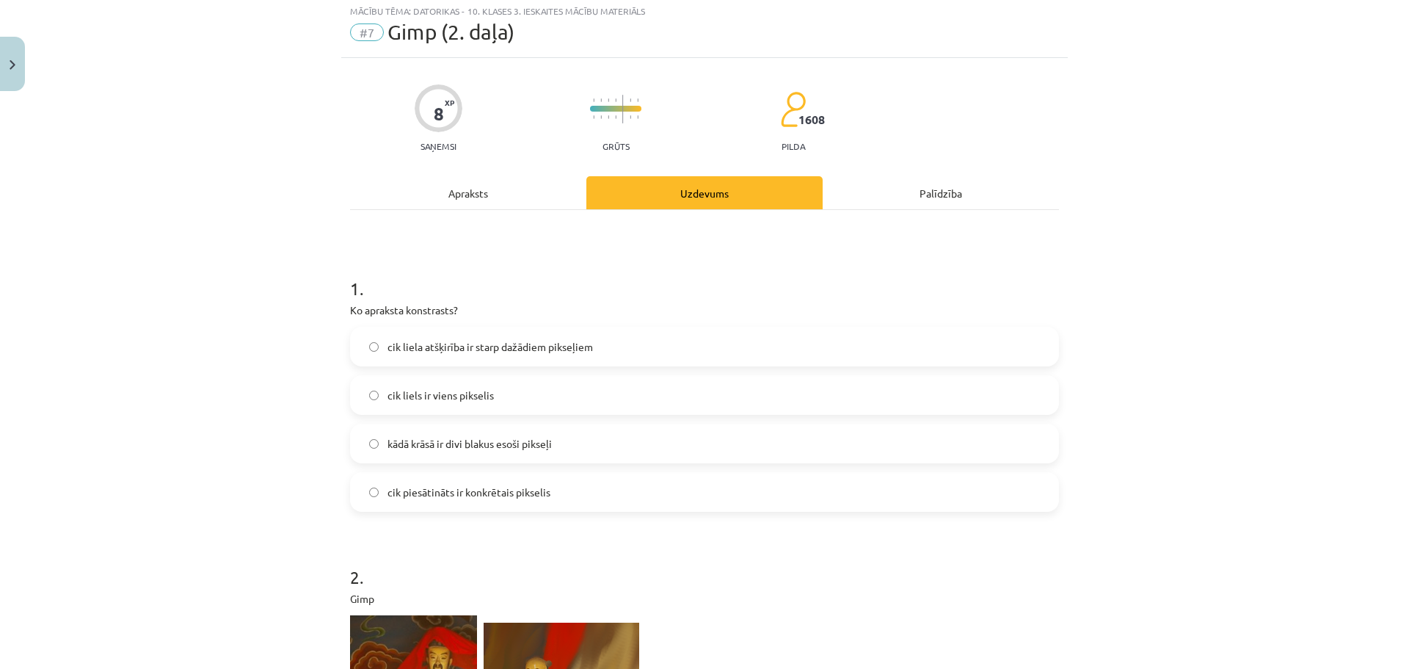
scroll to position [37, 0]
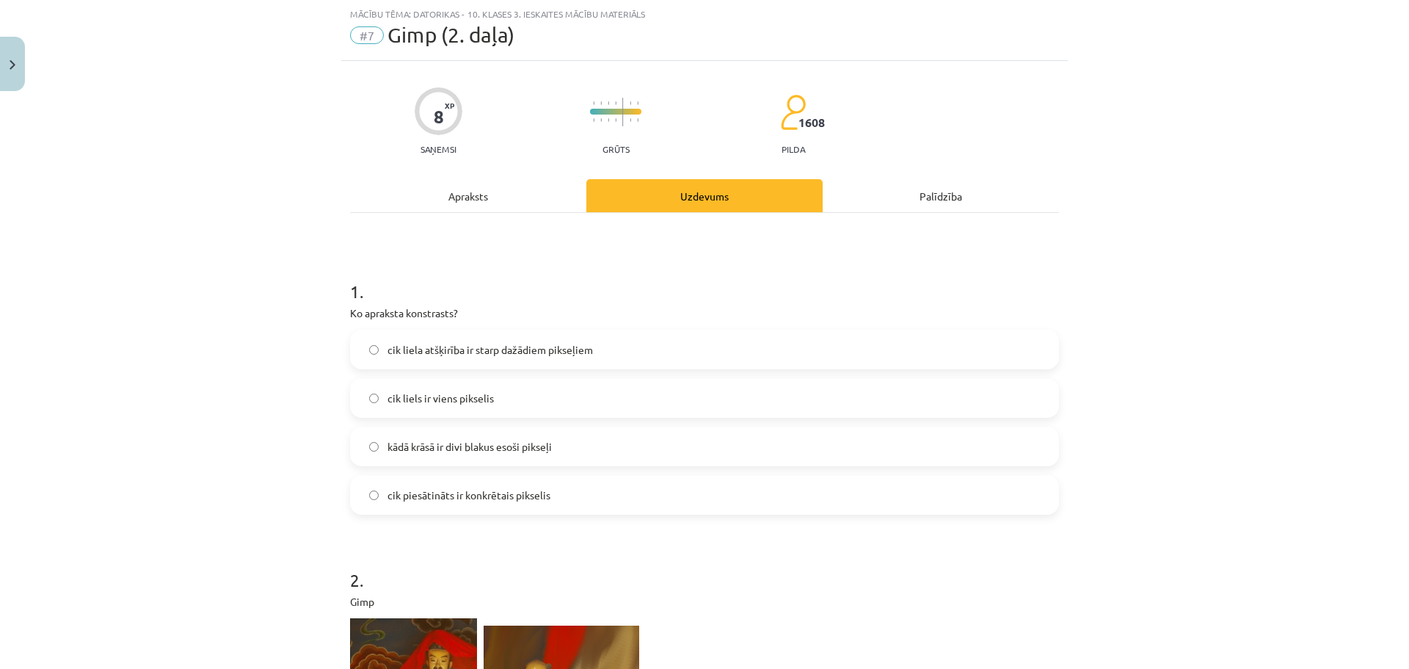
click at [416, 501] on span "cik piesātināts ir konkrētais pikselis" at bounding box center [468, 494] width 163 height 15
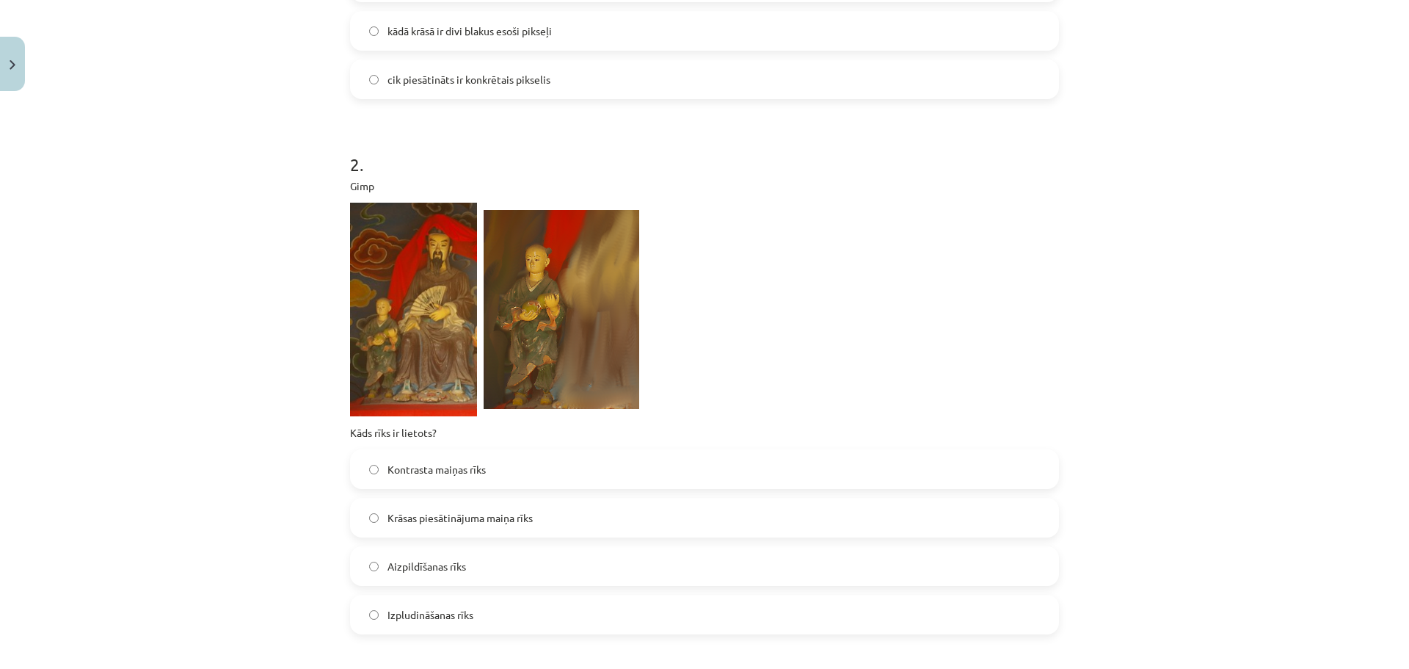
scroll to position [477, 0]
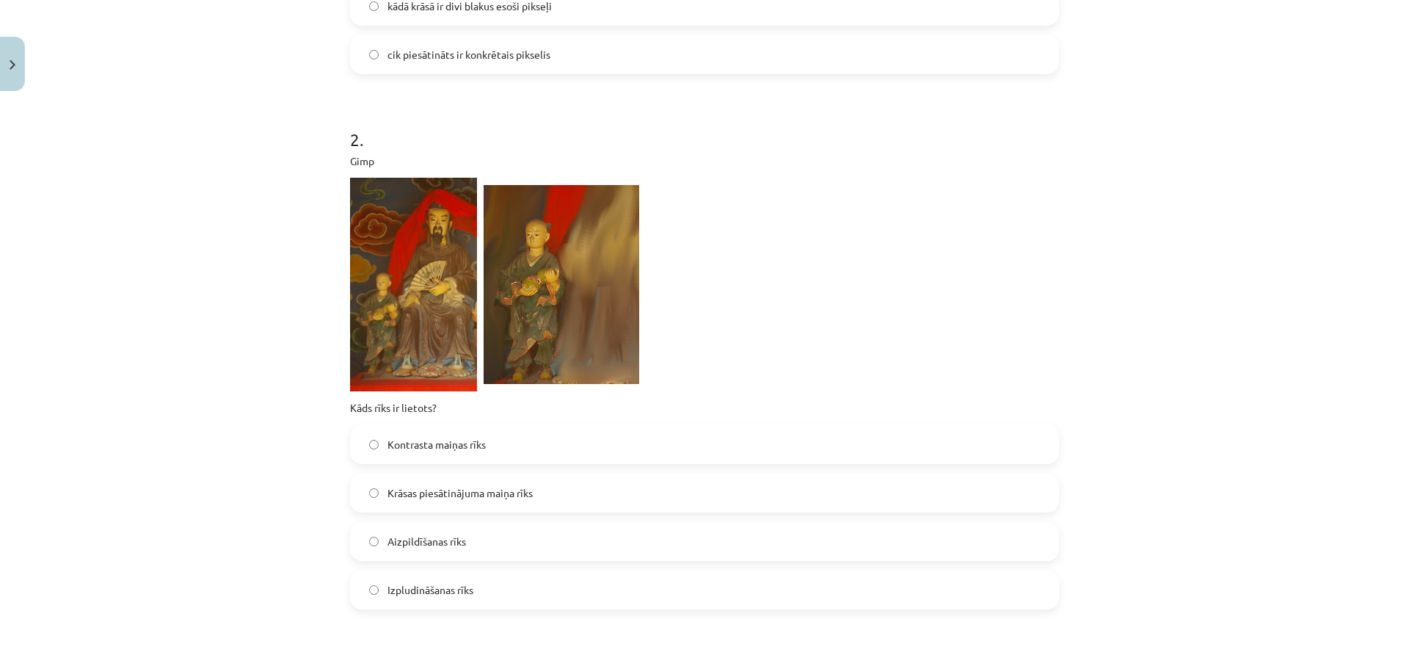
click at [481, 589] on label "Izpludināšanas rīks" at bounding box center [705, 589] width 706 height 37
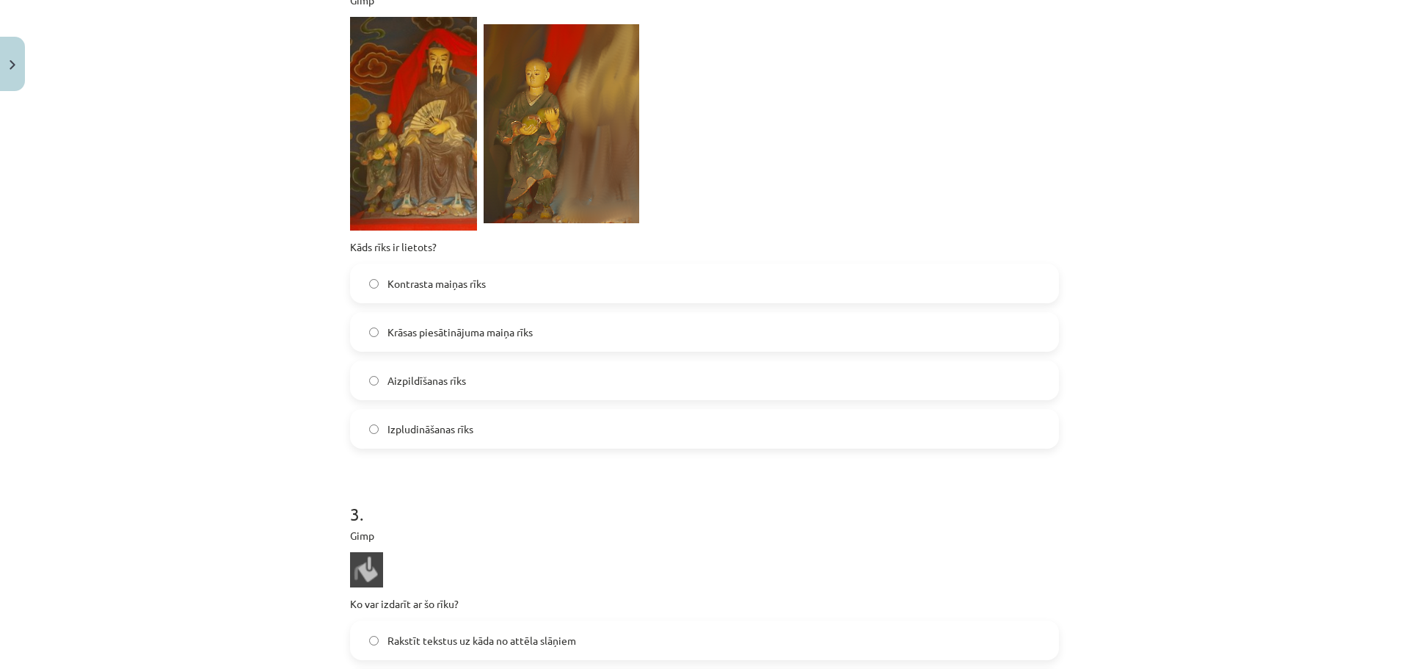
scroll to position [917, 0]
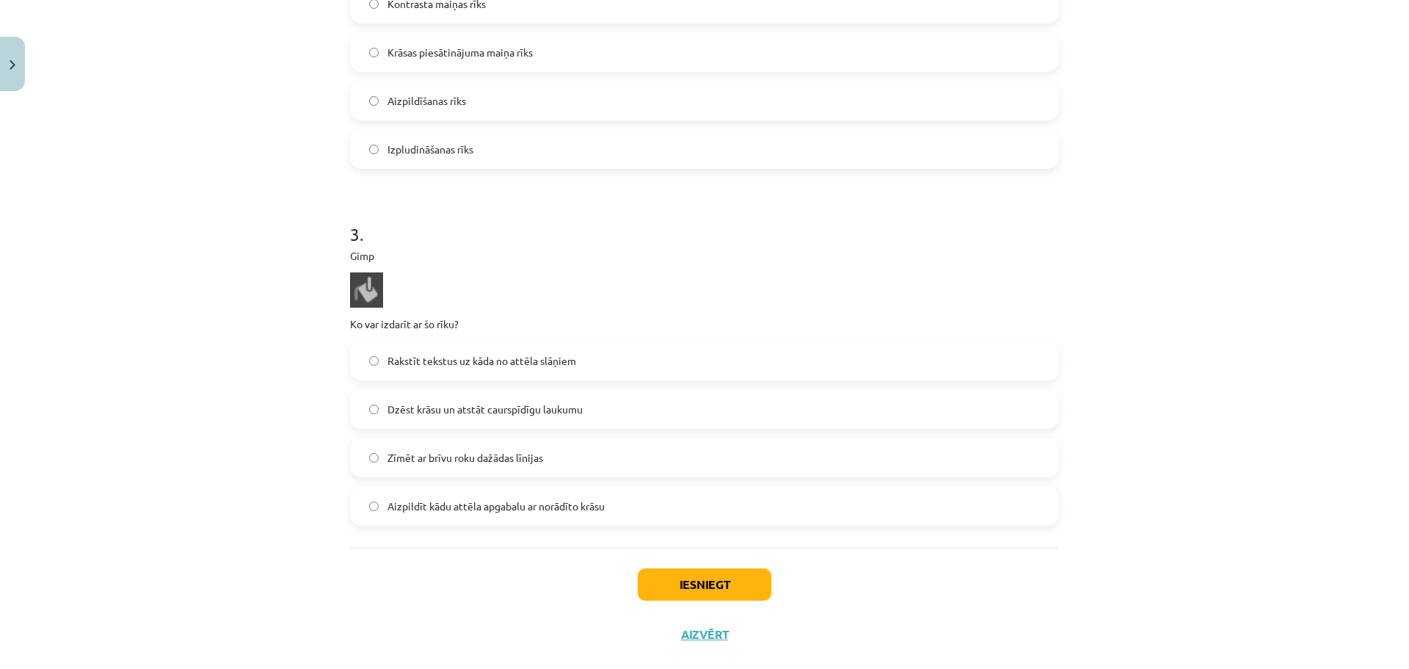
click at [423, 360] on span "Rakstīt tekstus uz kāda no attēla slāņiem" at bounding box center [481, 360] width 189 height 15
click at [671, 596] on button "Iesniegt" at bounding box center [705, 584] width 134 height 32
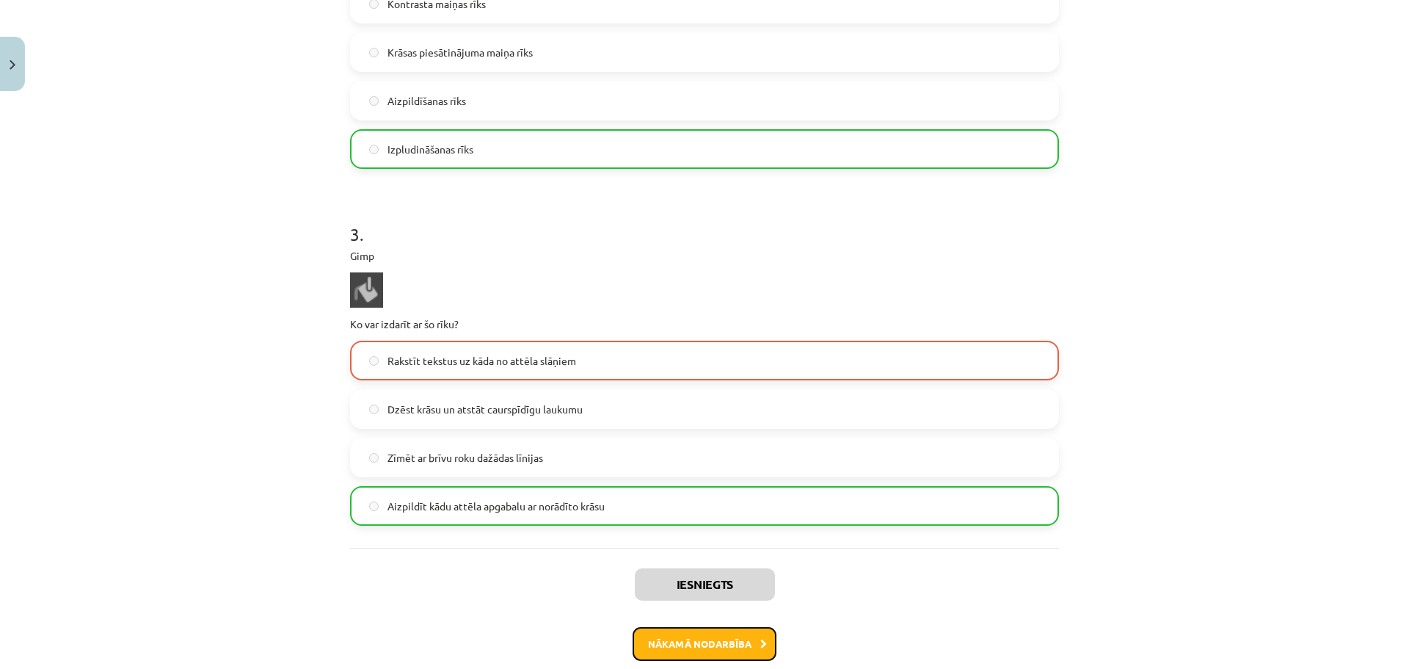
click at [695, 645] on button "Nākamā nodarbība" at bounding box center [705, 644] width 144 height 34
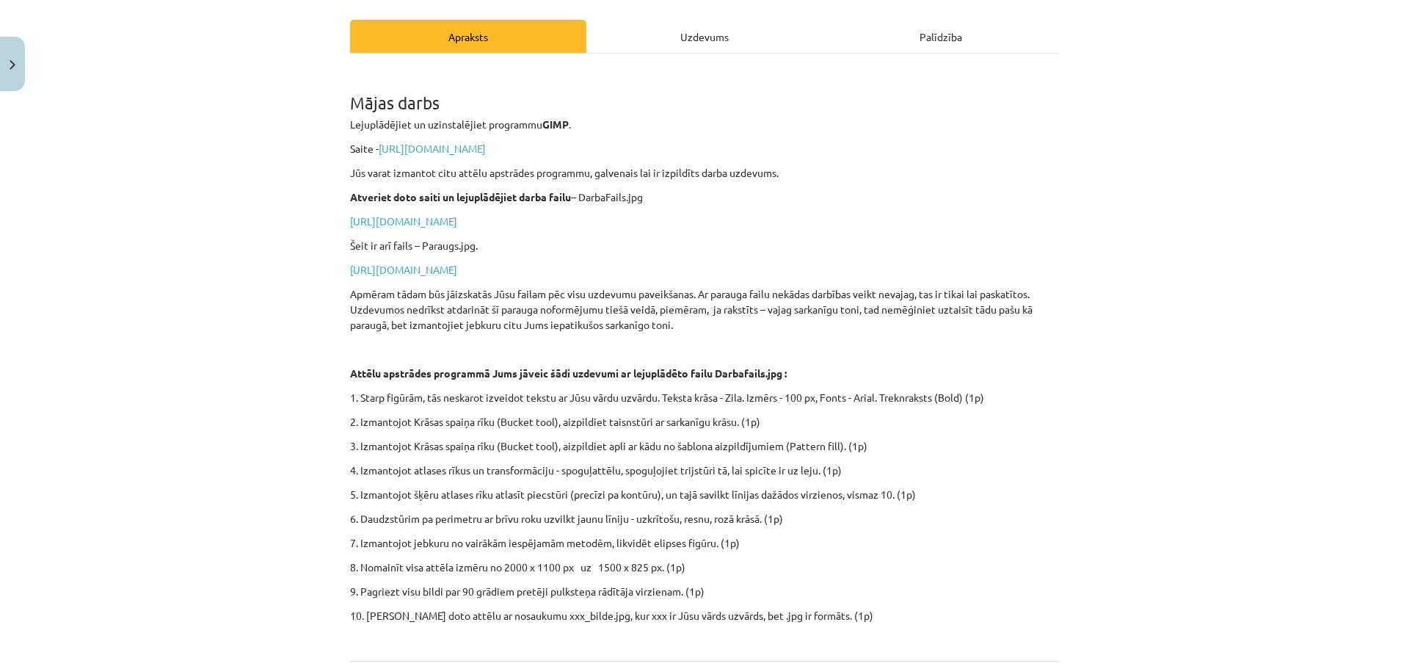
scroll to position [336, 0]
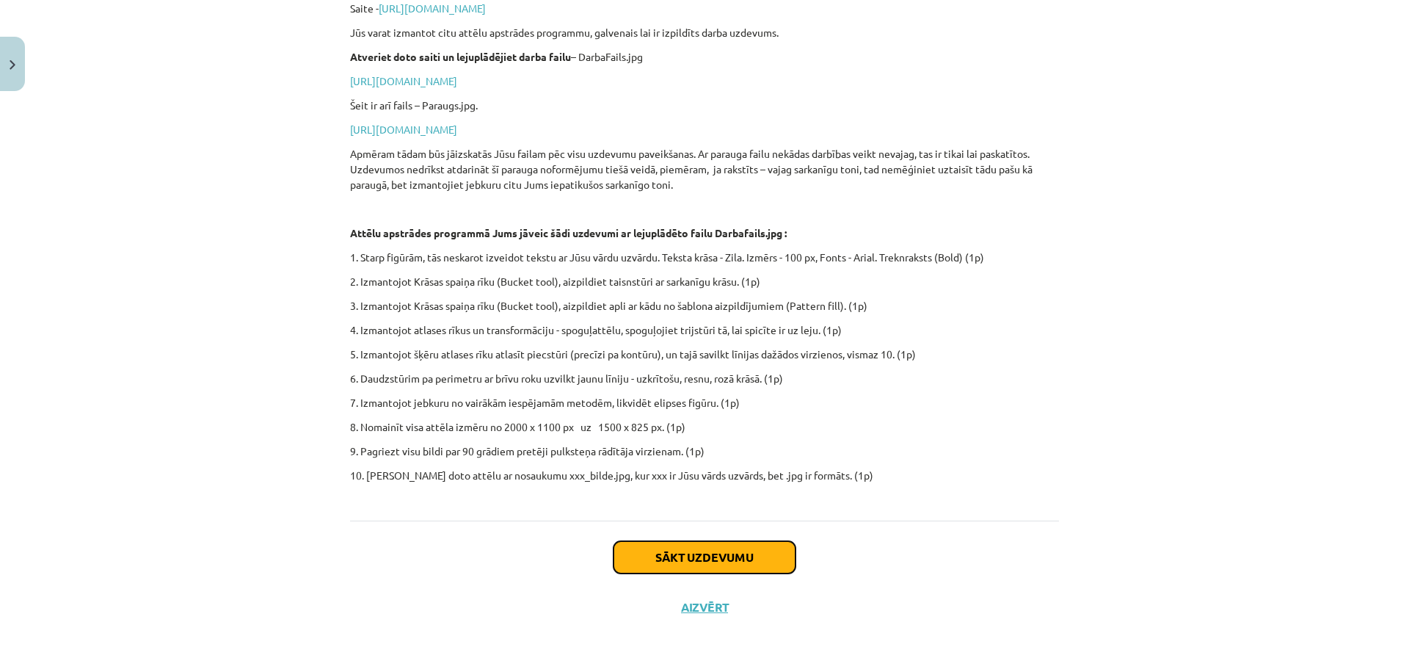
click at [702, 564] on button "Sākt uzdevumu" at bounding box center [704, 557] width 182 height 32
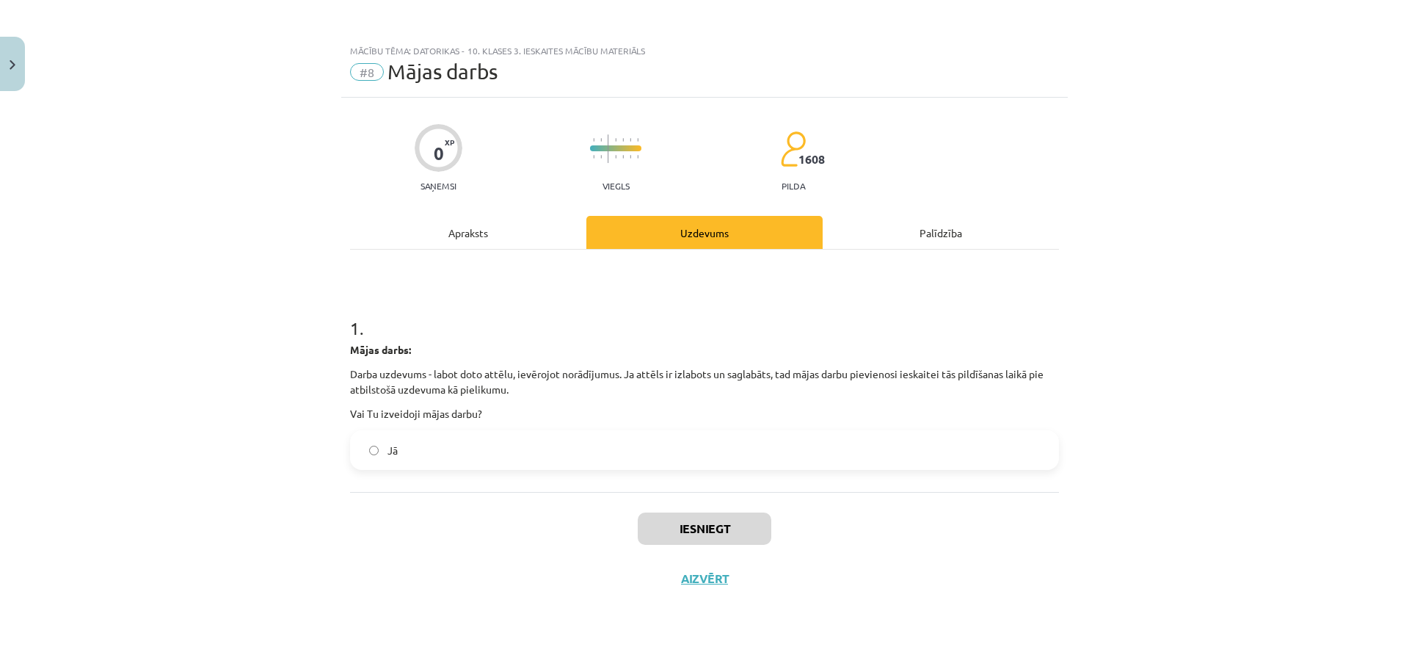
click at [528, 230] on div "Apraksts" at bounding box center [468, 232] width 236 height 33
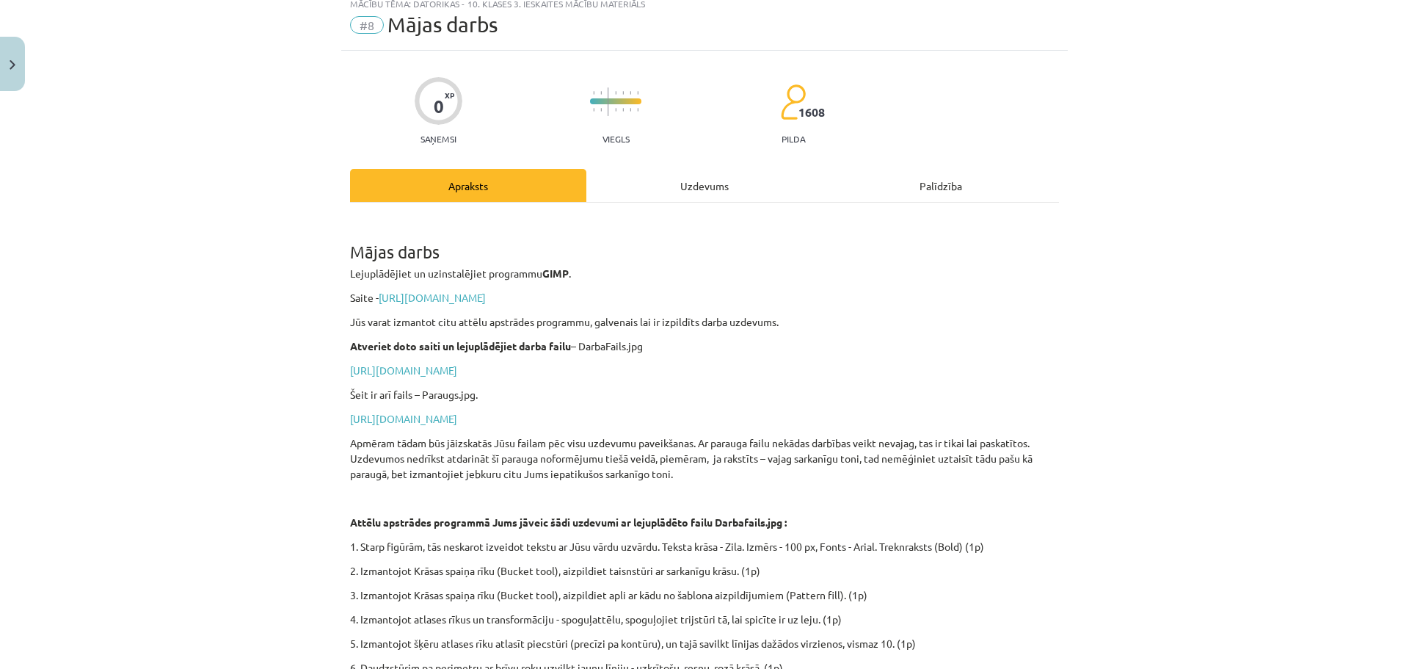
scroll to position [73, 0]
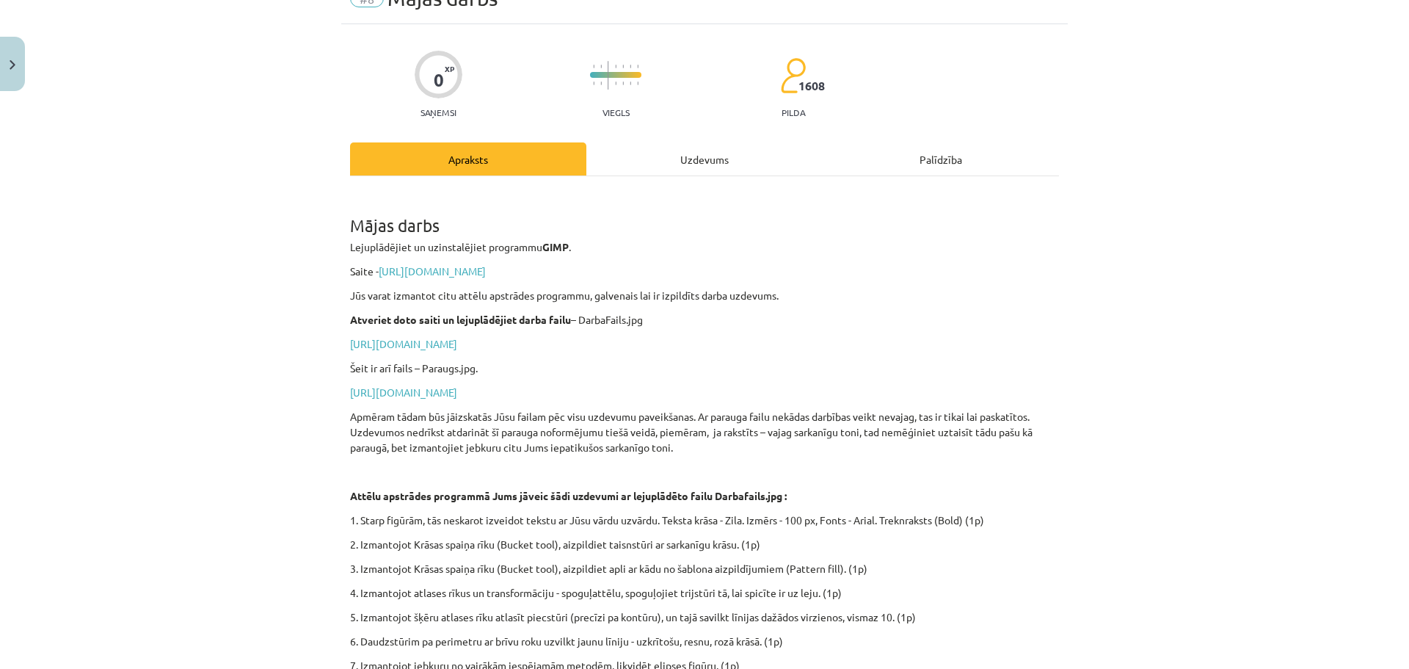
click at [492, 277] on p "Saite - https://www.gimp.org/downloads/" at bounding box center [704, 270] width 709 height 15
click at [486, 267] on link "https://www.gimp.org/downloads/" at bounding box center [432, 270] width 107 height 13
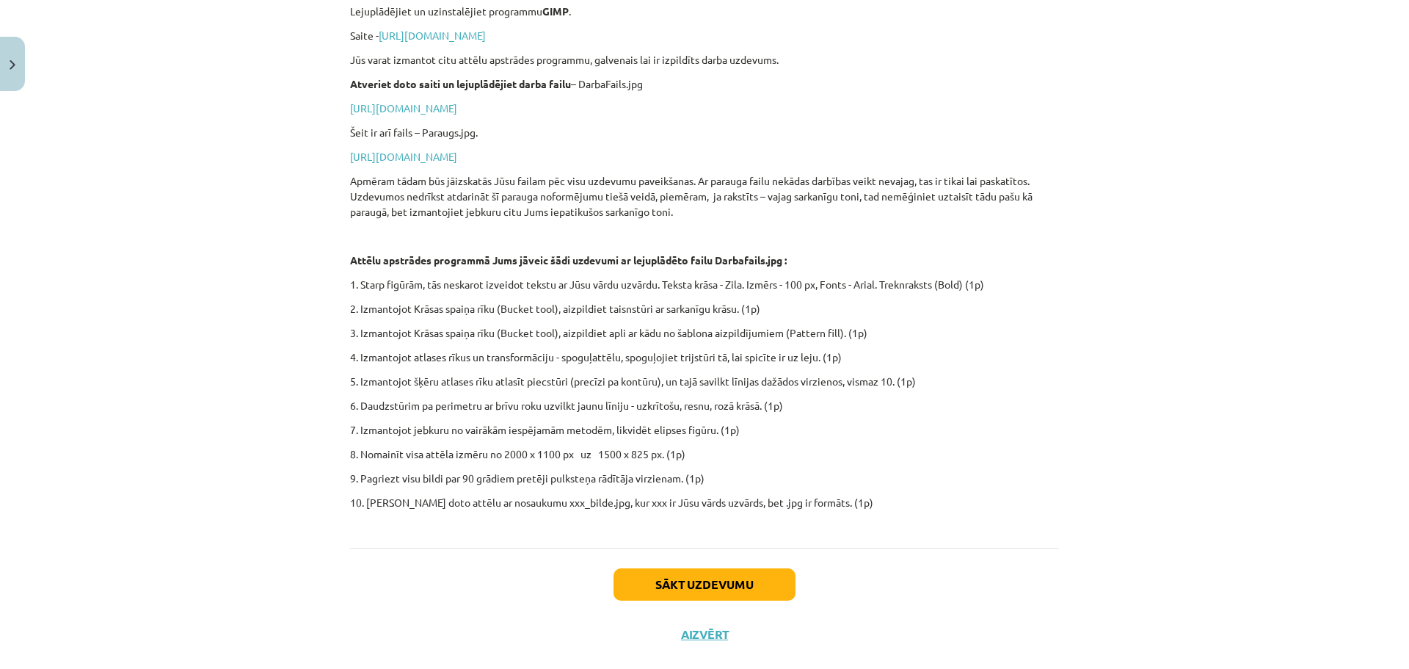
scroll to position [336, 0]
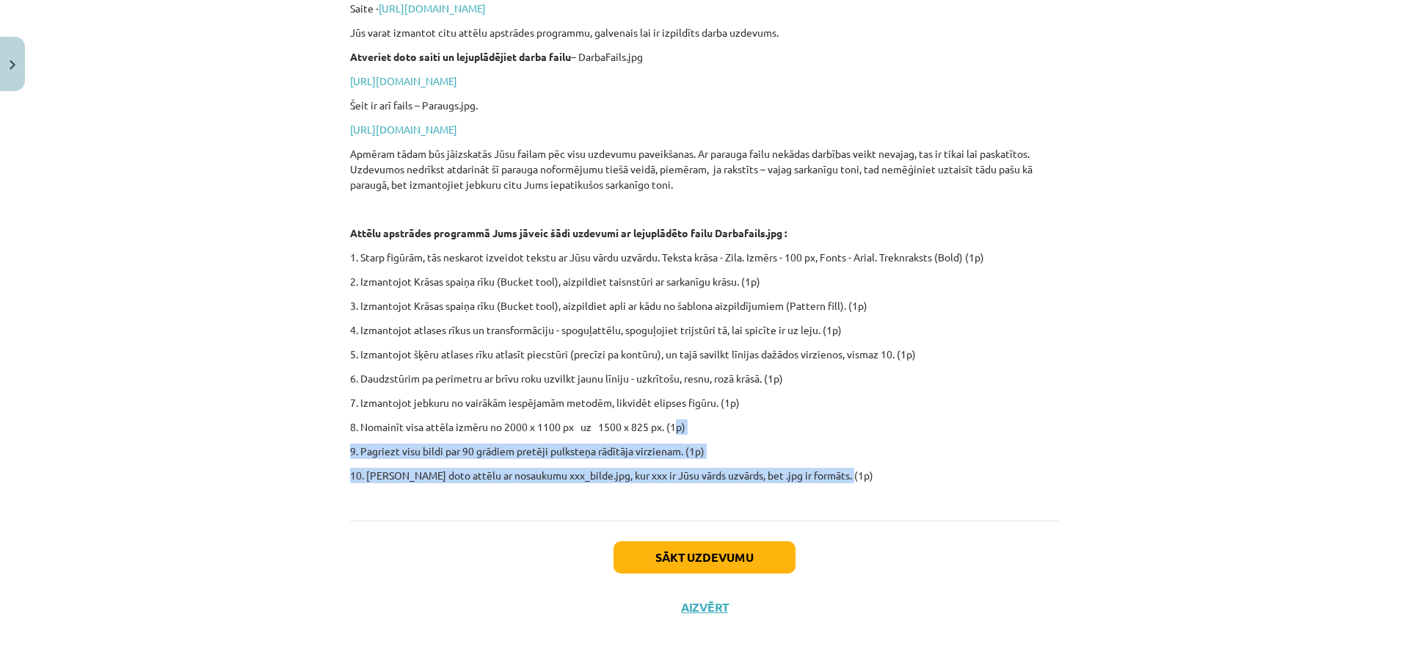
drag, startPoint x: 812, startPoint y: 456, endPoint x: 669, endPoint y: 410, distance: 150.4
click at [669, 410] on div "Mājas darbs Lejuplādējiet un uzinstalējiet programmu GIMP . Saite - https://www…" at bounding box center [704, 213] width 709 height 572
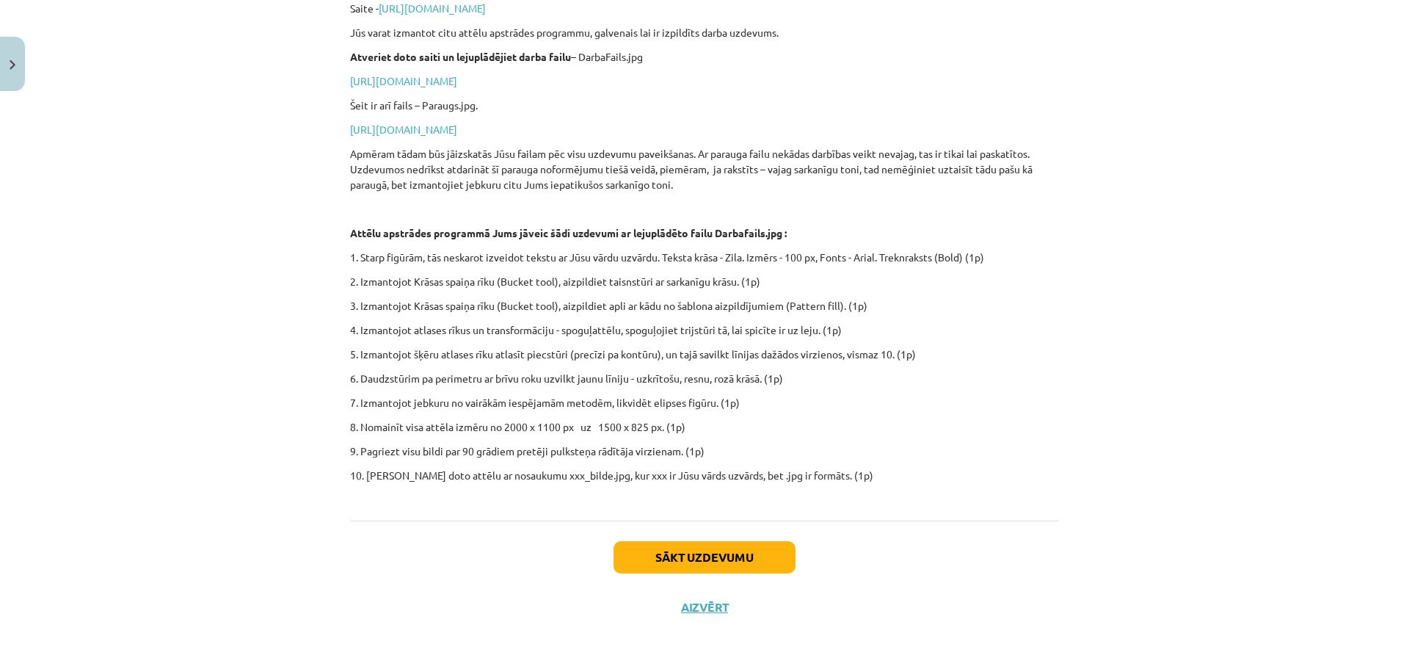
click at [863, 475] on p "10. Saglabājiet doto attēlu ar nosaukumu xxx_bilde.jpg, kur xxx ir Jūsu vārds u…" at bounding box center [704, 482] width 709 height 31
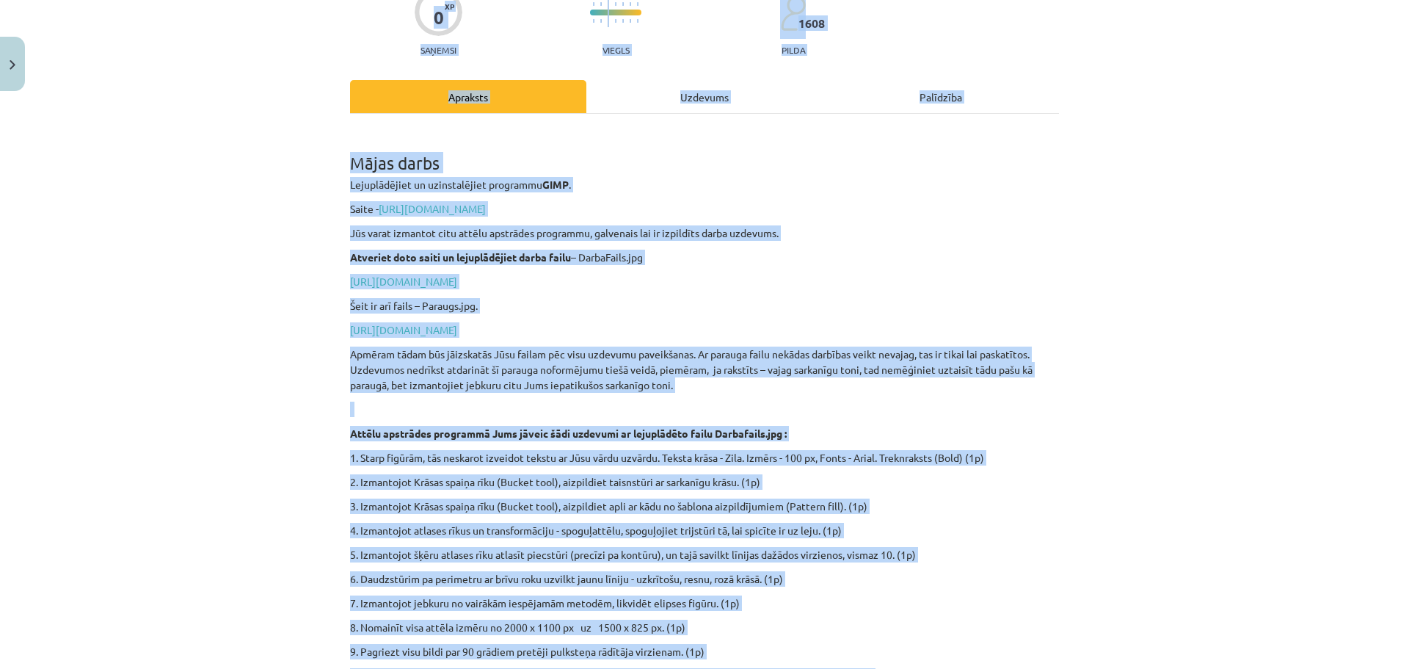
scroll to position [0, 0]
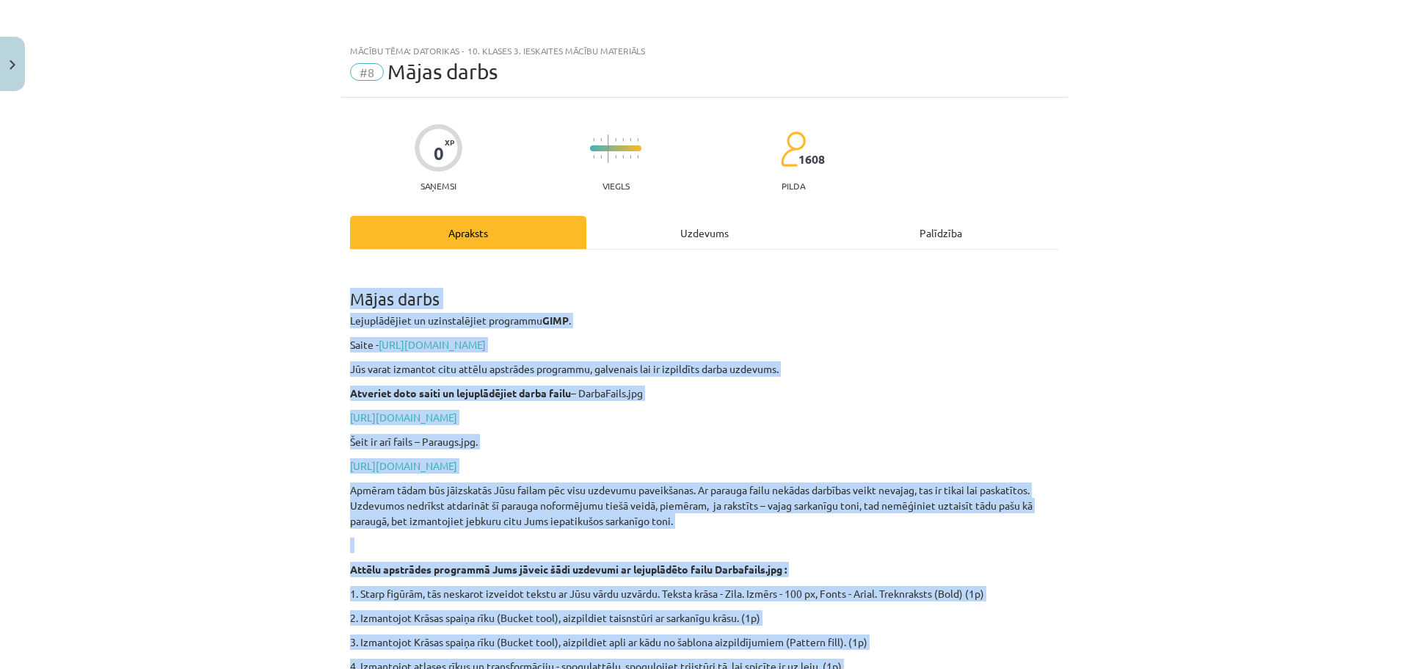
drag, startPoint x: 862, startPoint y: 487, endPoint x: 293, endPoint y: 291, distance: 602.5
click at [293, 291] on div "Mācību tēma: Datorikas - 10. klases 3. ieskaites mācību materiāls #8 Mājas darb…" at bounding box center [704, 334] width 1409 height 669
copy div "Mājas darbs Lejuplādējiet un uzinstalējiet programmu GIMP . Saite - https://www…"
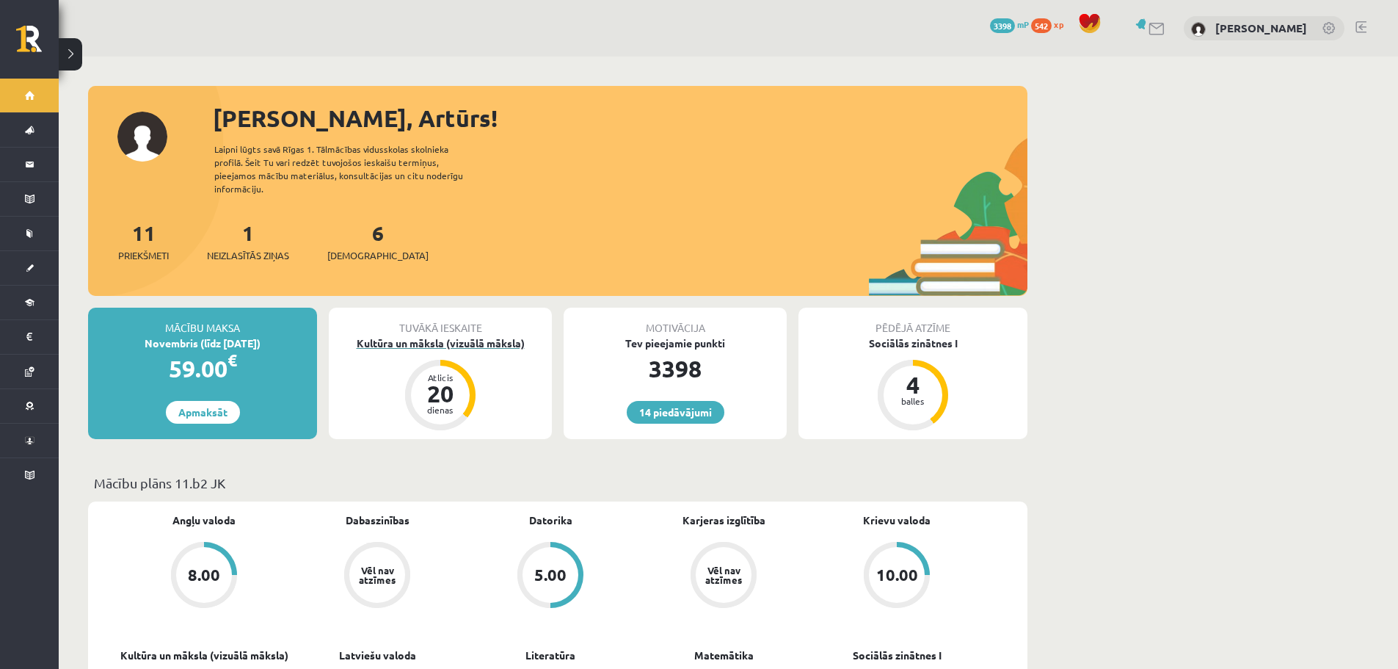
click at [453, 335] on div "Kultūra un māksla (vizuālā māksla)" at bounding box center [440, 342] width 223 height 15
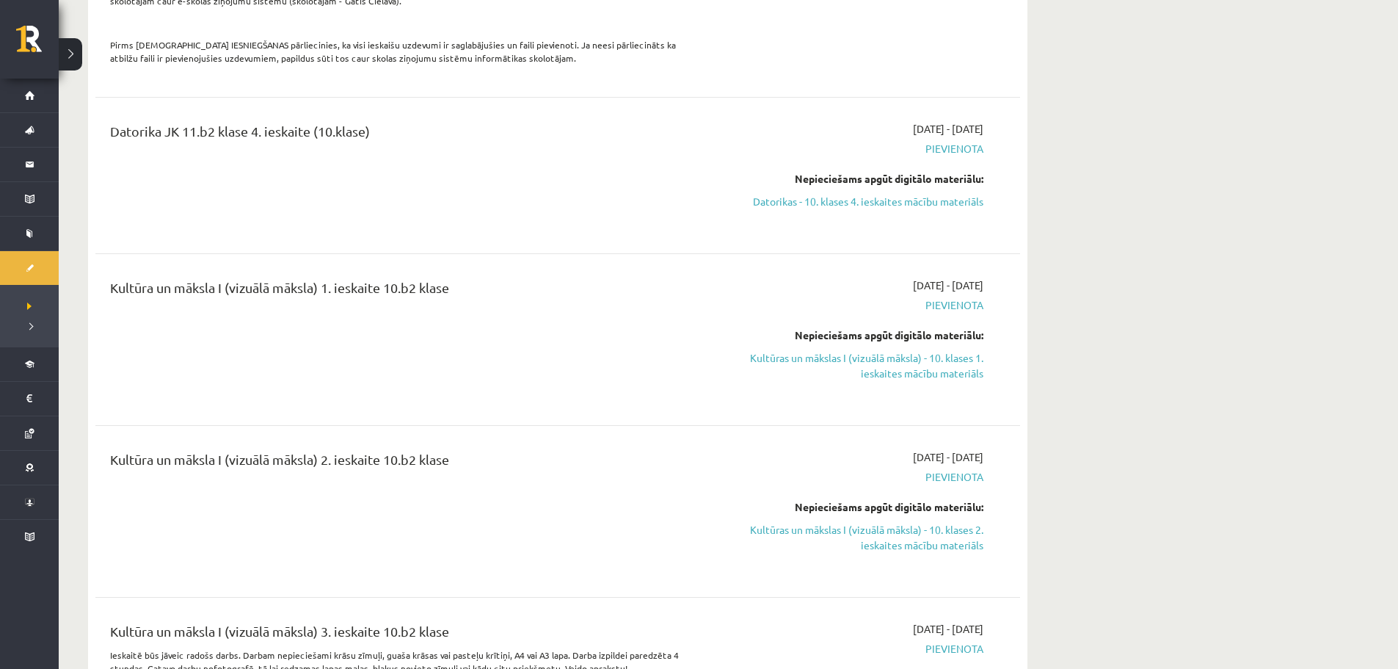
scroll to position [807, 0]
